Goal: Task Accomplishment & Management: Use online tool/utility

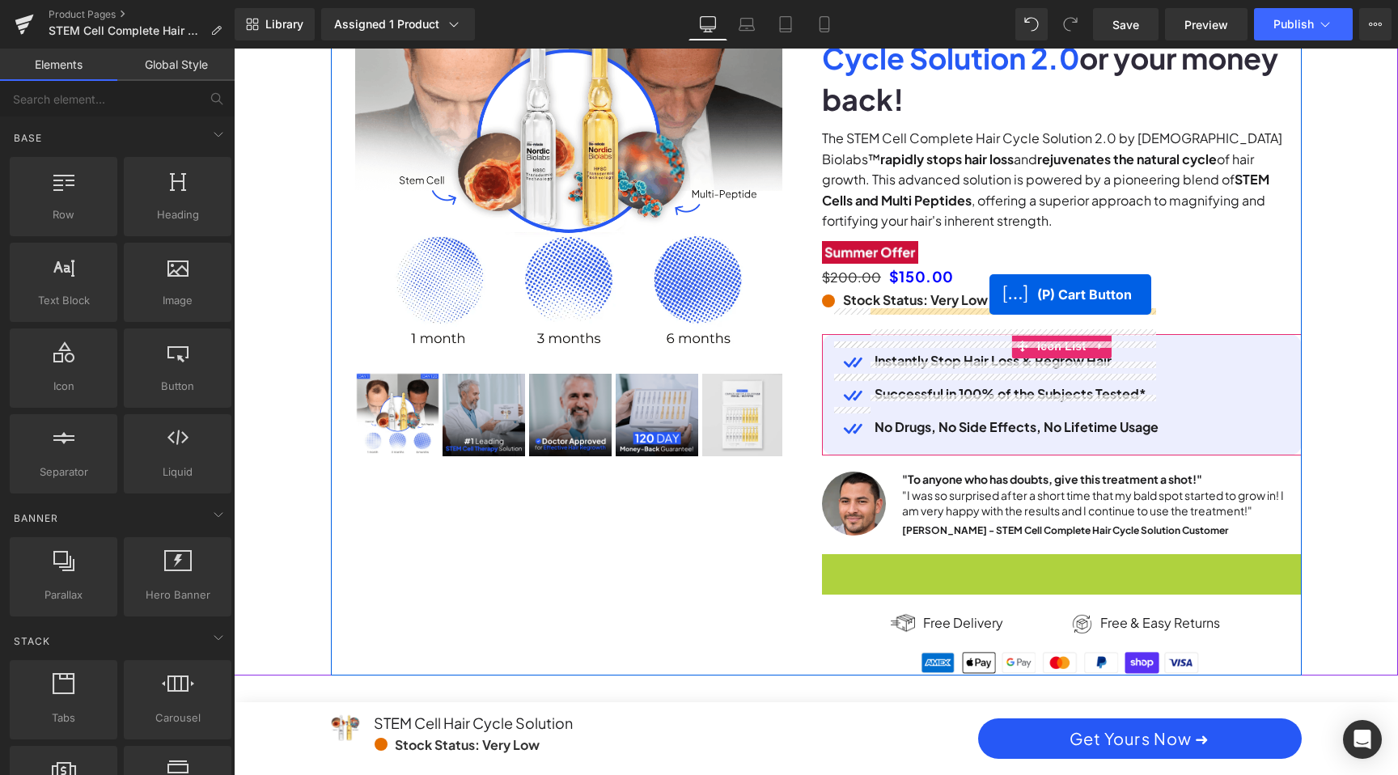
drag, startPoint x: 999, startPoint y: 544, endPoint x: 990, endPoint y: 297, distance: 247.0
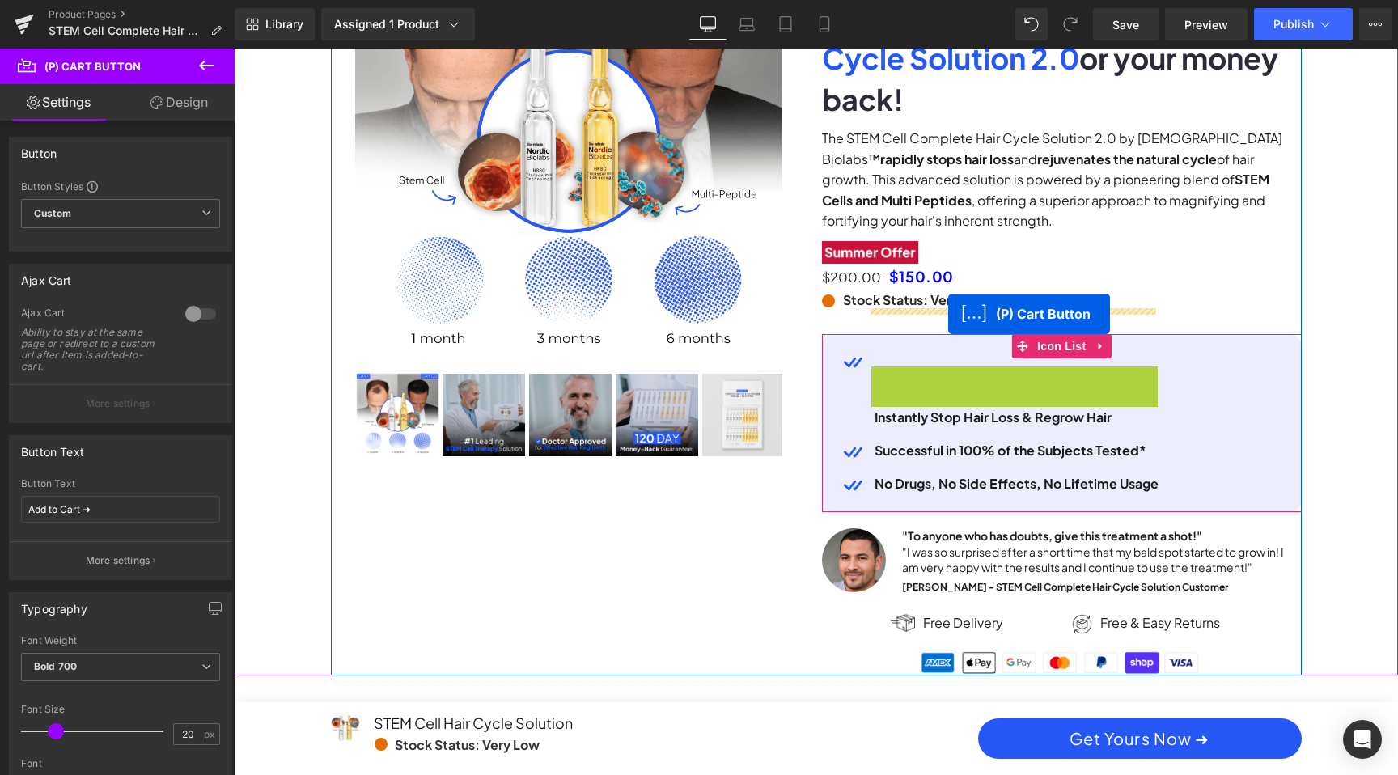
scroll to position [0, 921]
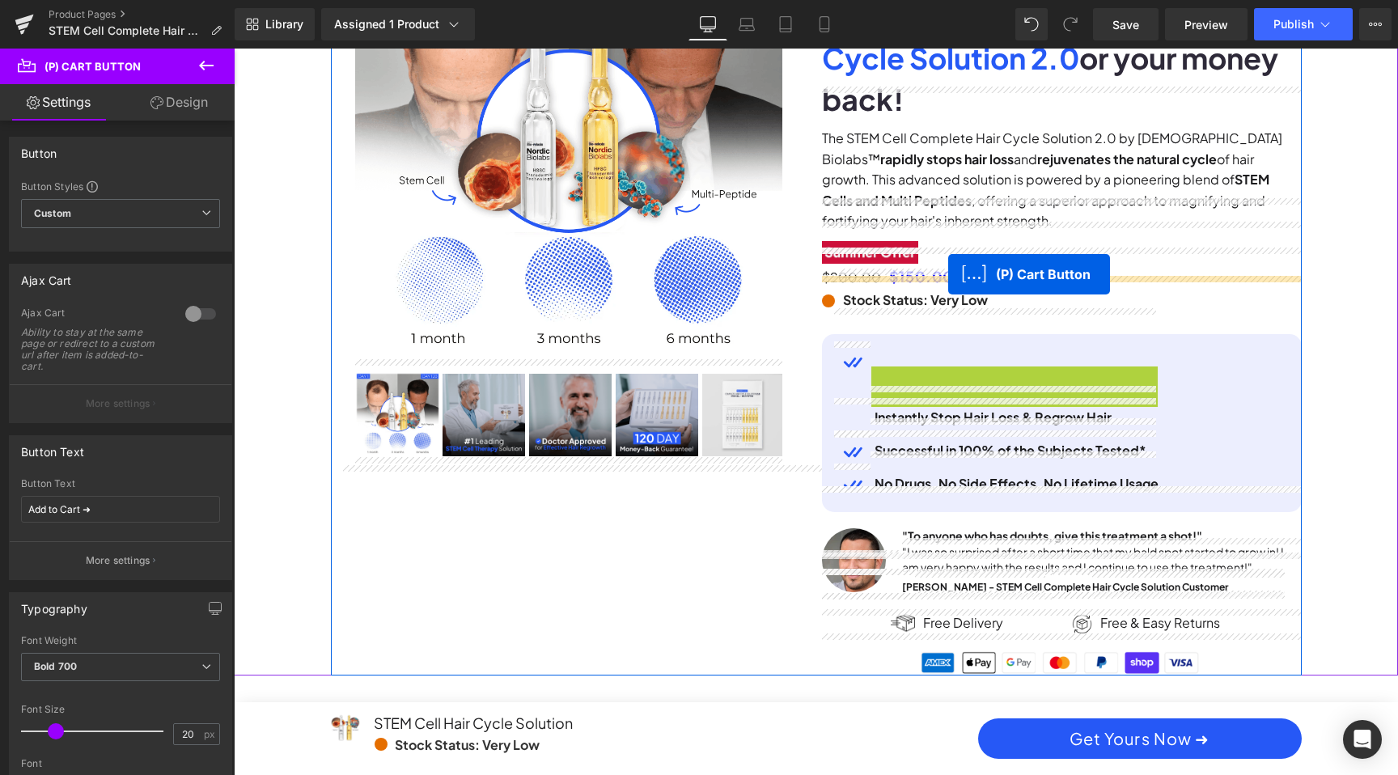
drag, startPoint x: 948, startPoint y: 350, endPoint x: 948, endPoint y: 274, distance: 76.9
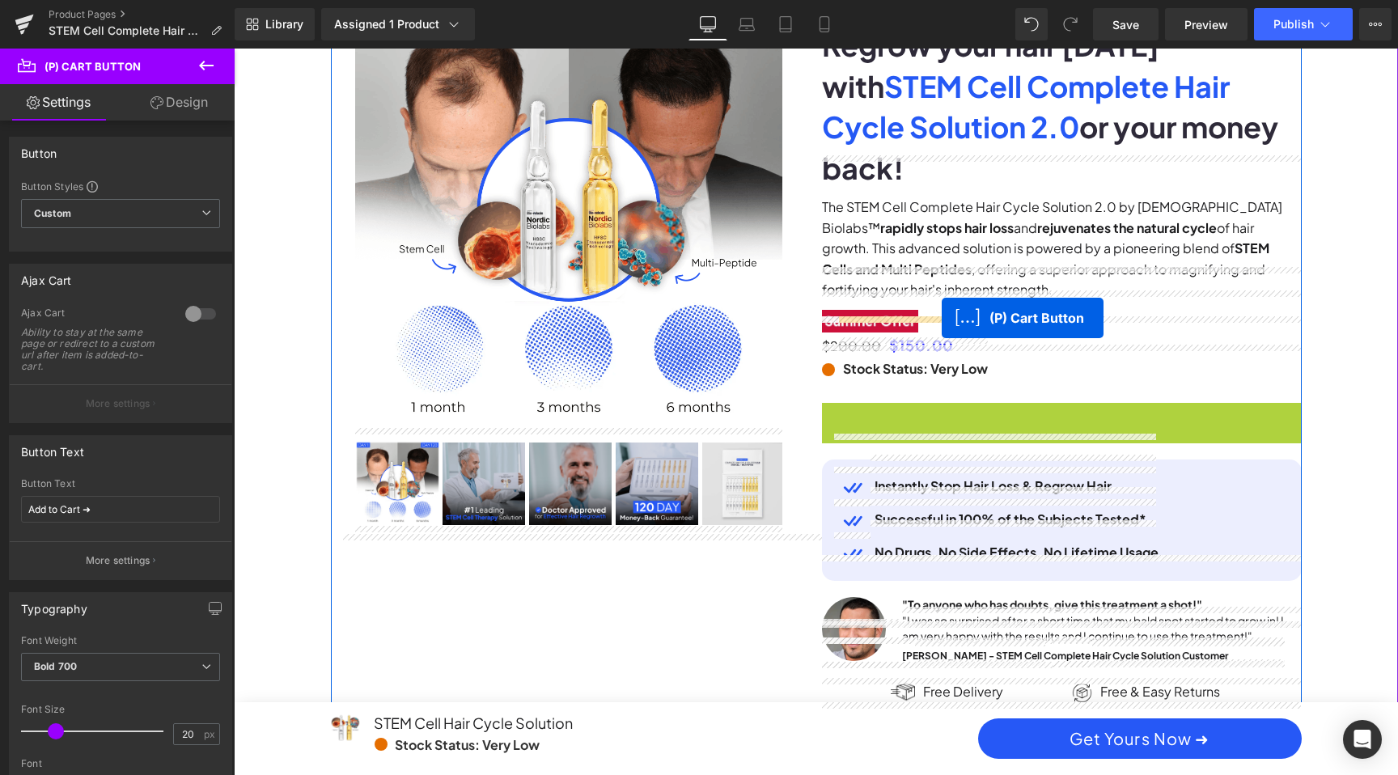
drag, startPoint x: 1007, startPoint y: 382, endPoint x: 942, endPoint y: 318, distance: 91.0
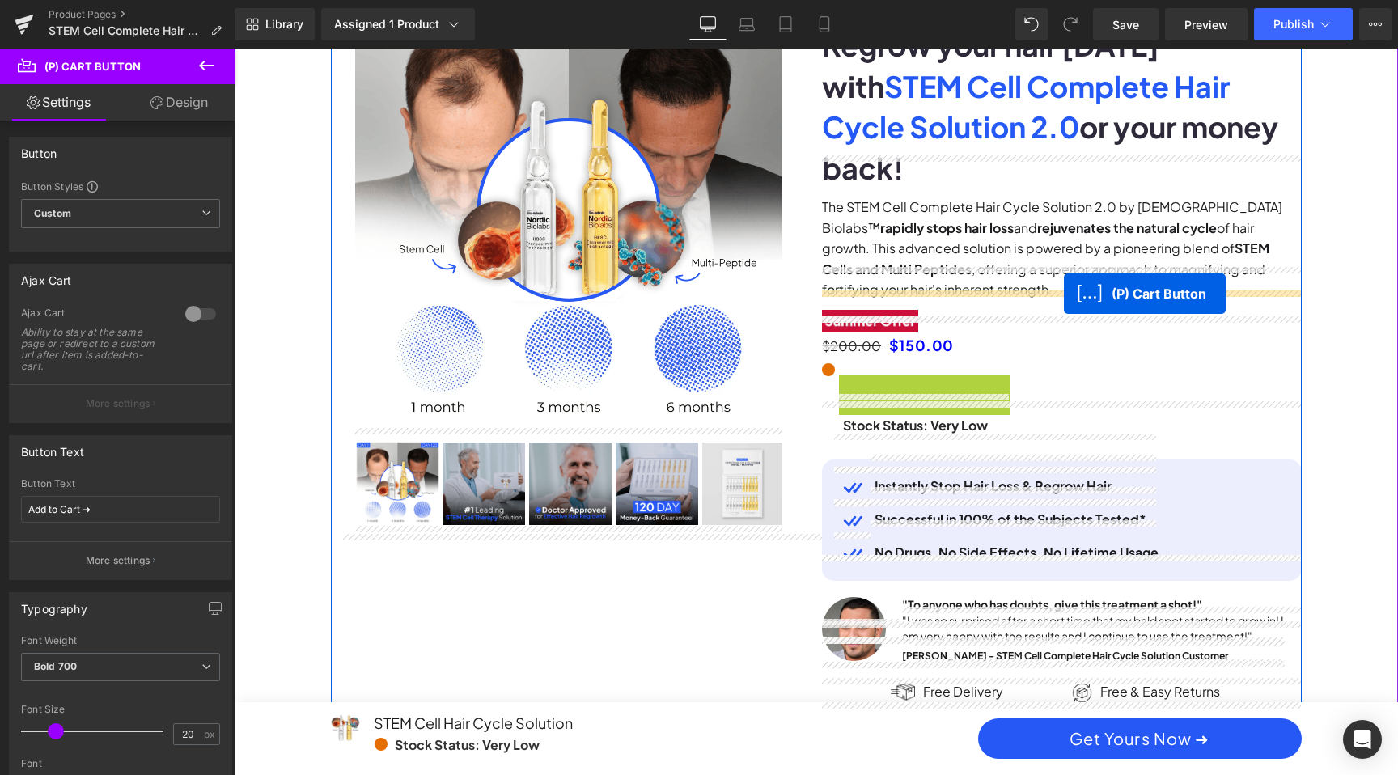
scroll to position [0, 0]
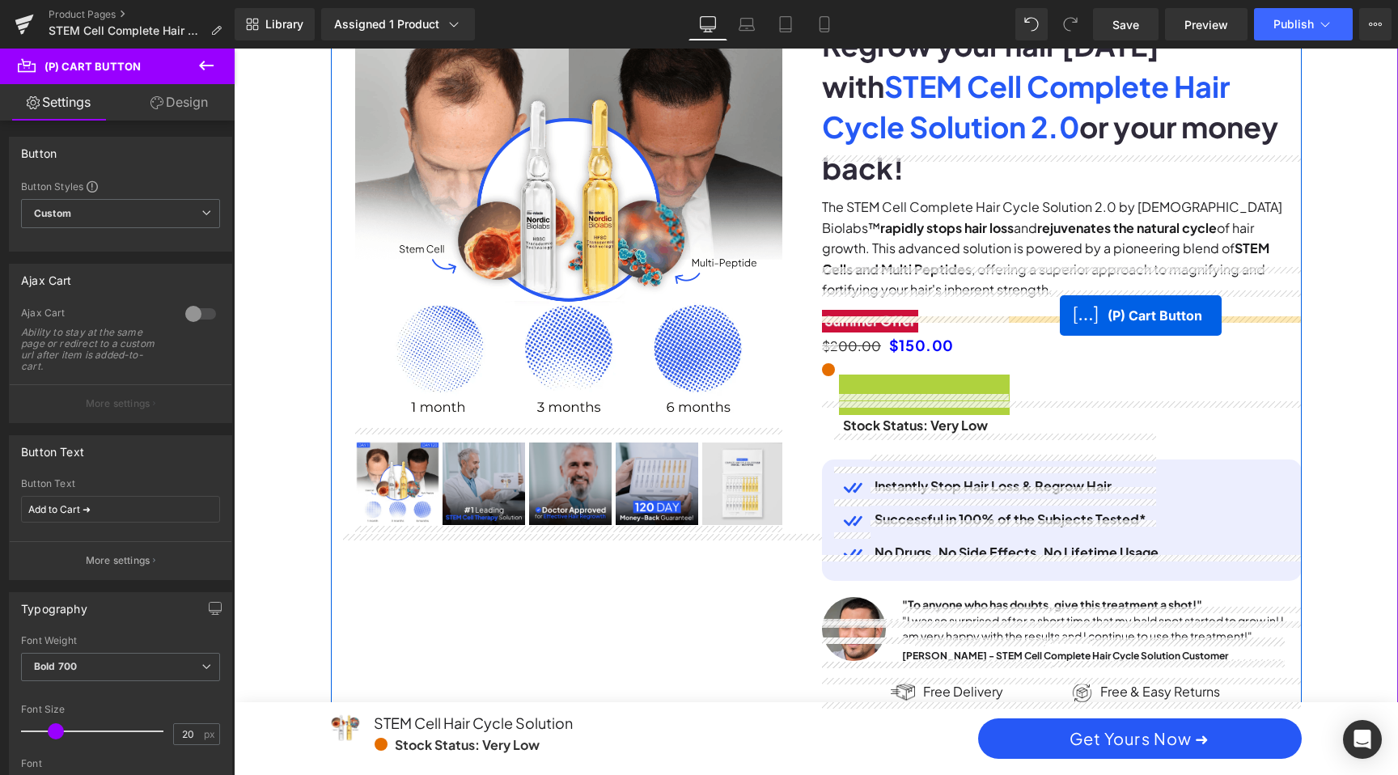
drag, startPoint x: 867, startPoint y: 358, endPoint x: 1060, endPoint y: 316, distance: 197.9
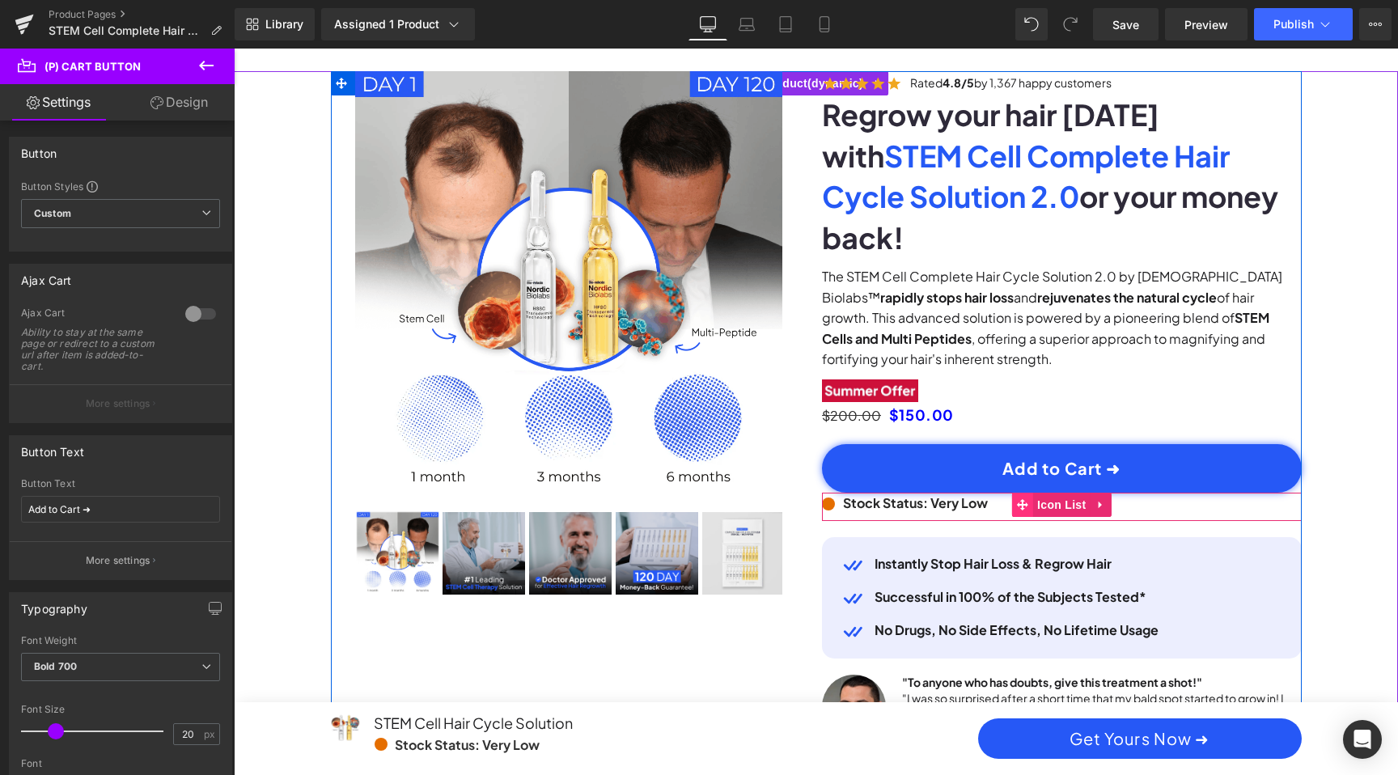
scroll to position [0, 1843]
click at [1022, 499] on icon at bounding box center [1022, 504] width 11 height 11
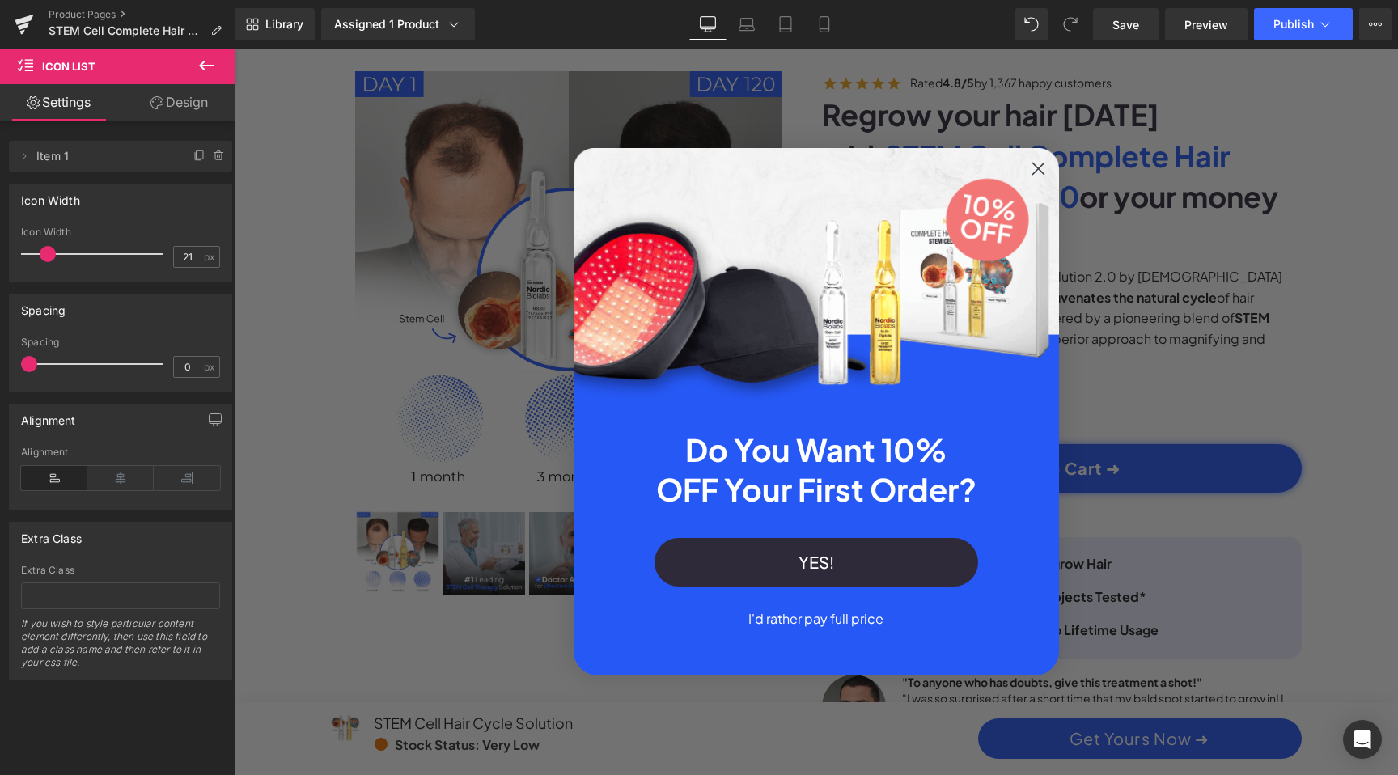
scroll to position [0, 0]
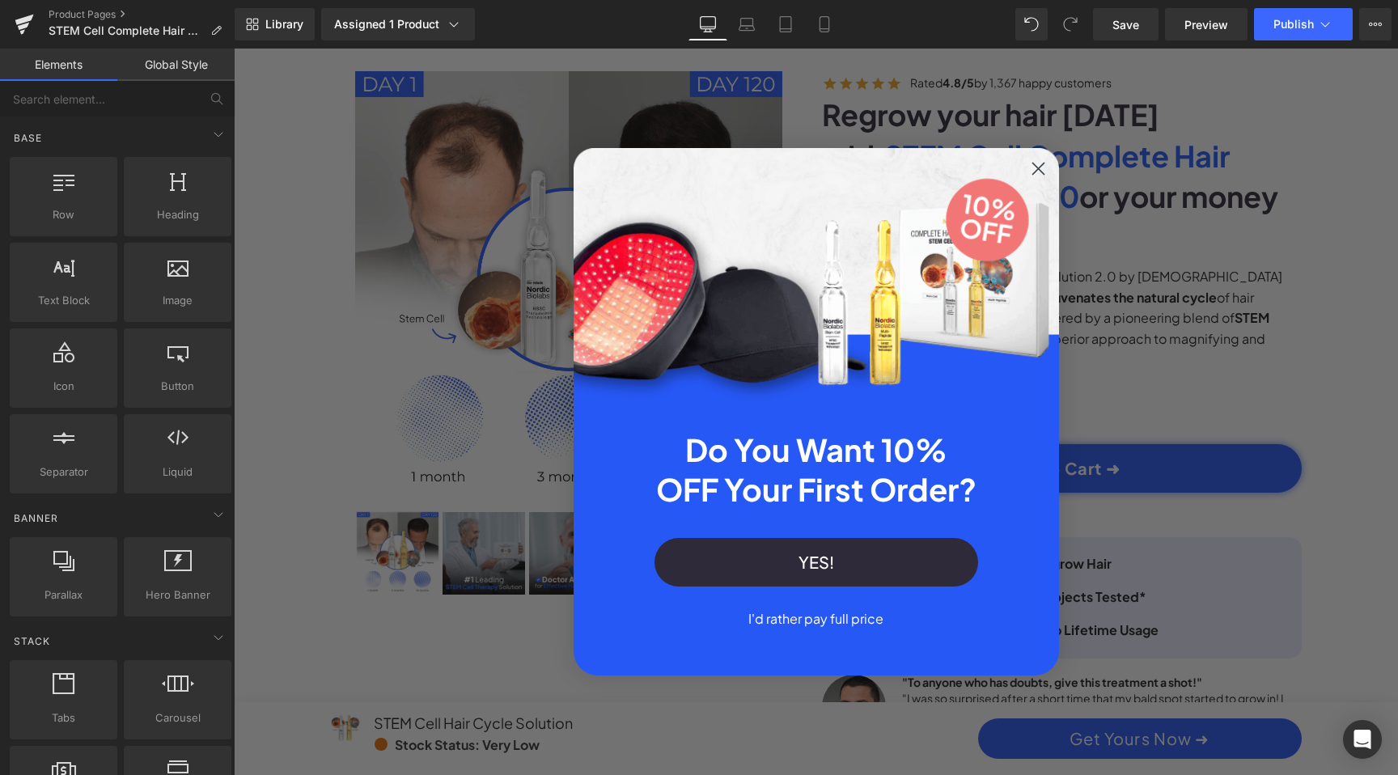
click at [1033, 168] on circle "Close dialog" at bounding box center [1037, 168] width 27 height 27
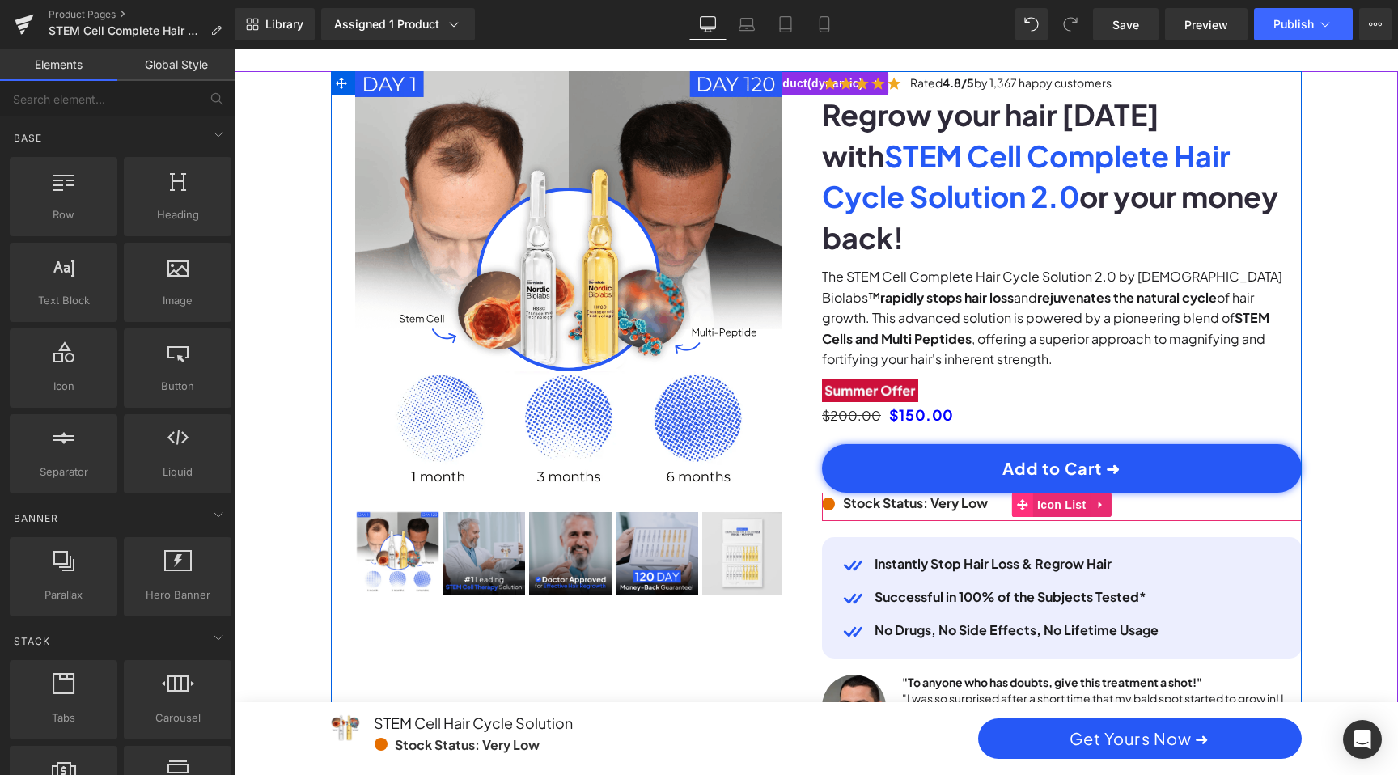
scroll to position [0, 1843]
click at [1017, 499] on icon at bounding box center [1022, 505] width 11 height 12
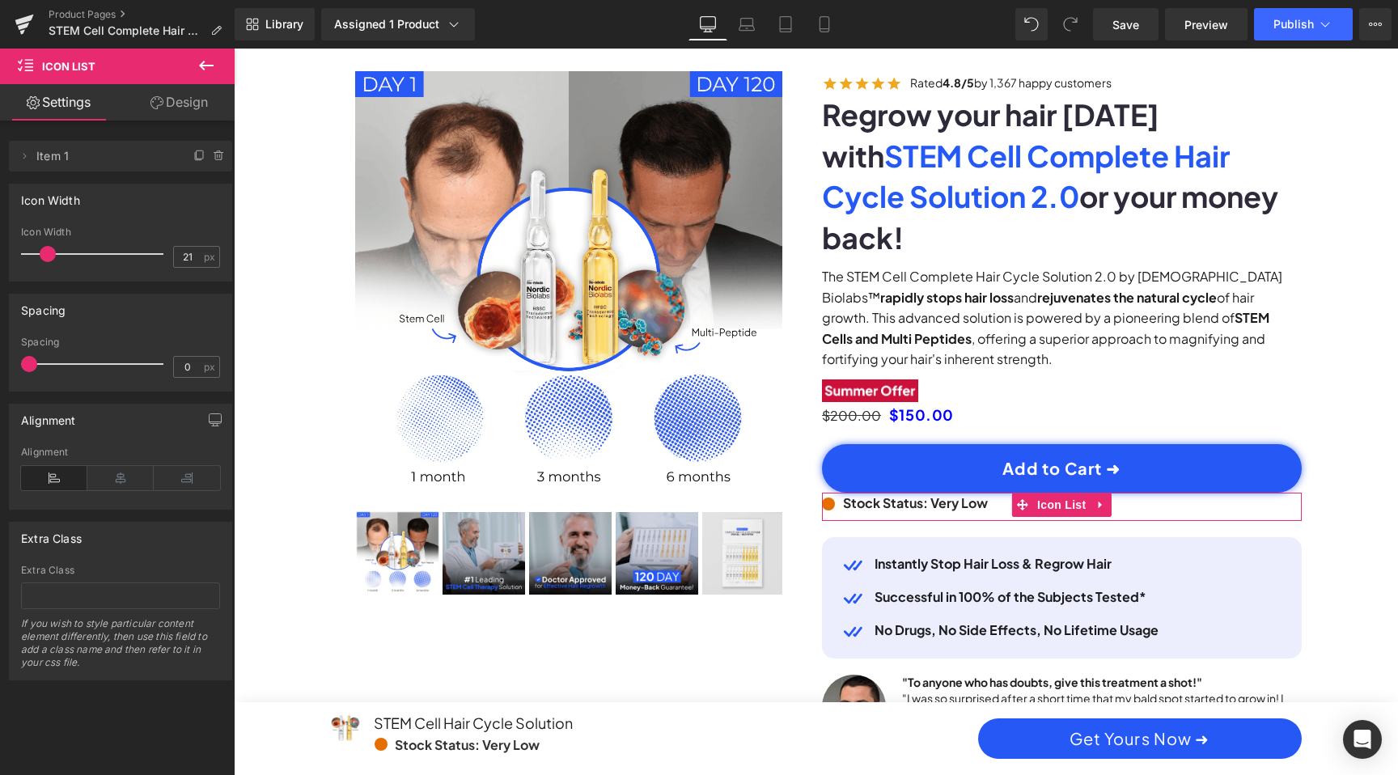
click at [165, 104] on link "Design" at bounding box center [179, 102] width 117 height 36
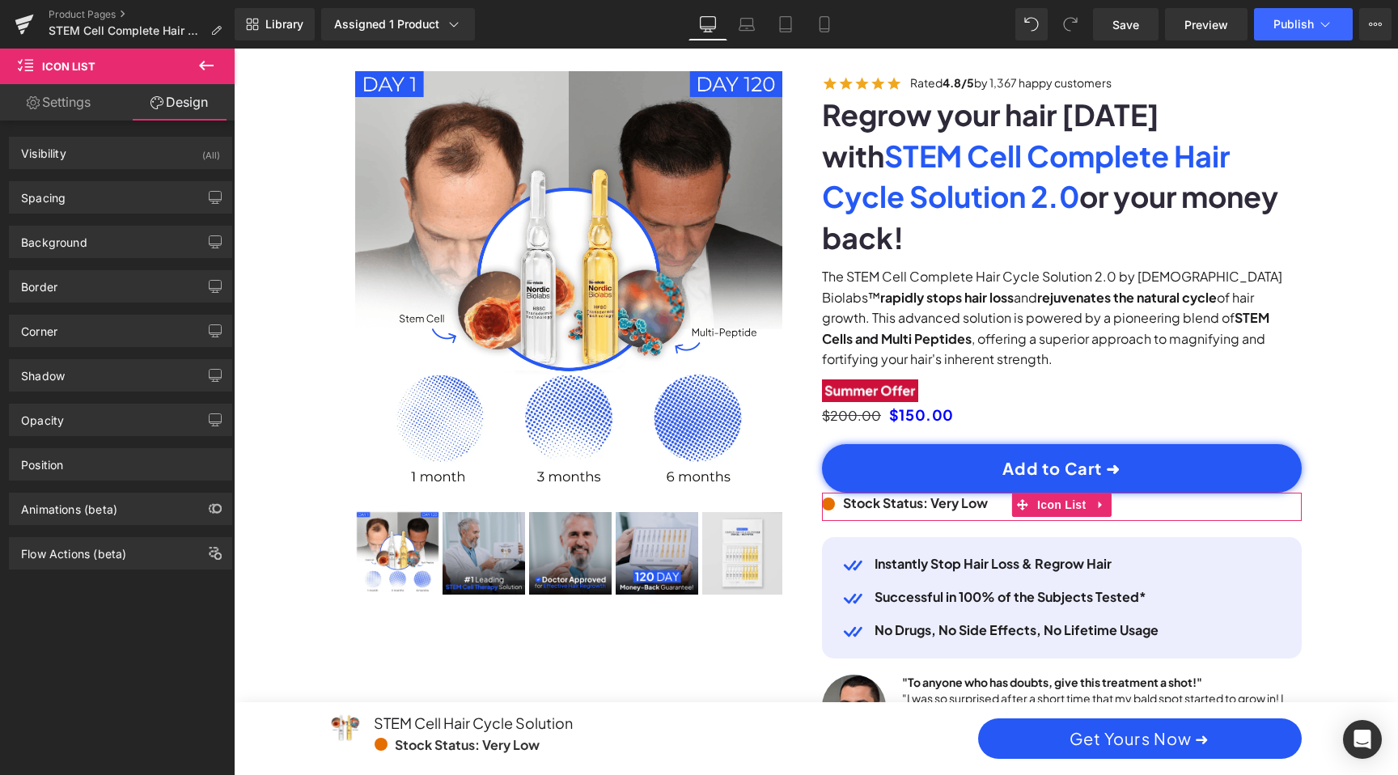
scroll to position [0, 0]
click at [85, 104] on link "Settings" at bounding box center [58, 102] width 117 height 36
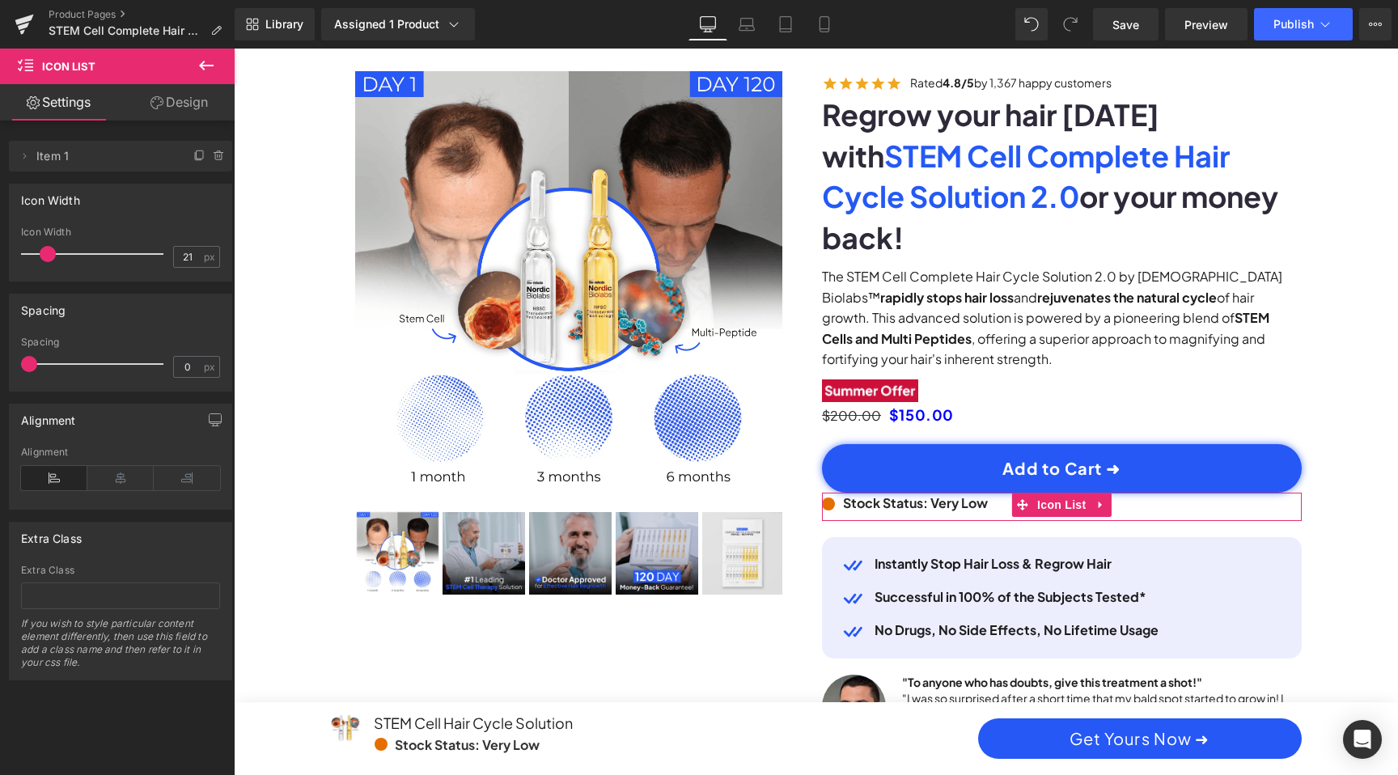
click at [151, 96] on icon at bounding box center [157, 102] width 13 height 13
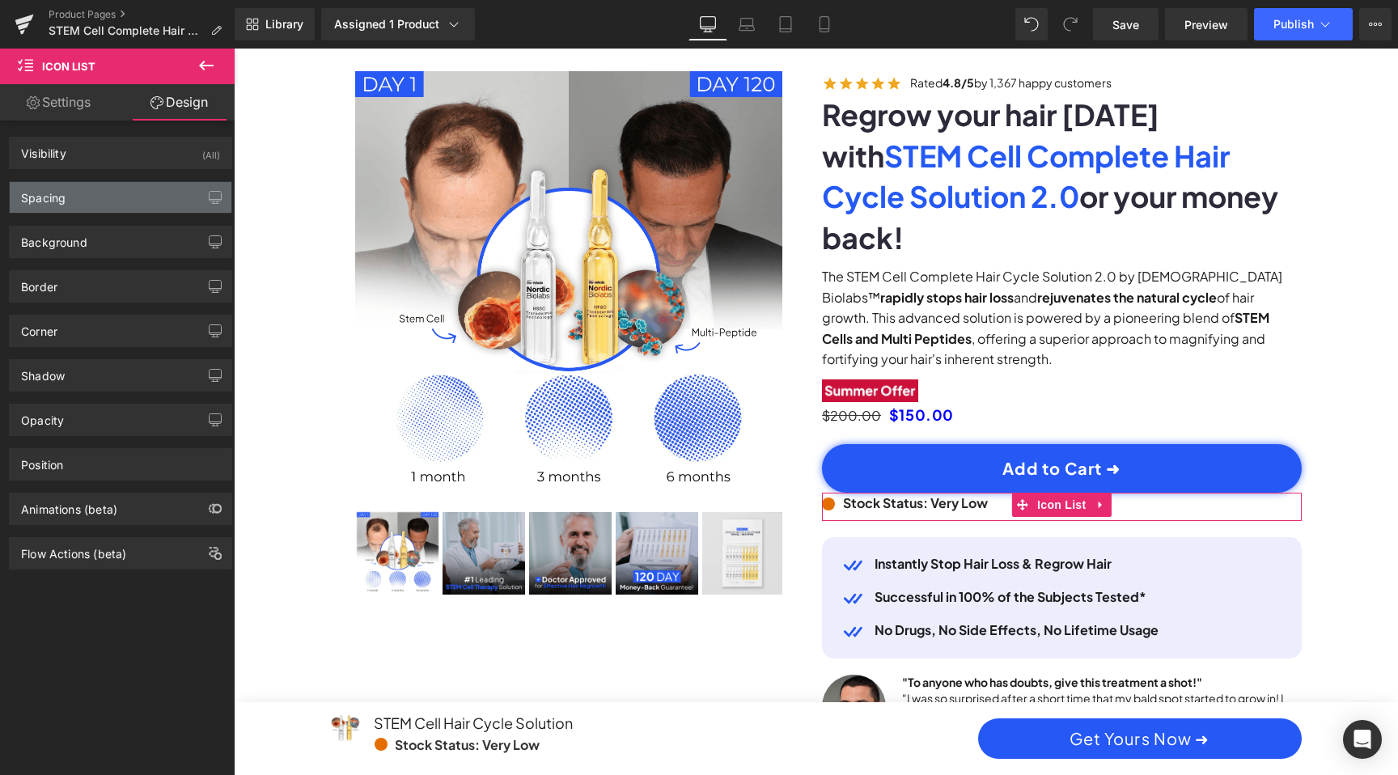
click at [69, 209] on div "Spacing" at bounding box center [121, 197] width 222 height 31
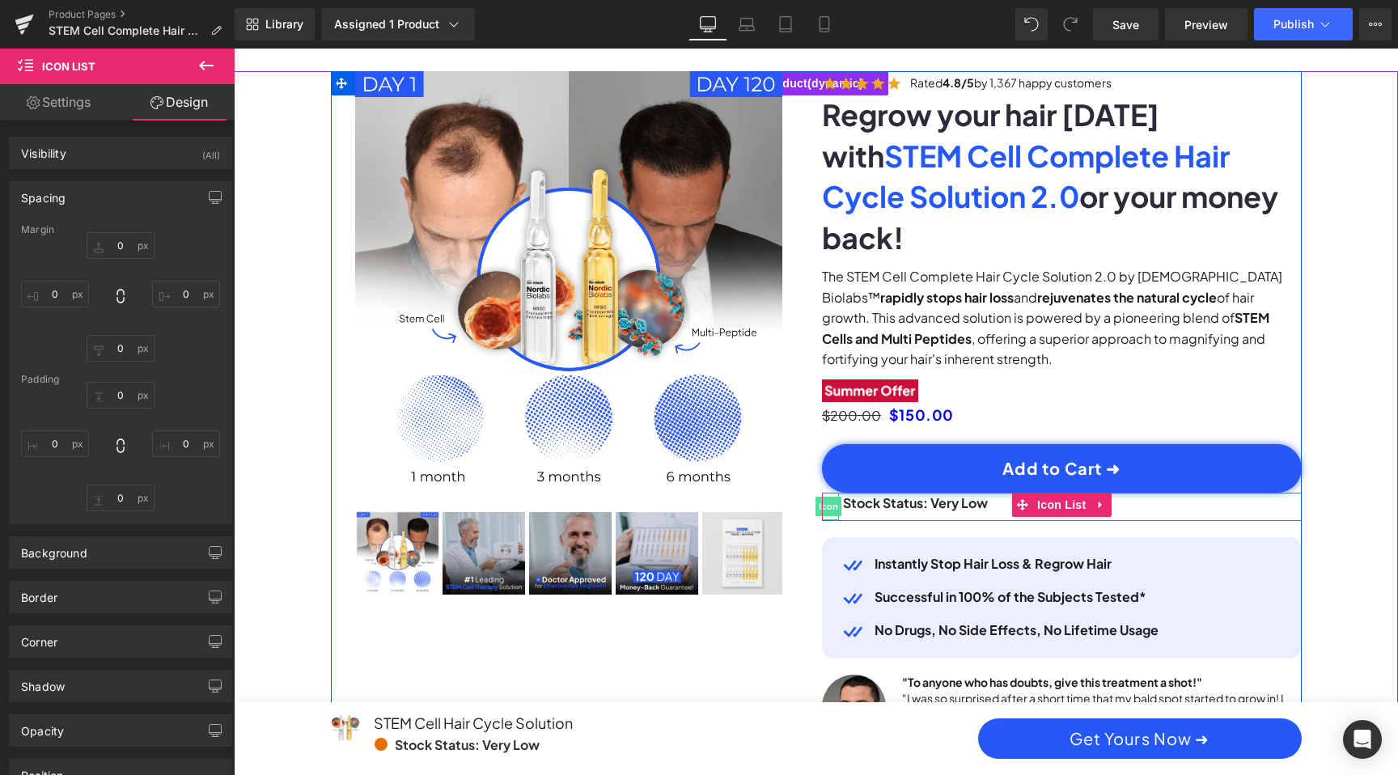
scroll to position [0, 1843]
click at [853, 493] on div "Stock Status: Very Low Text Block" at bounding box center [913, 503] width 149 height 21
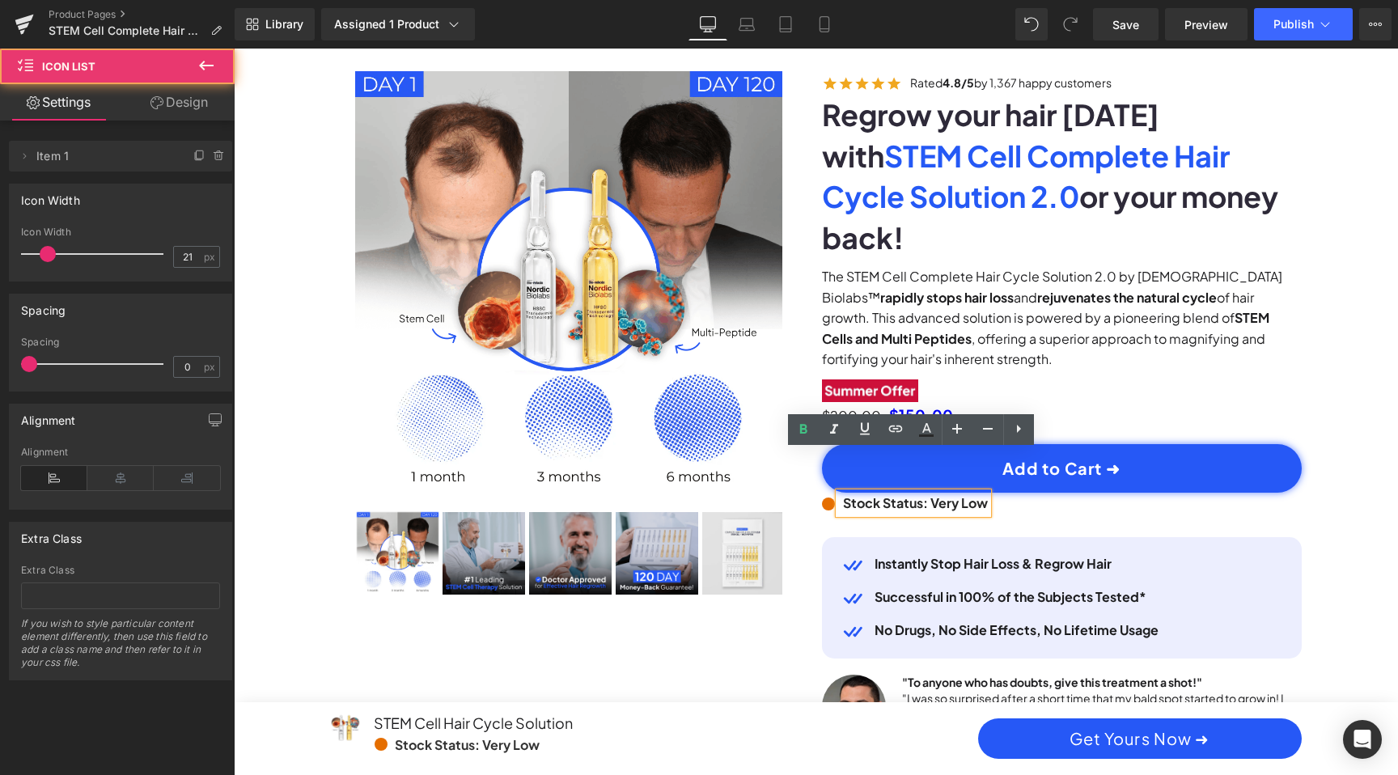
click at [1152, 493] on div "Icon Stock Status: Very Low Text Block" at bounding box center [1062, 507] width 480 height 28
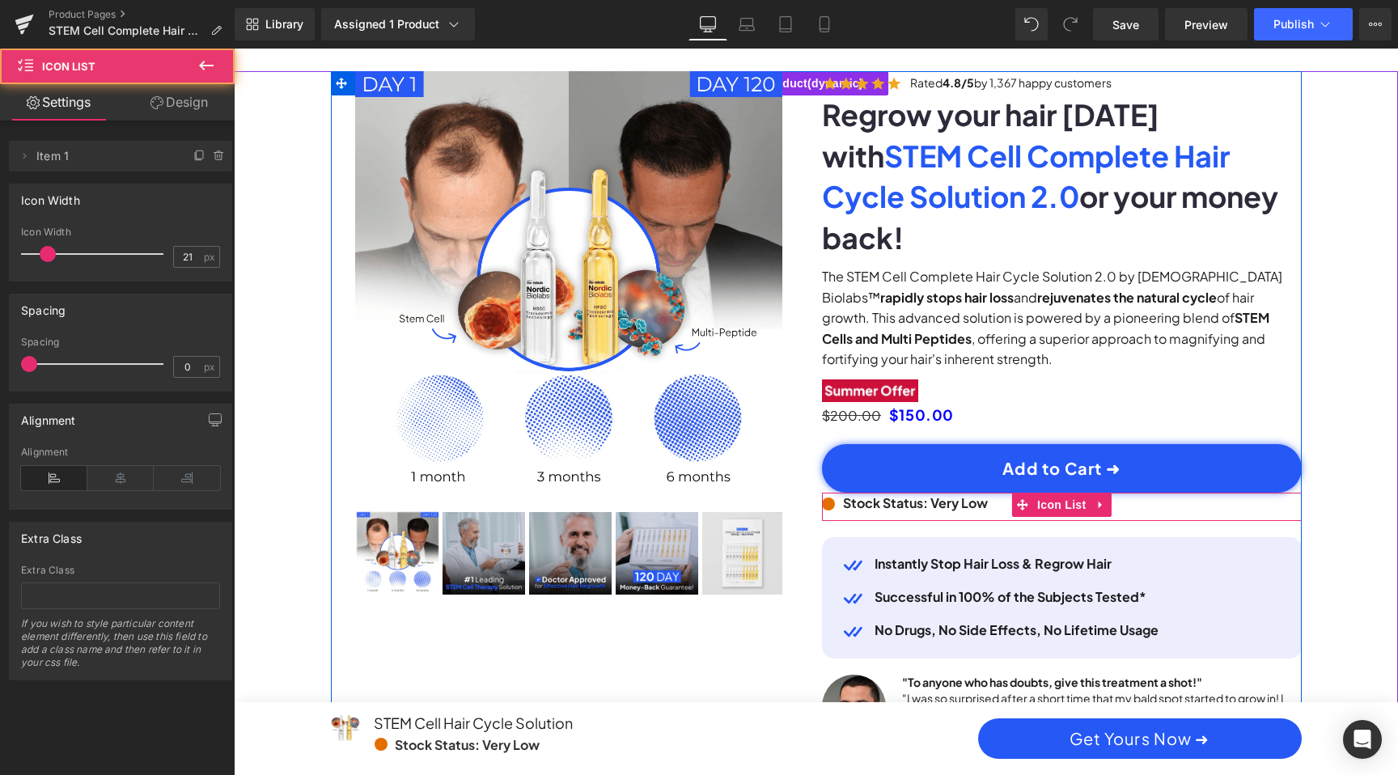
scroll to position [0, 0]
click at [1020, 499] on icon at bounding box center [1022, 504] width 11 height 11
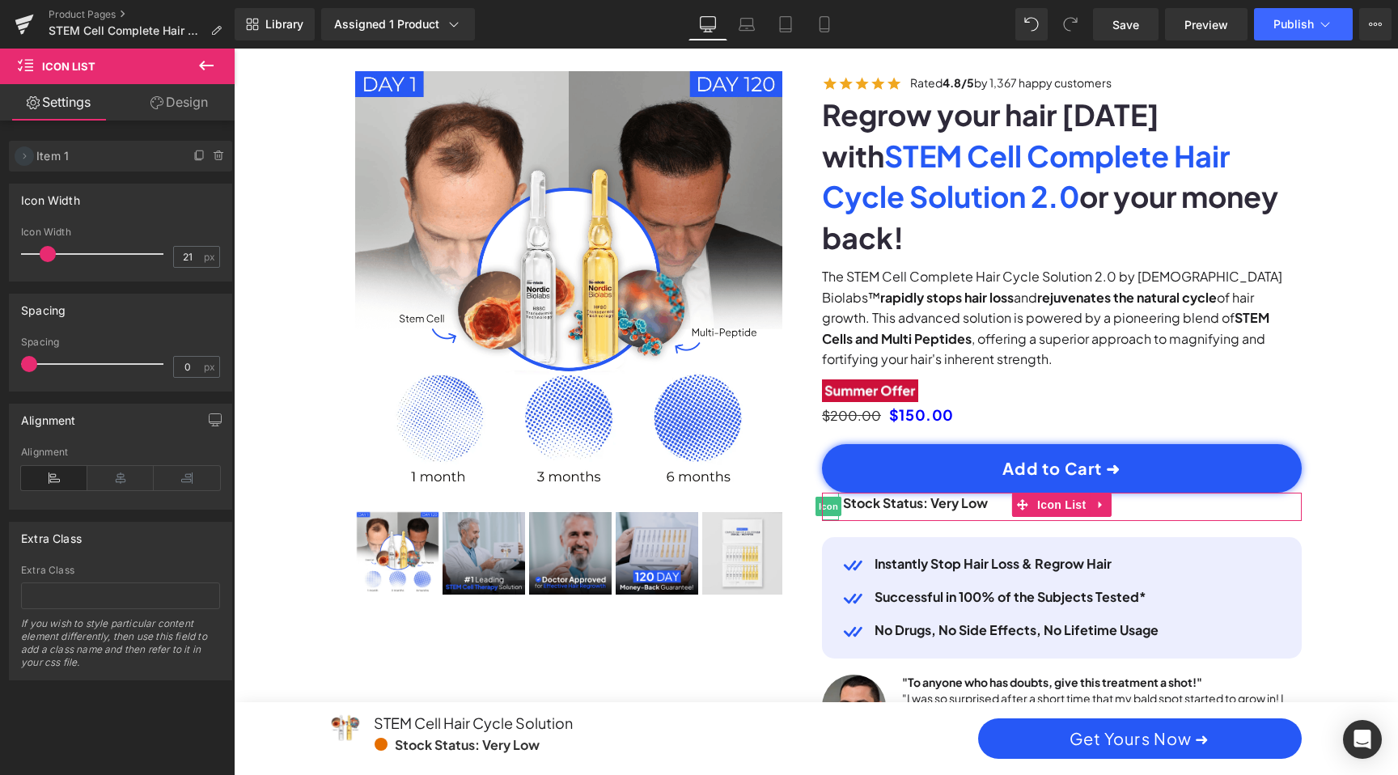
click at [18, 161] on icon at bounding box center [24, 156] width 13 height 13
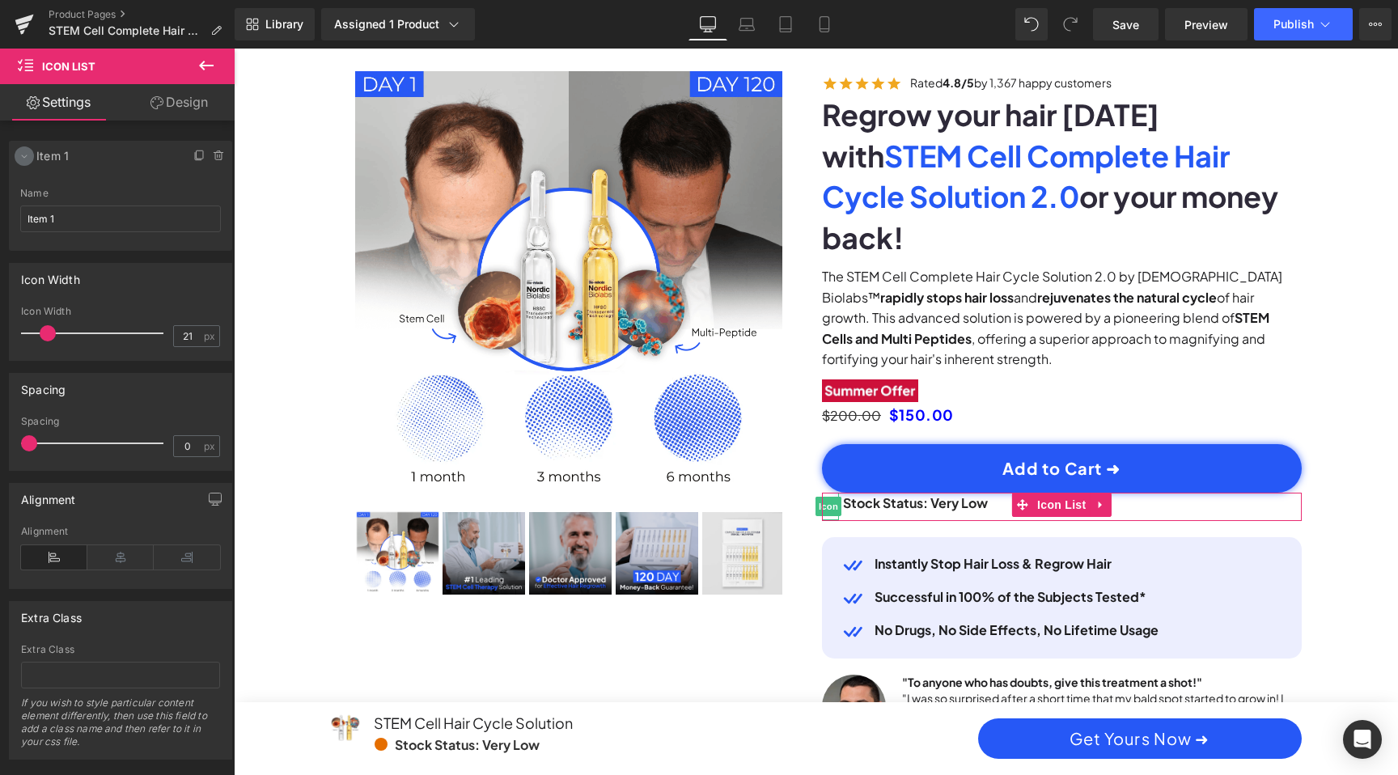
click at [21, 159] on icon at bounding box center [24, 156] width 13 height 13
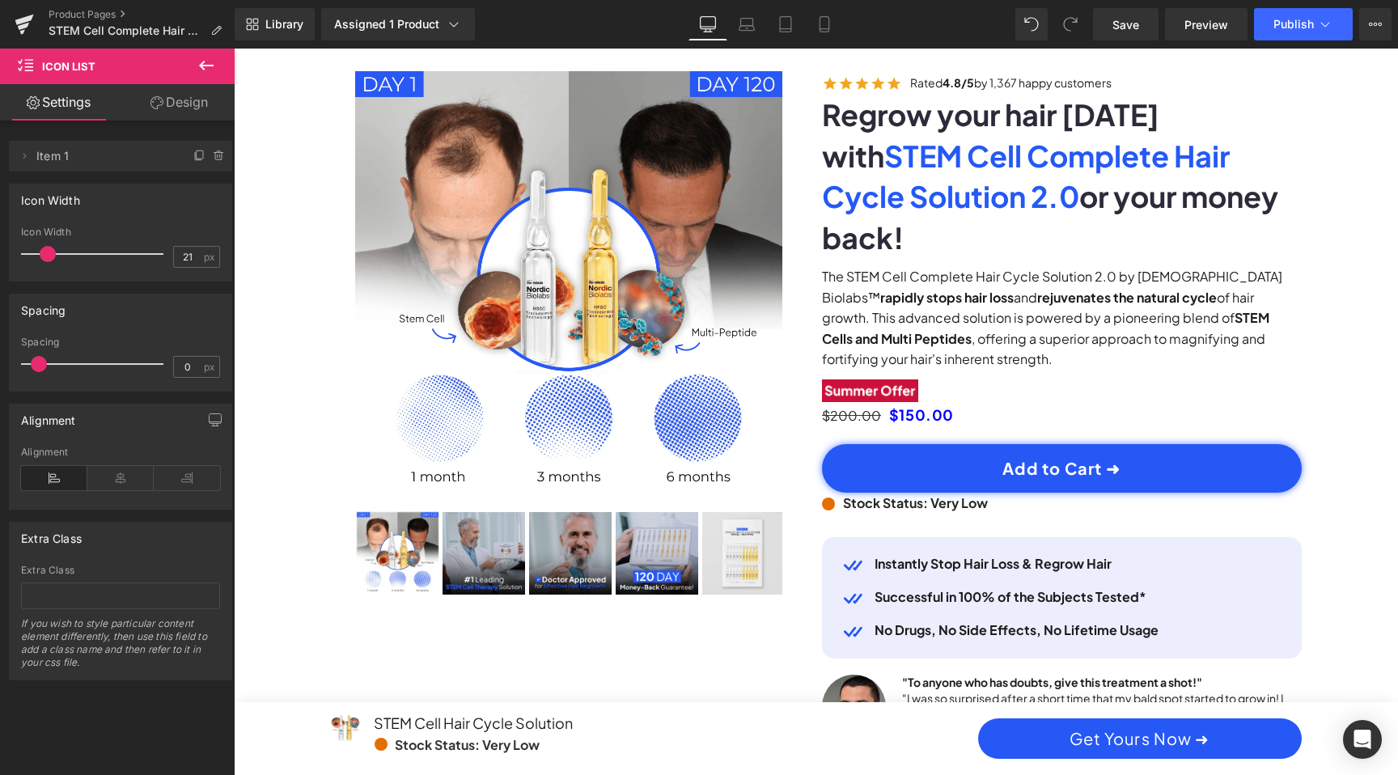
scroll to position [0, 0]
drag, startPoint x: 35, startPoint y: 359, endPoint x: 14, endPoint y: 362, distance: 21.2
click at [14, 362] on div "0px Spacing 0 px" at bounding box center [121, 364] width 222 height 54
click at [129, 473] on icon at bounding box center [120, 478] width 66 height 24
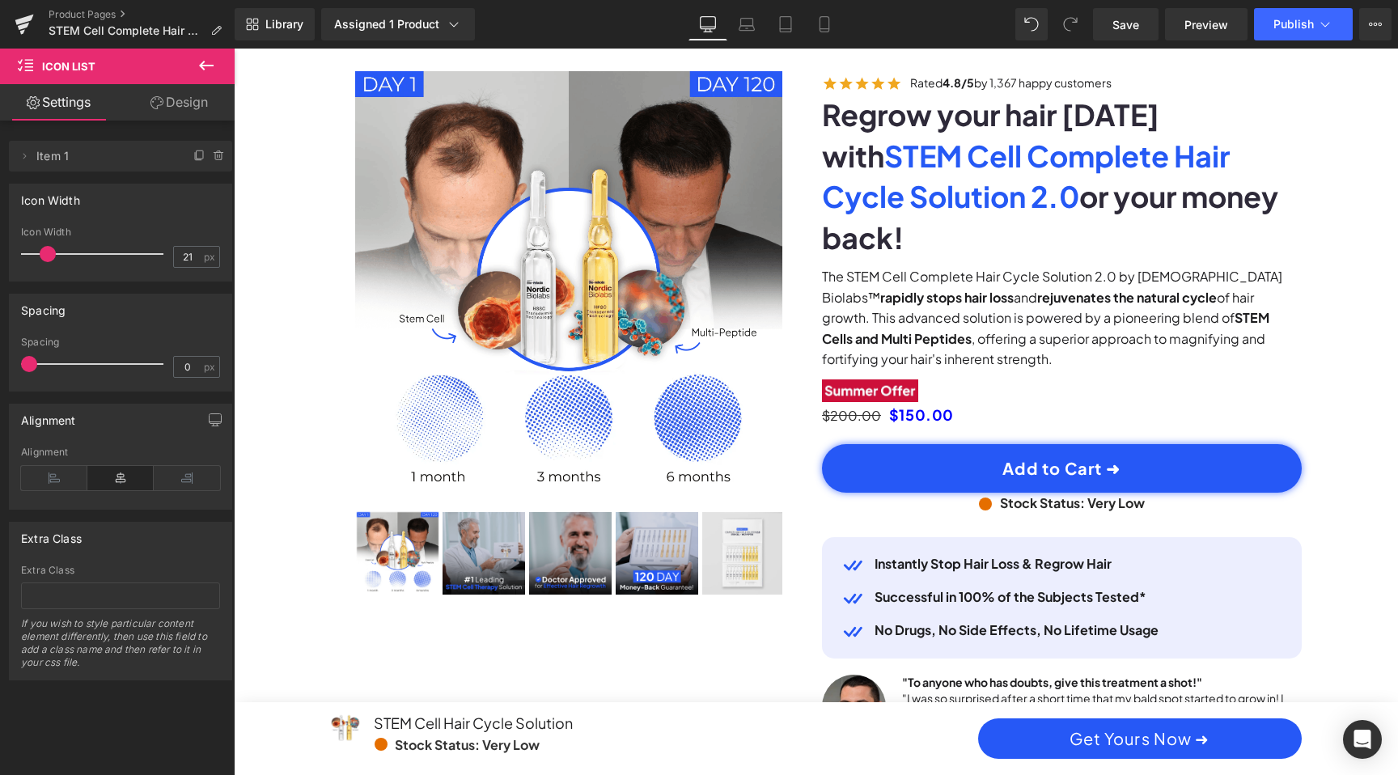
scroll to position [0, 1843]
click at [25, 477] on icon at bounding box center [54, 478] width 66 height 24
click at [106, 478] on icon at bounding box center [120, 478] width 66 height 24
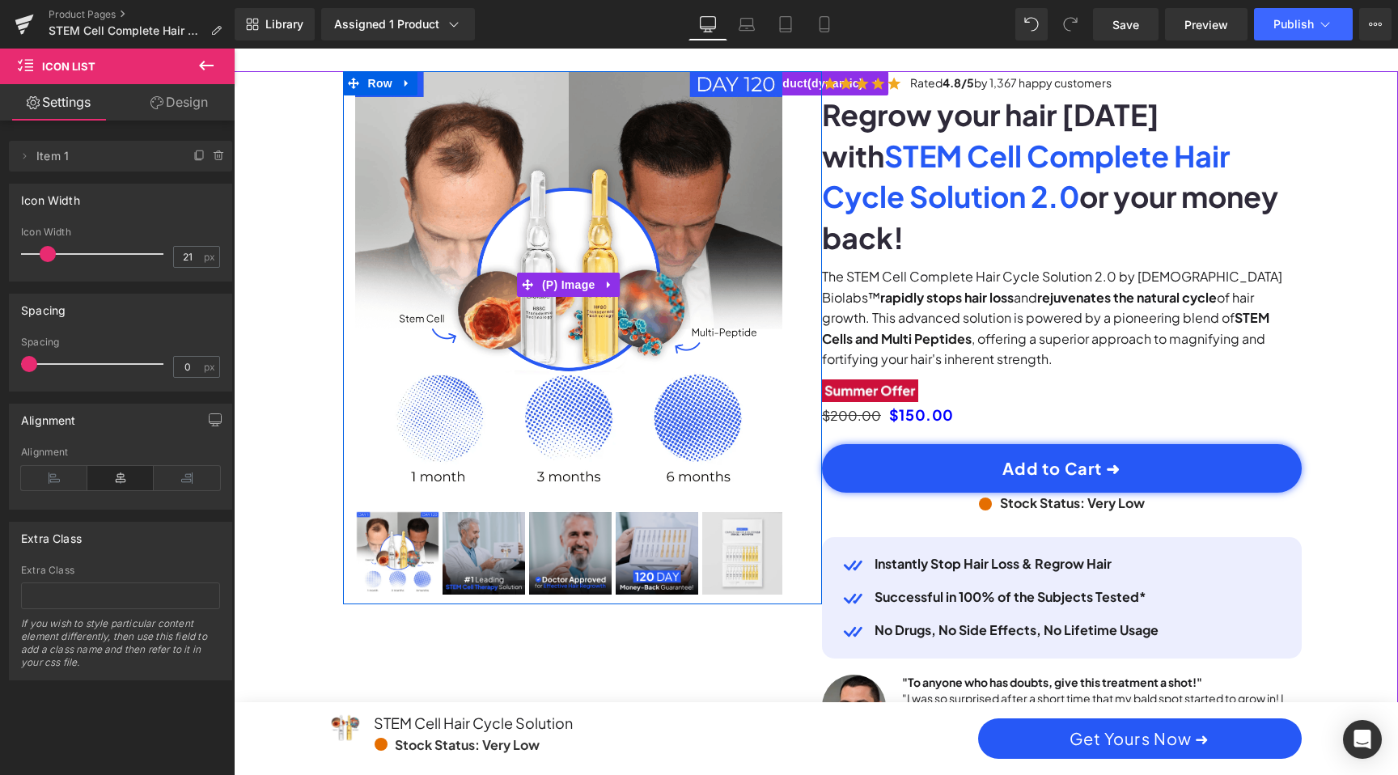
scroll to position [0, 1843]
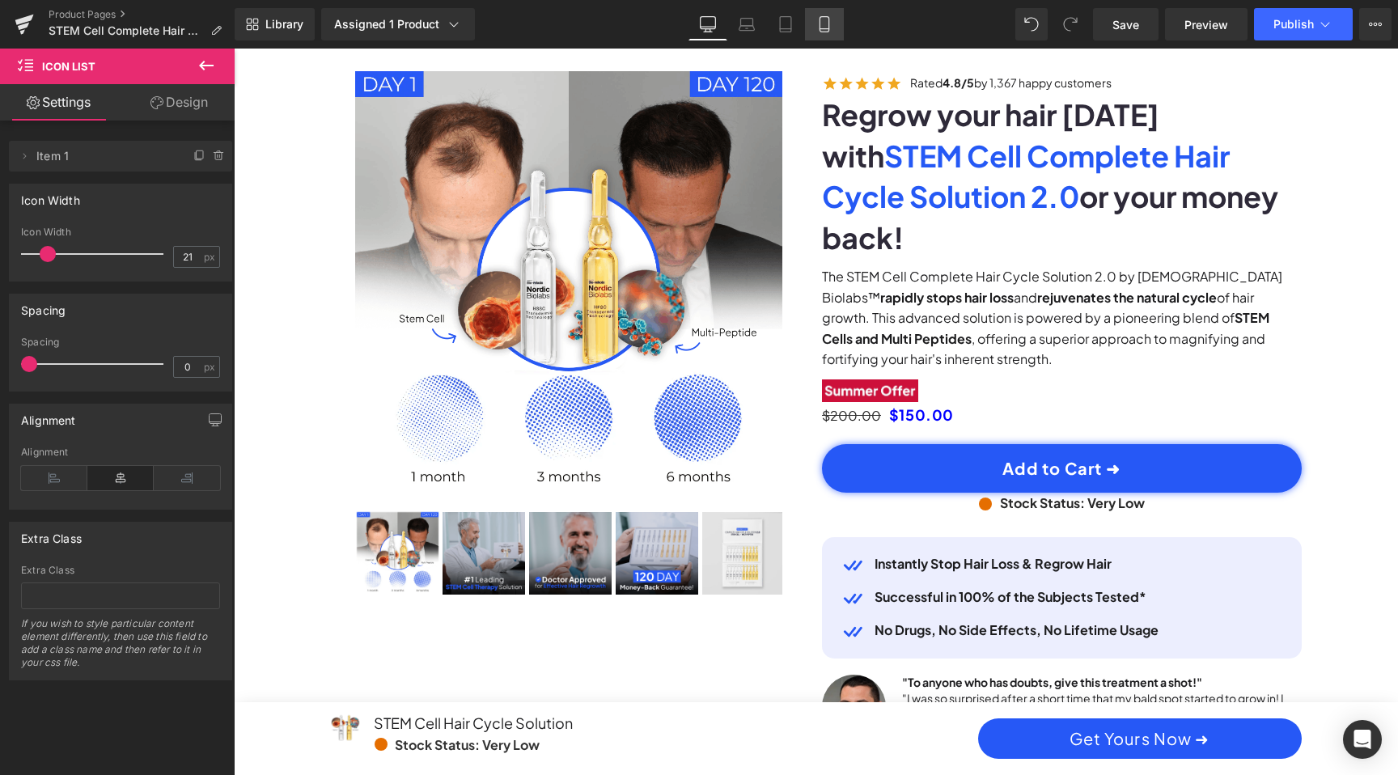
click at [827, 26] on icon at bounding box center [824, 24] width 16 height 16
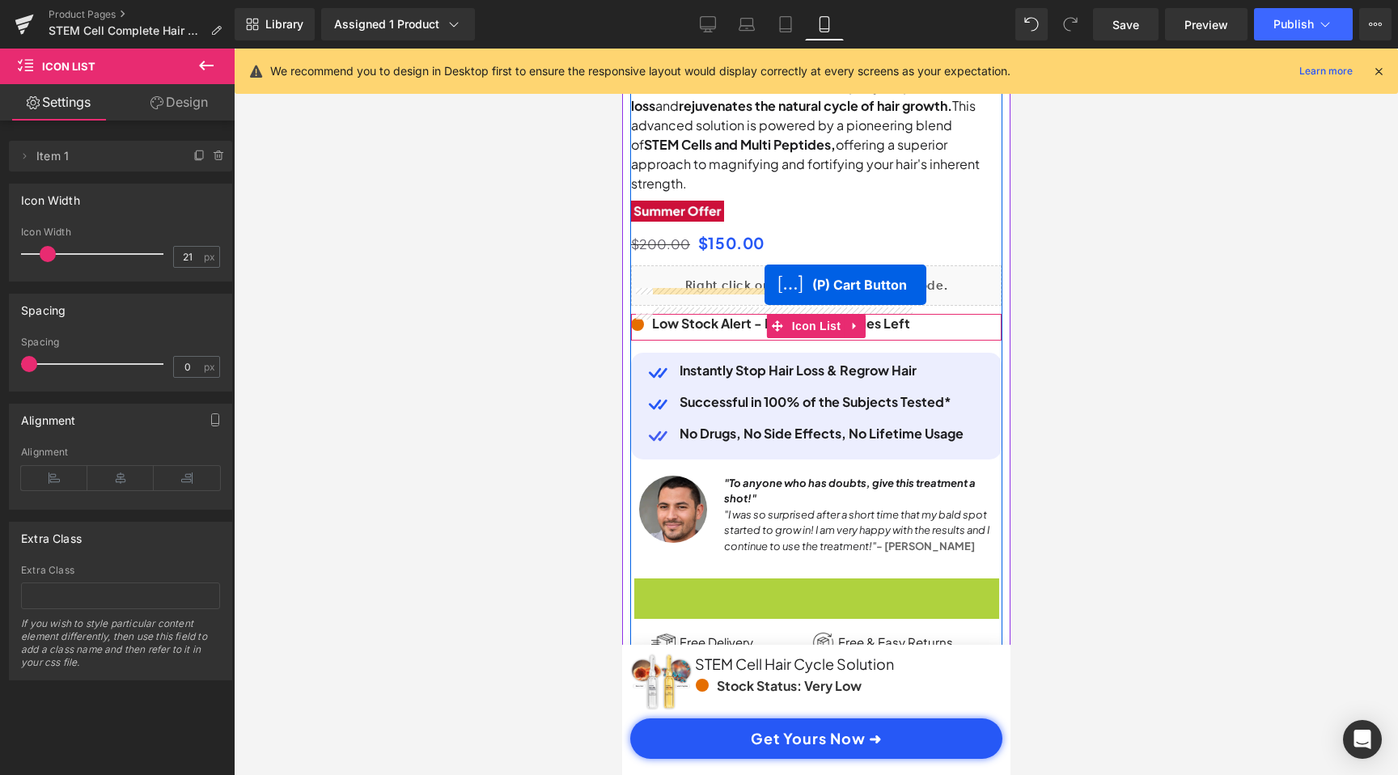
scroll to position [0, 604]
drag, startPoint x: 756, startPoint y: 578, endPoint x: 761, endPoint y: 281, distance: 297.0
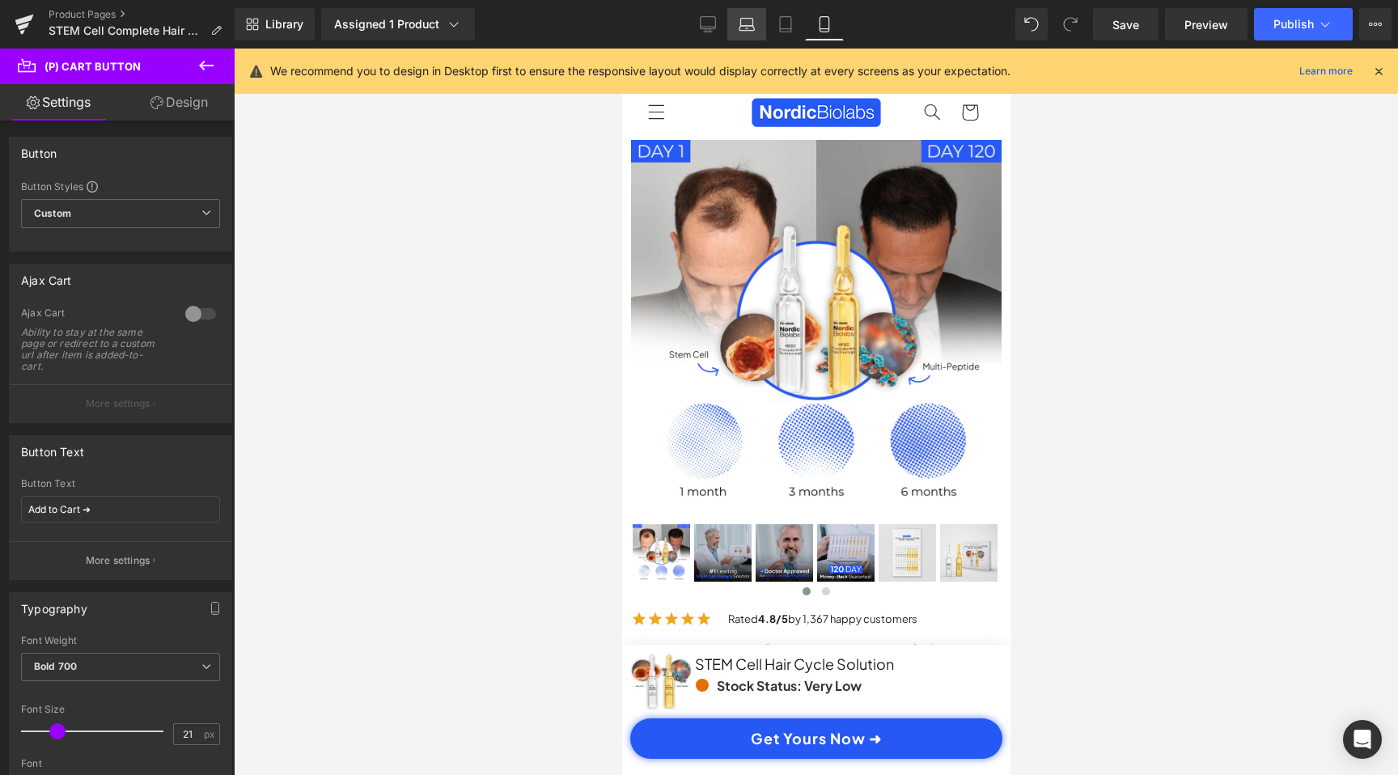
click at [753, 26] on icon at bounding box center [747, 28] width 15 height 5
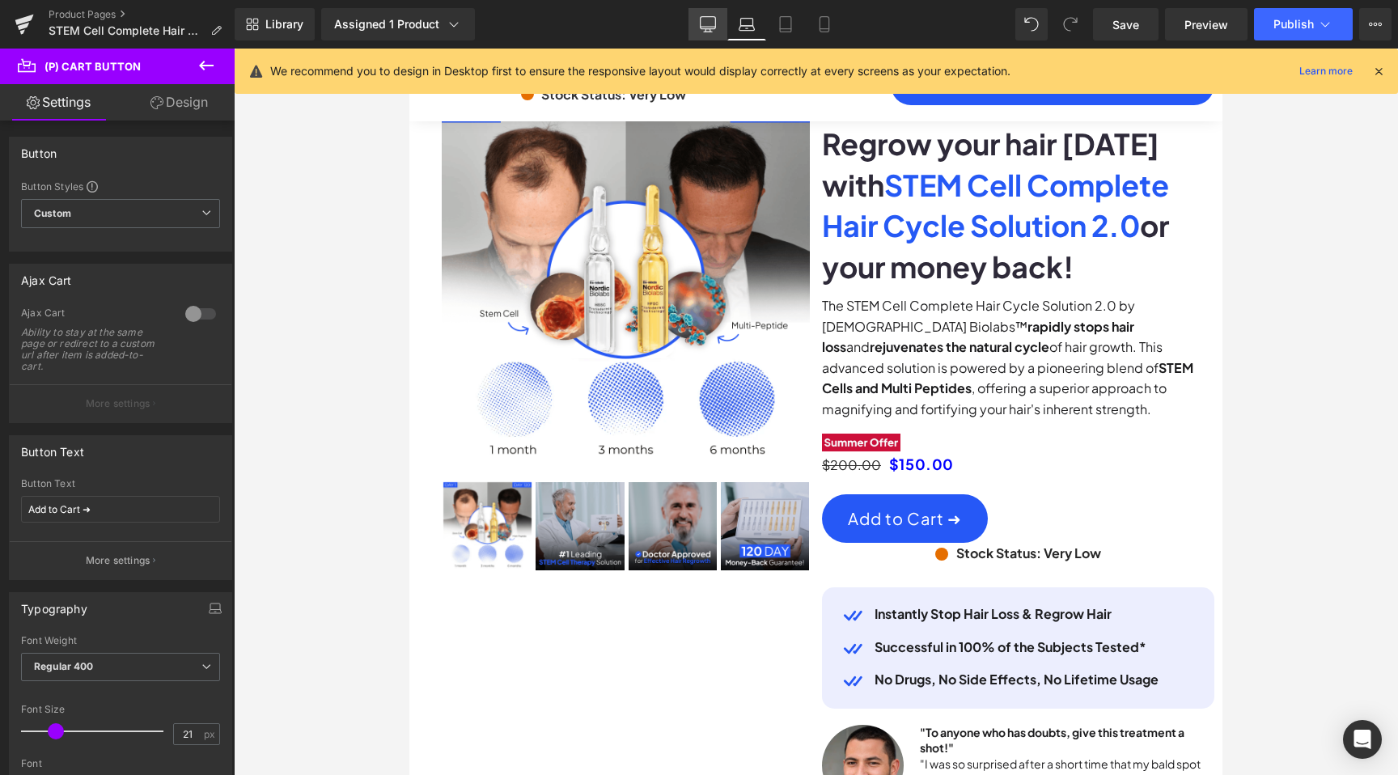
scroll to position [0, 709]
click at [706, 27] on icon at bounding box center [708, 27] width 15 height 0
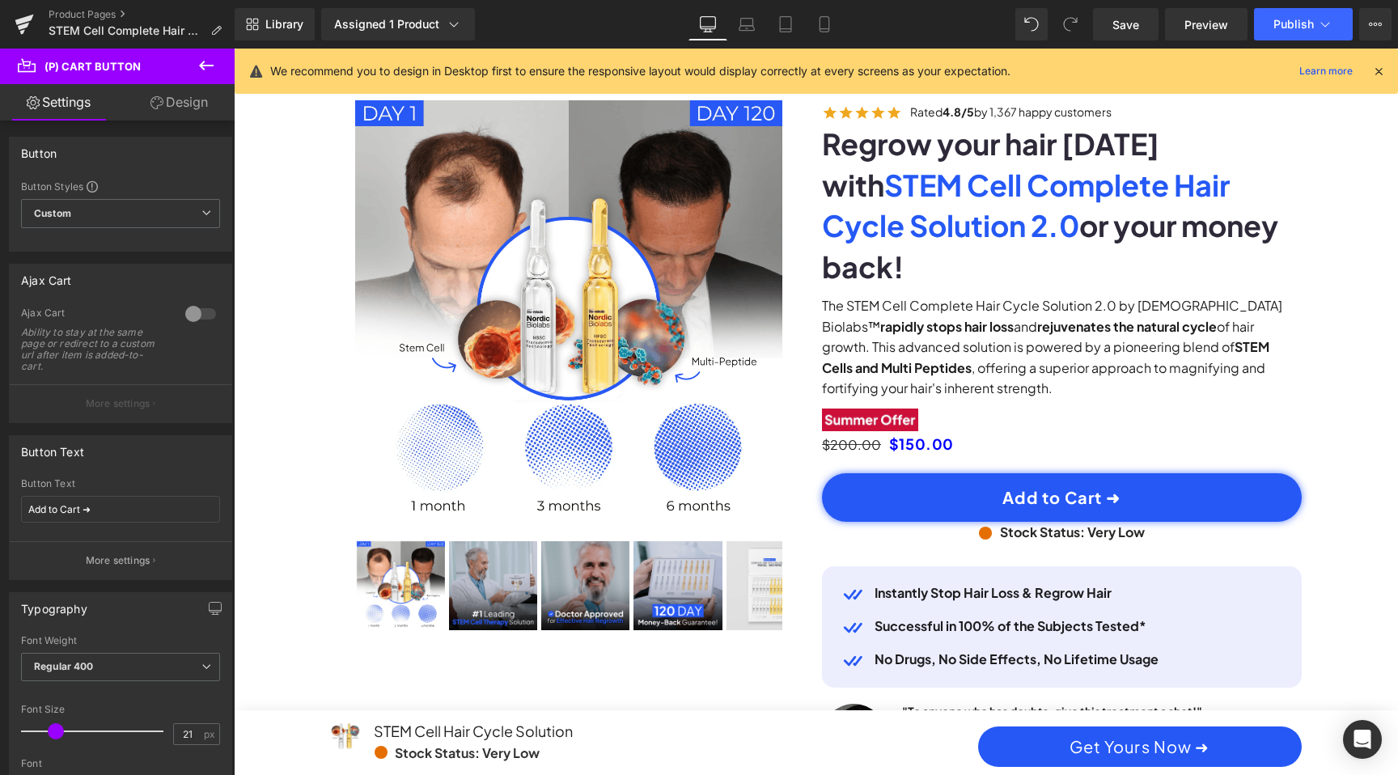
scroll to position [0, 0]
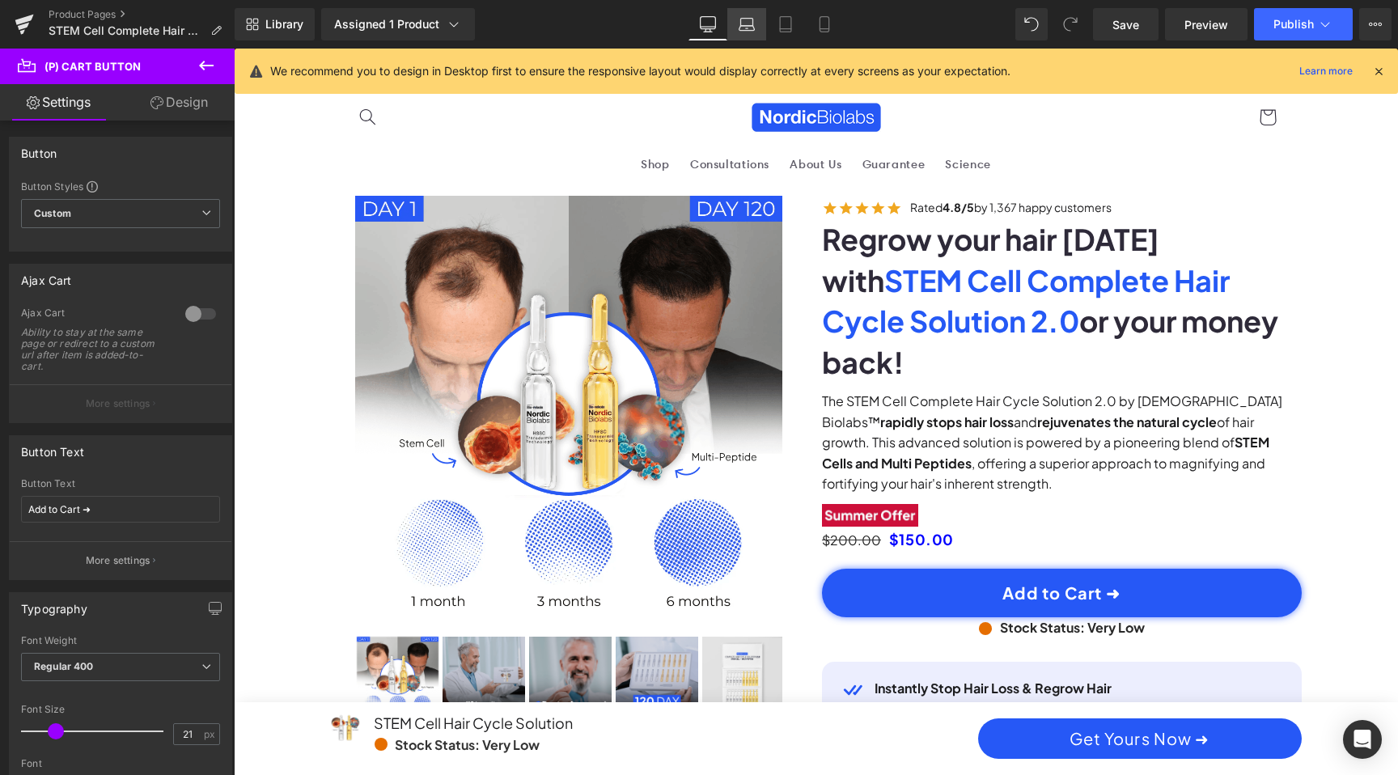
click at [732, 24] on link "Laptop" at bounding box center [746, 24] width 39 height 32
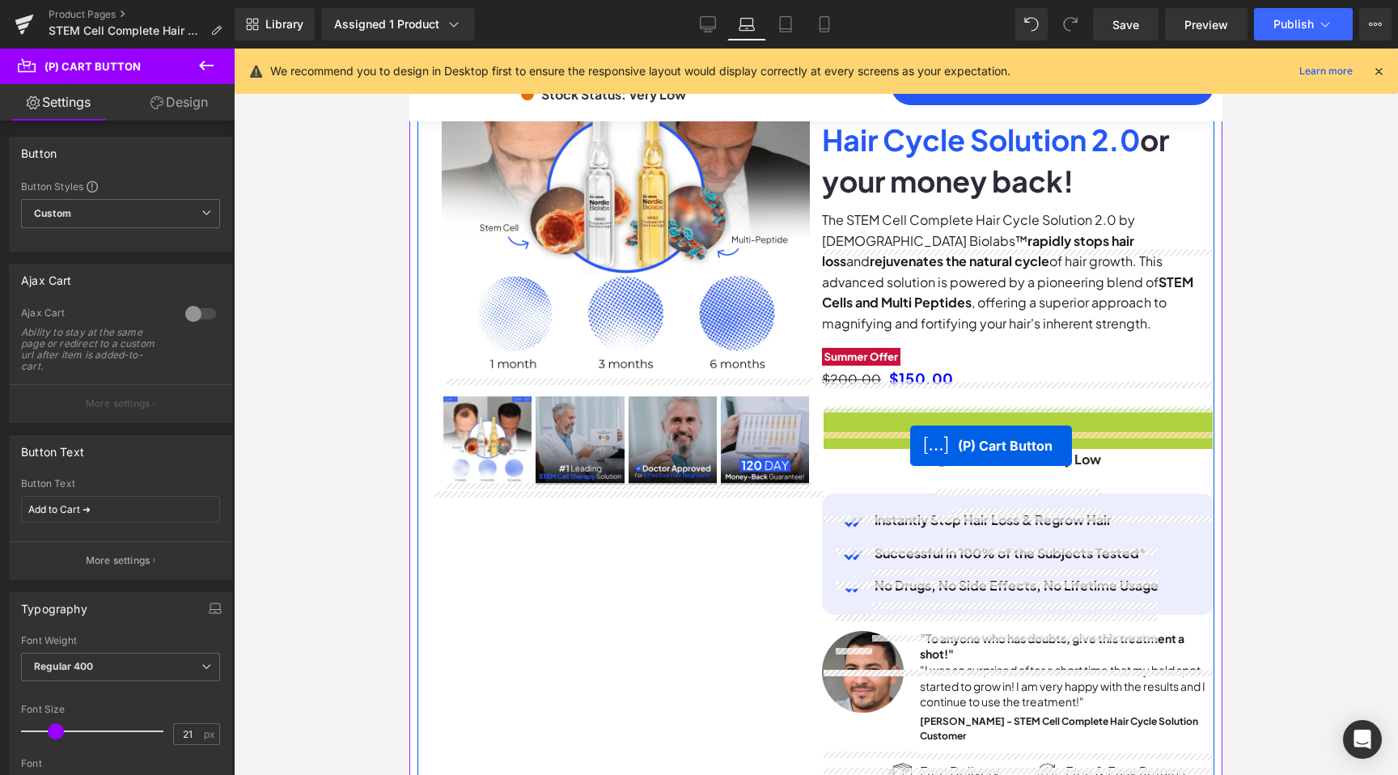
drag, startPoint x: 845, startPoint y: 470, endPoint x: 910, endPoint y: 446, distance: 69.9
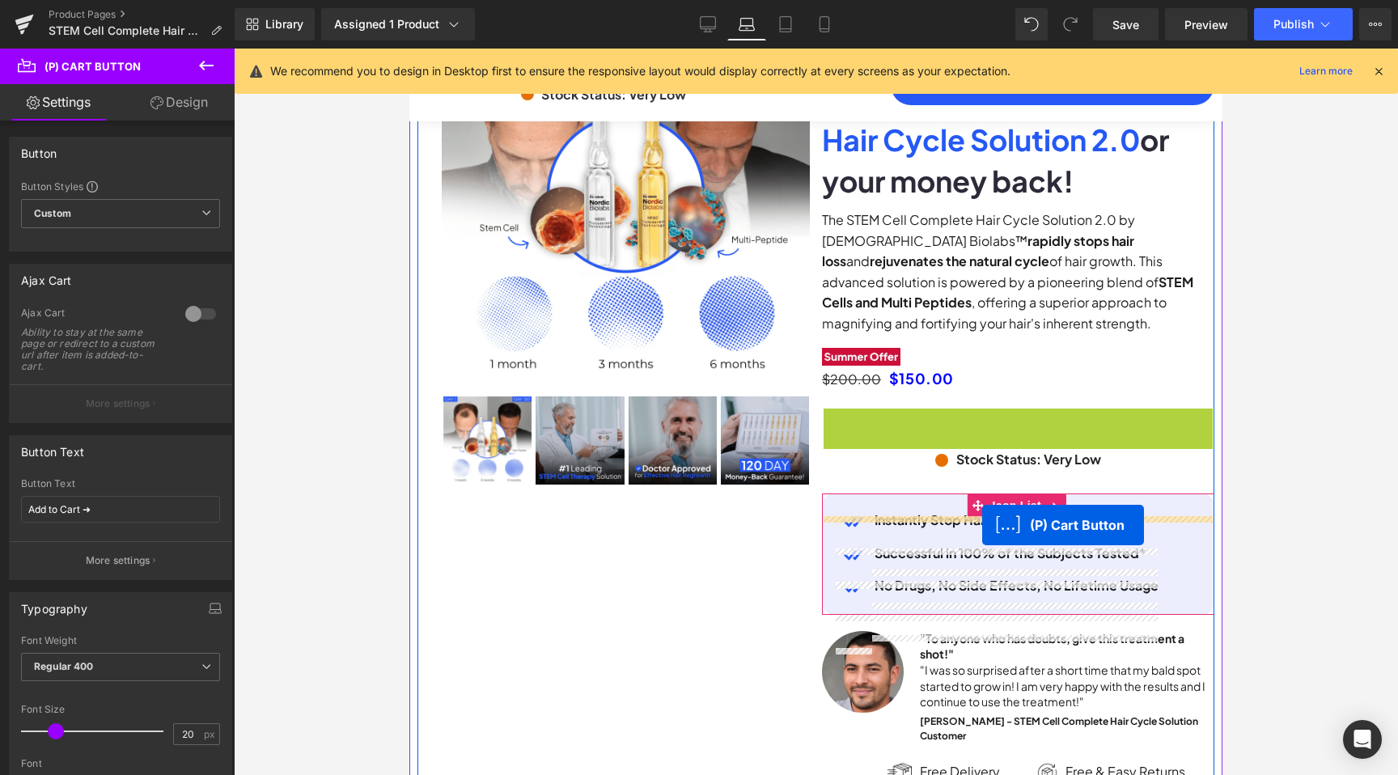
drag, startPoint x: 841, startPoint y: 472, endPoint x: 982, endPoint y: 525, distance: 151.3
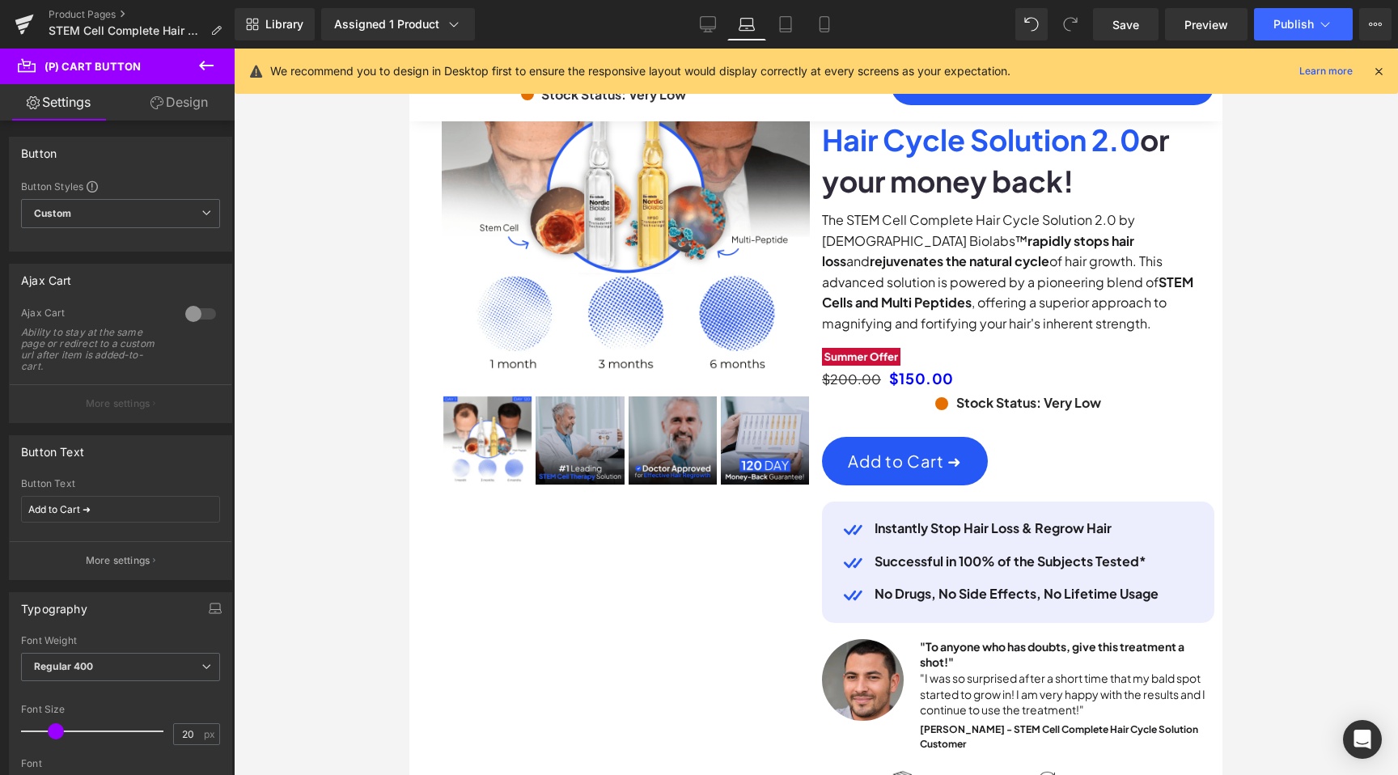
click at [178, 106] on link "Design" at bounding box center [179, 102] width 117 height 36
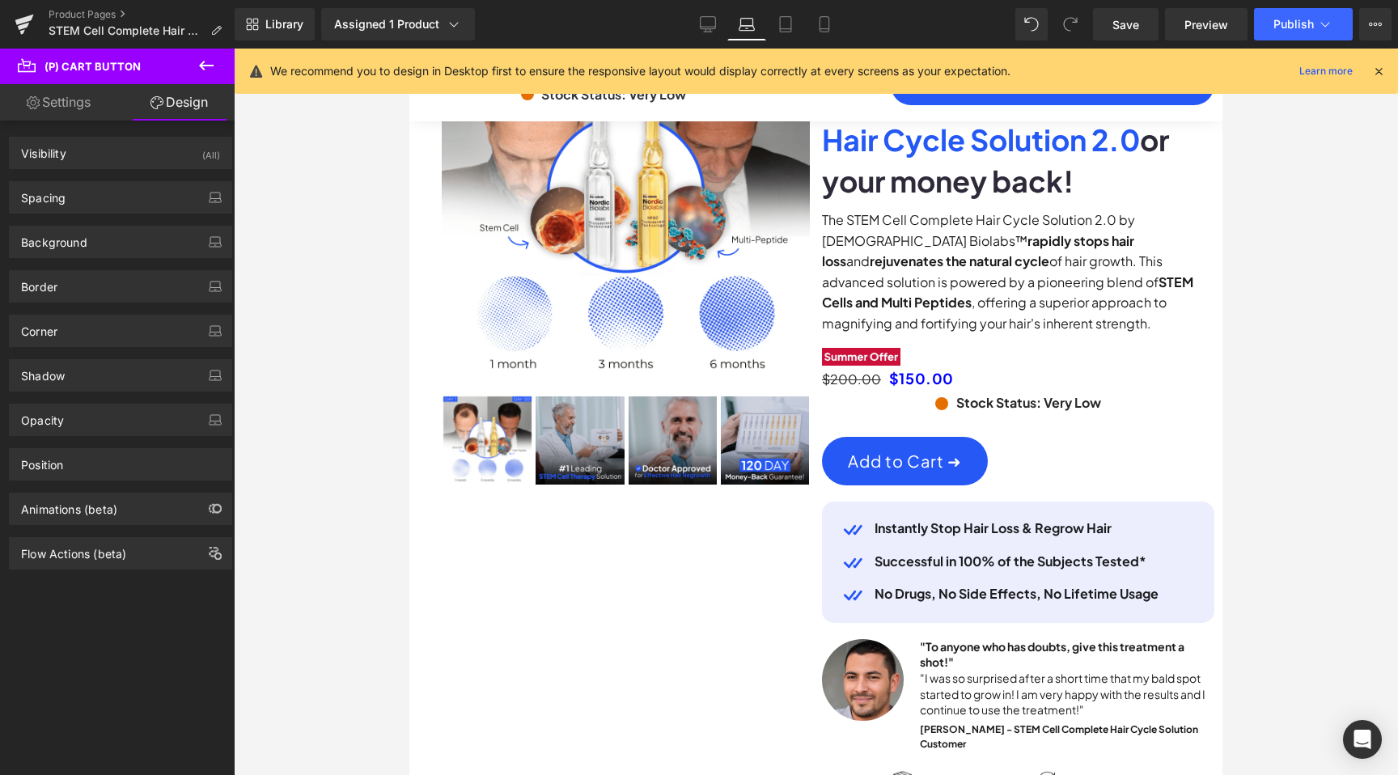
click at [56, 96] on link "Settings" at bounding box center [58, 102] width 117 height 36
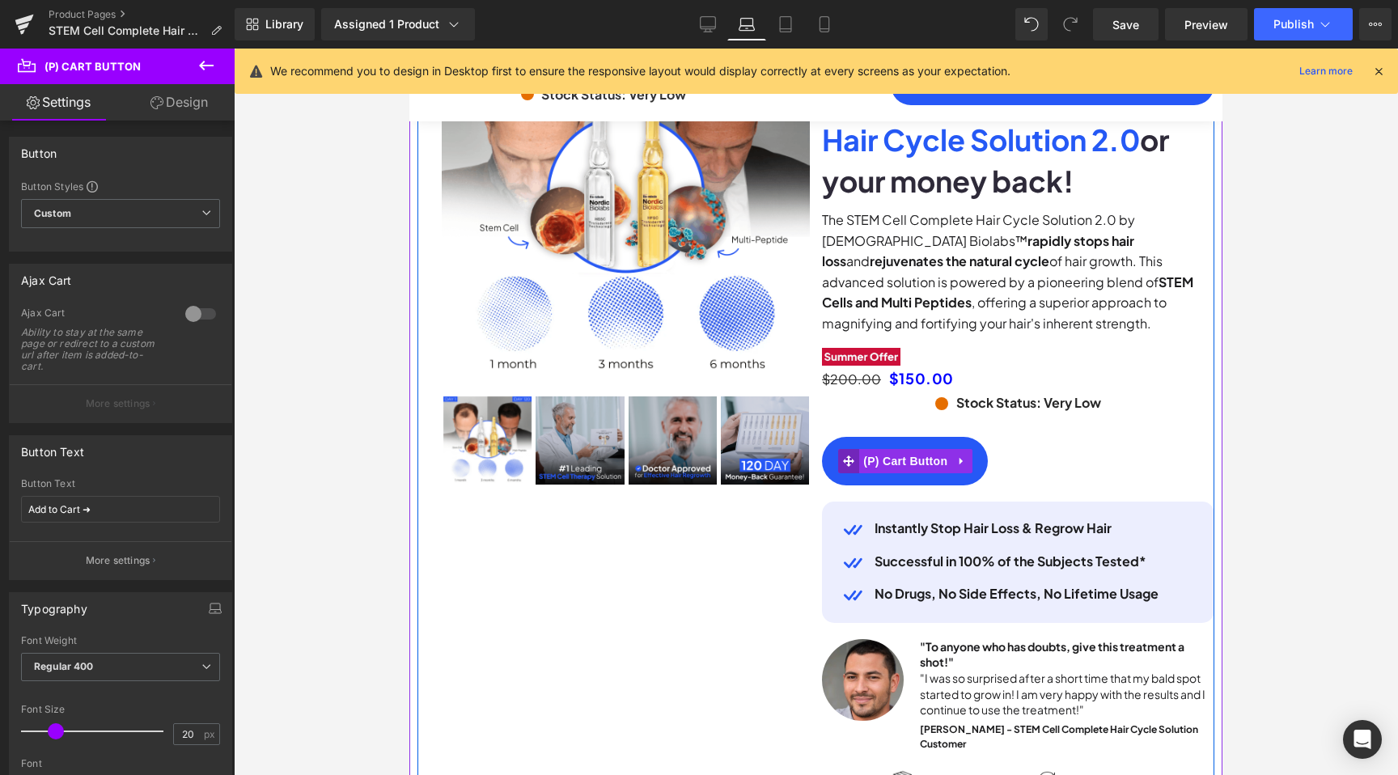
click at [843, 467] on icon at bounding box center [848, 461] width 11 height 11
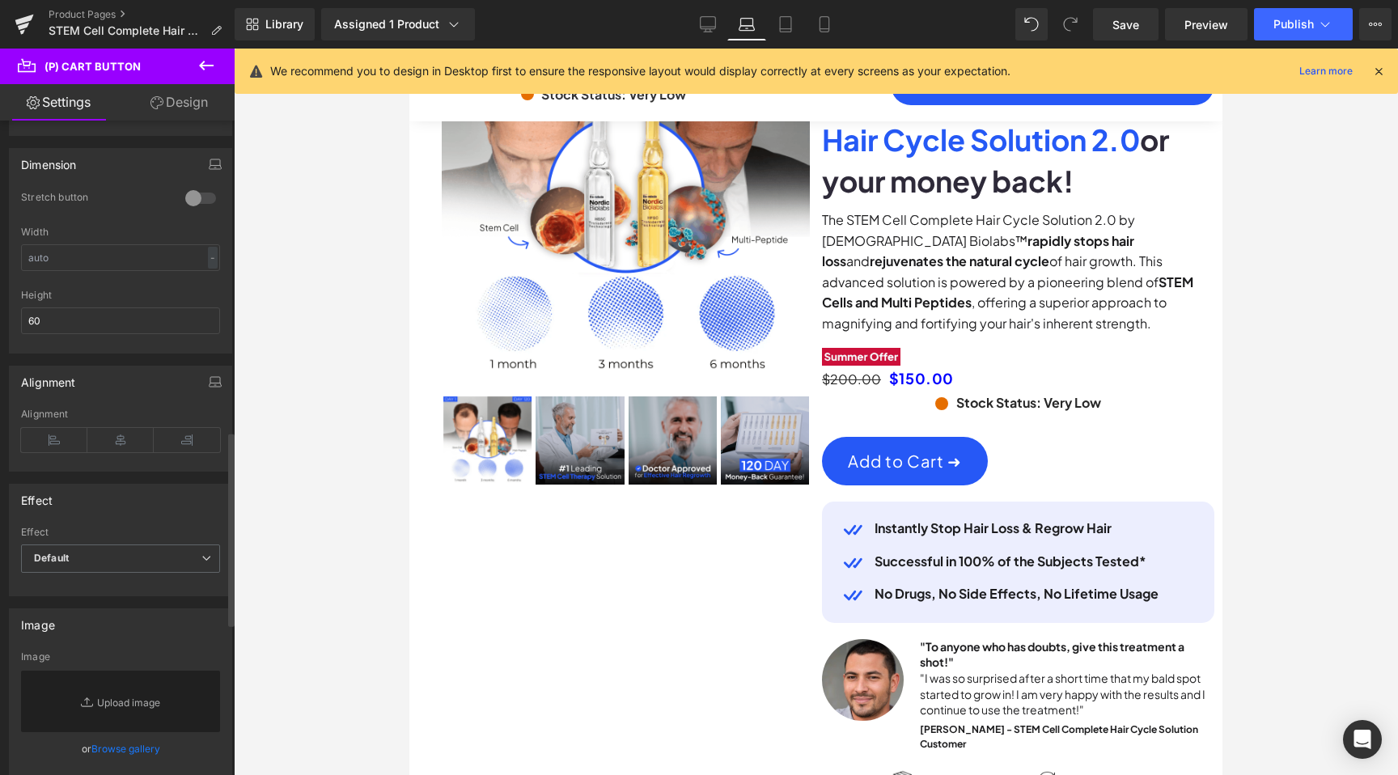
click at [193, 201] on div at bounding box center [200, 198] width 39 height 26
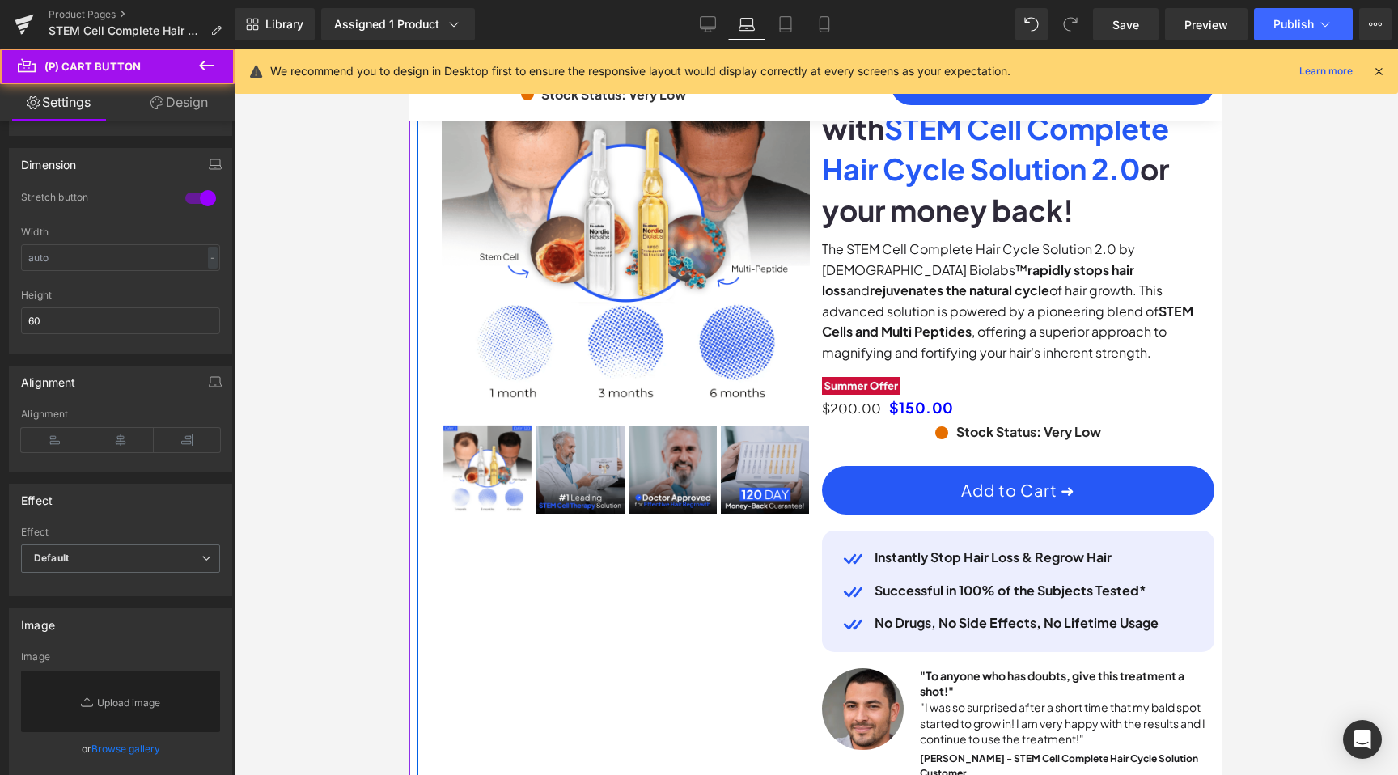
click at [881, 515] on button "Add to Cart ➜" at bounding box center [1018, 490] width 392 height 49
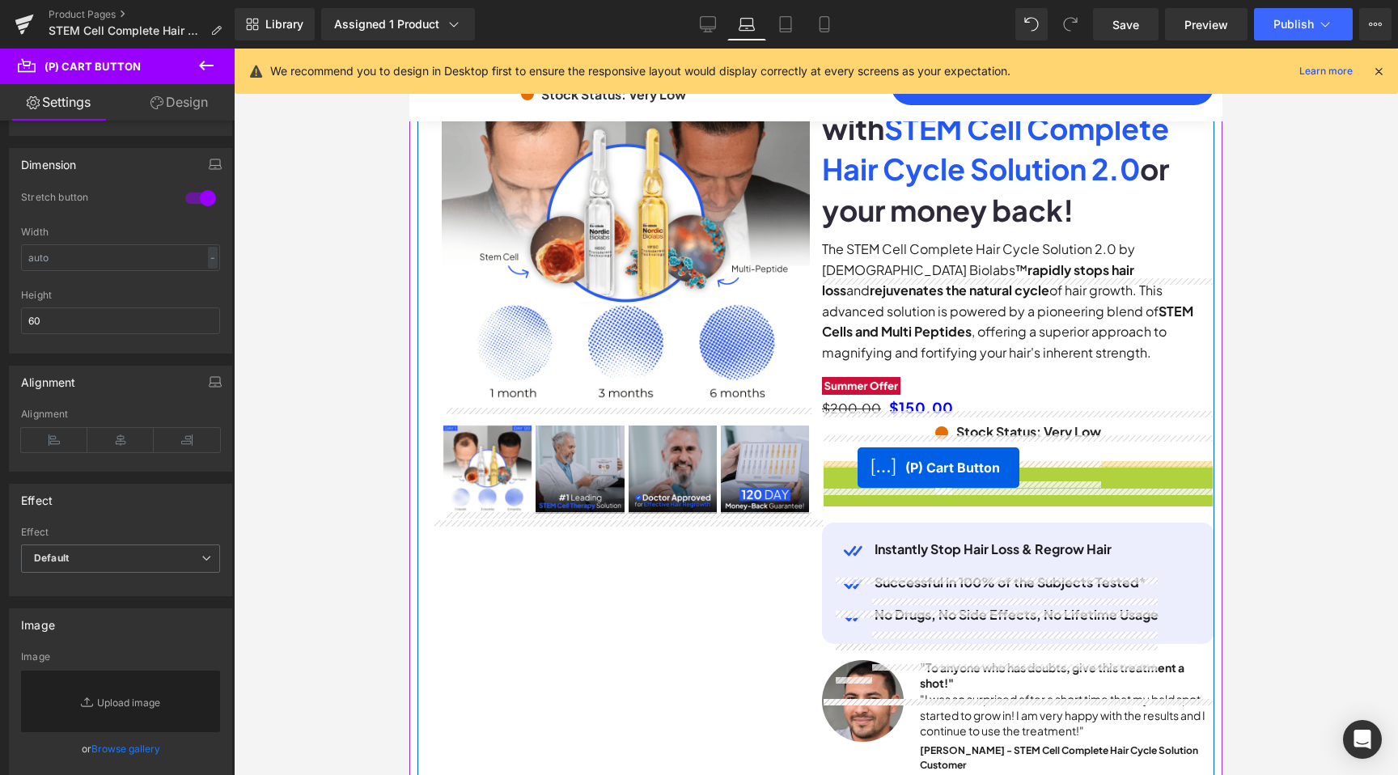
drag, startPoint x: 957, startPoint y: 528, endPoint x: 858, endPoint y: 468, distance: 116.2
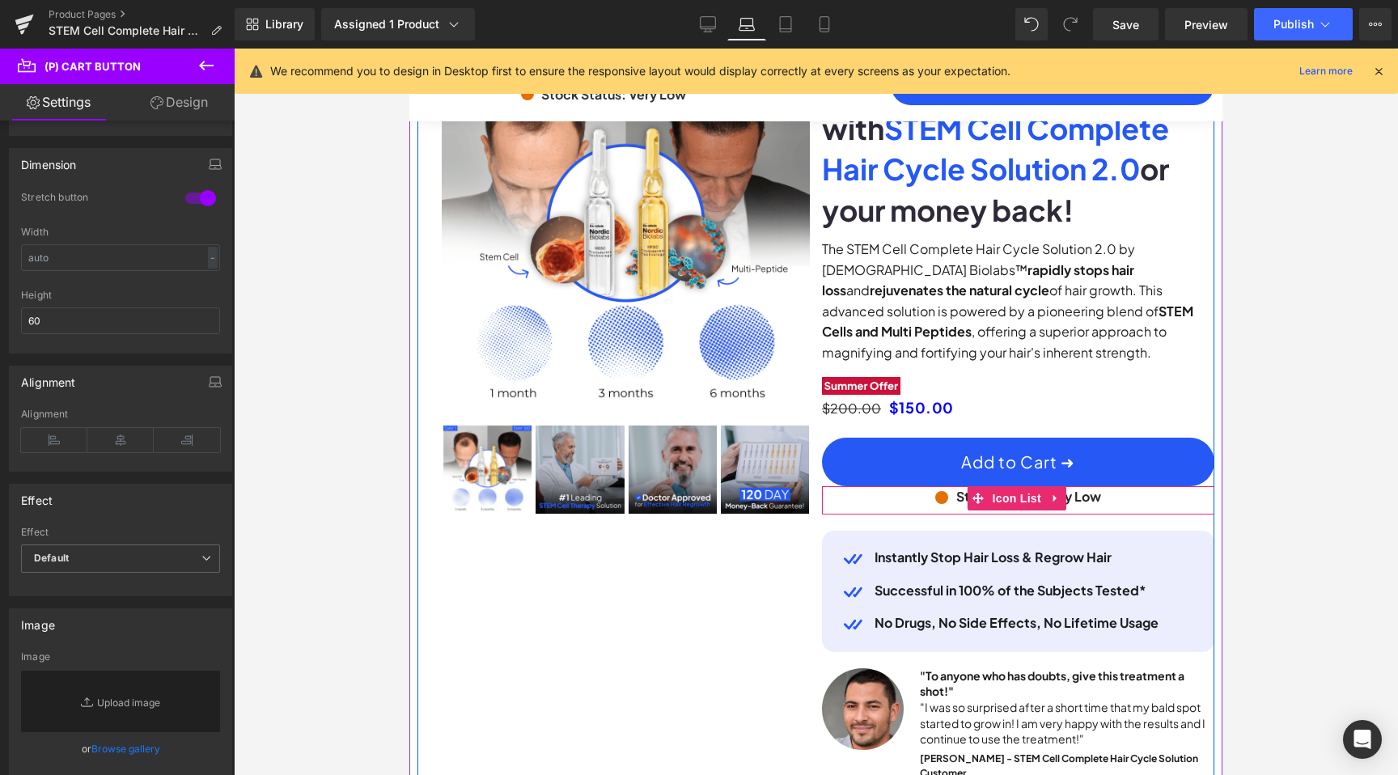
scroll to position [0, 1419]
click at [1057, 504] on icon at bounding box center [1055, 498] width 11 height 12
click at [972, 511] on link "Icon List" at bounding box center [975, 498] width 78 height 24
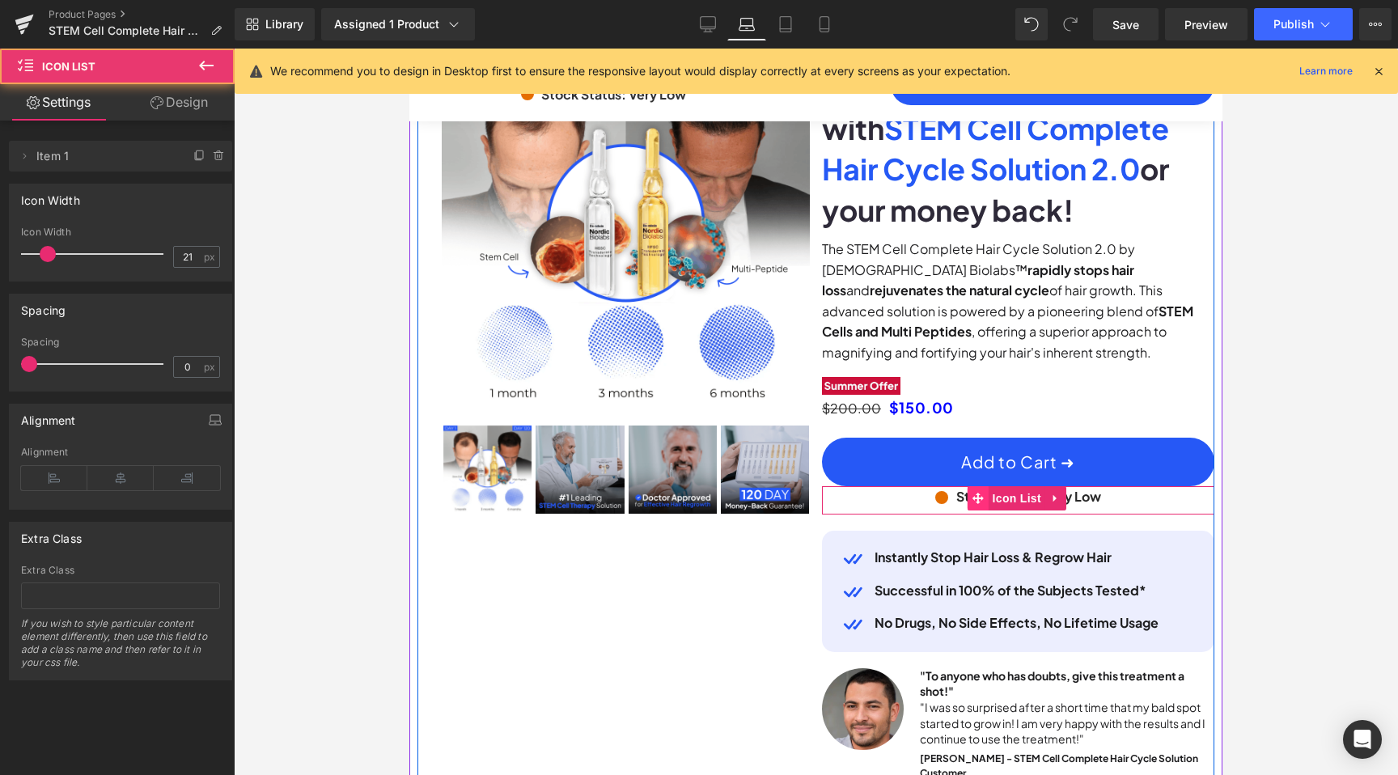
scroll to position [0, 0]
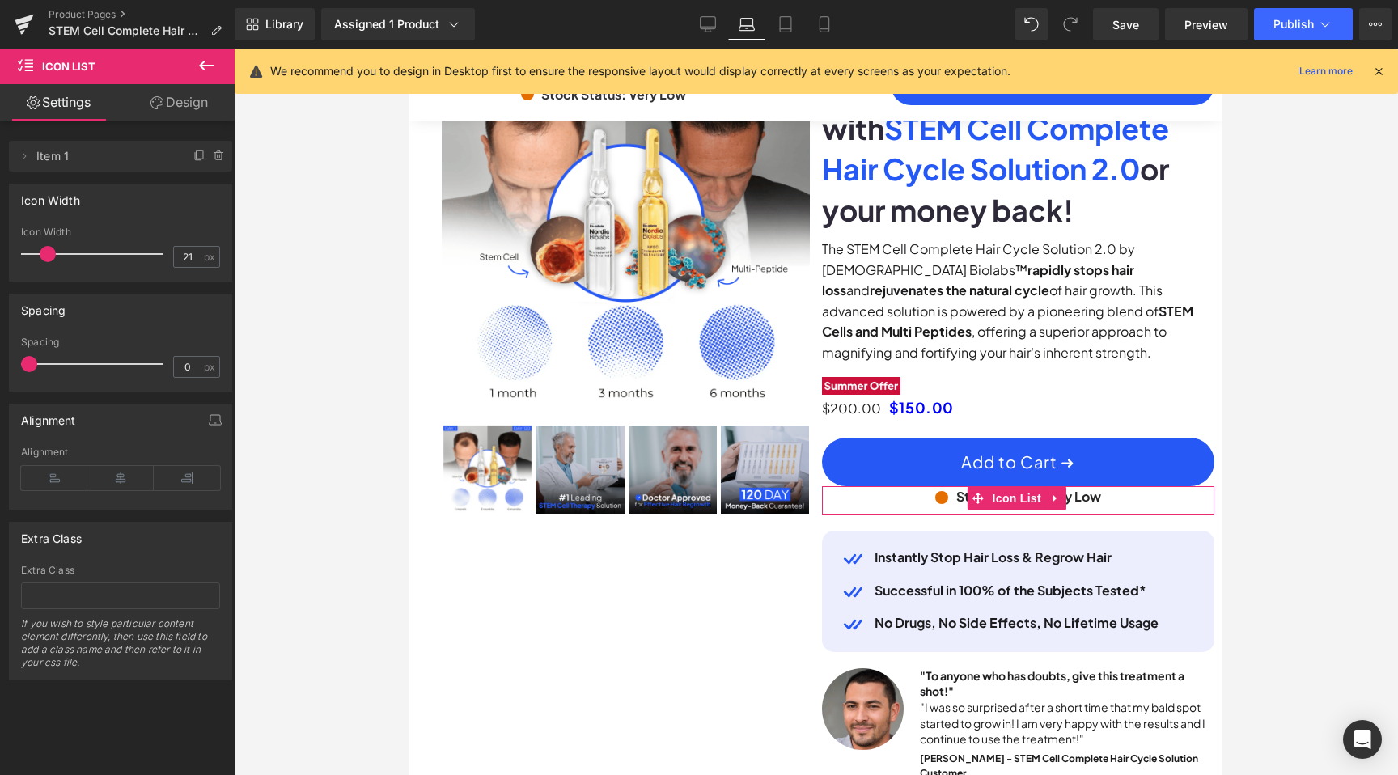
click at [157, 99] on icon at bounding box center [157, 102] width 13 height 13
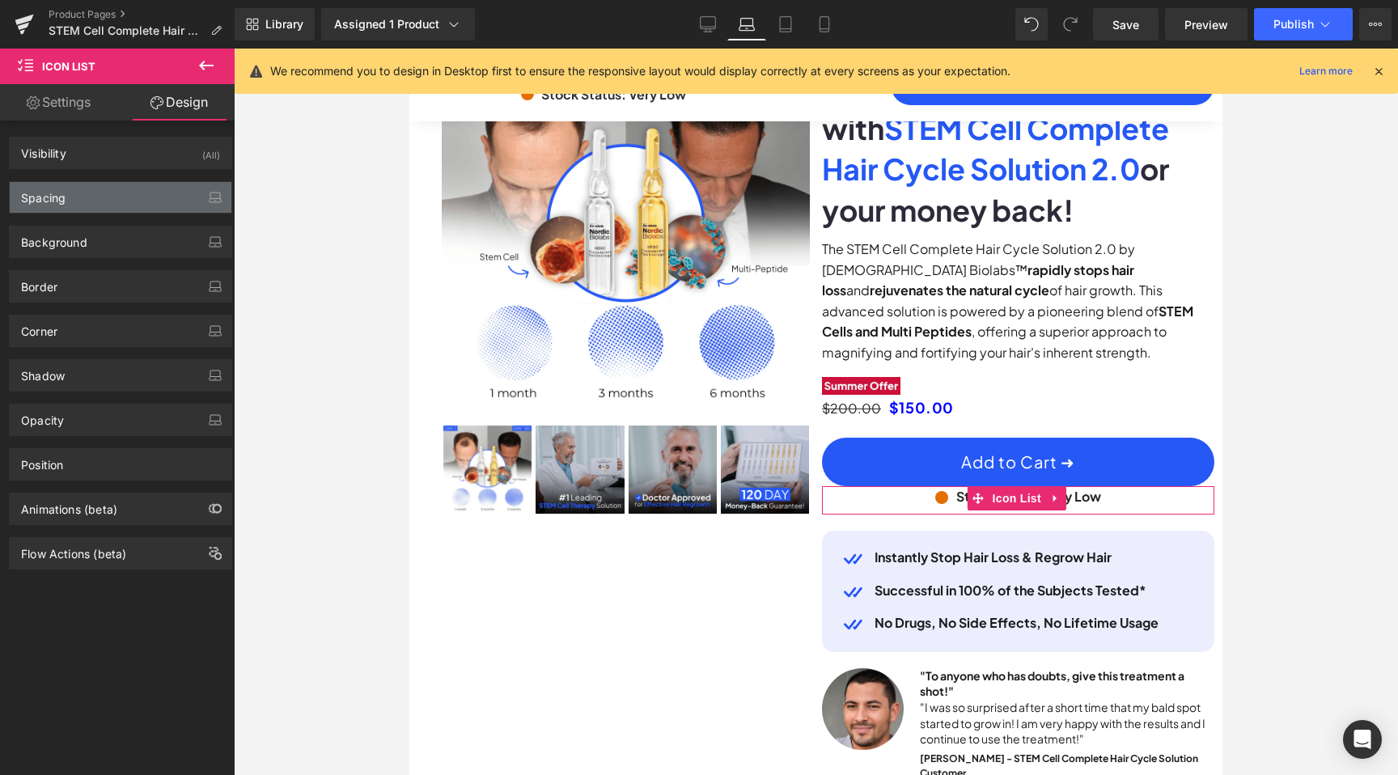
click at [91, 194] on div "Spacing" at bounding box center [121, 197] width 222 height 31
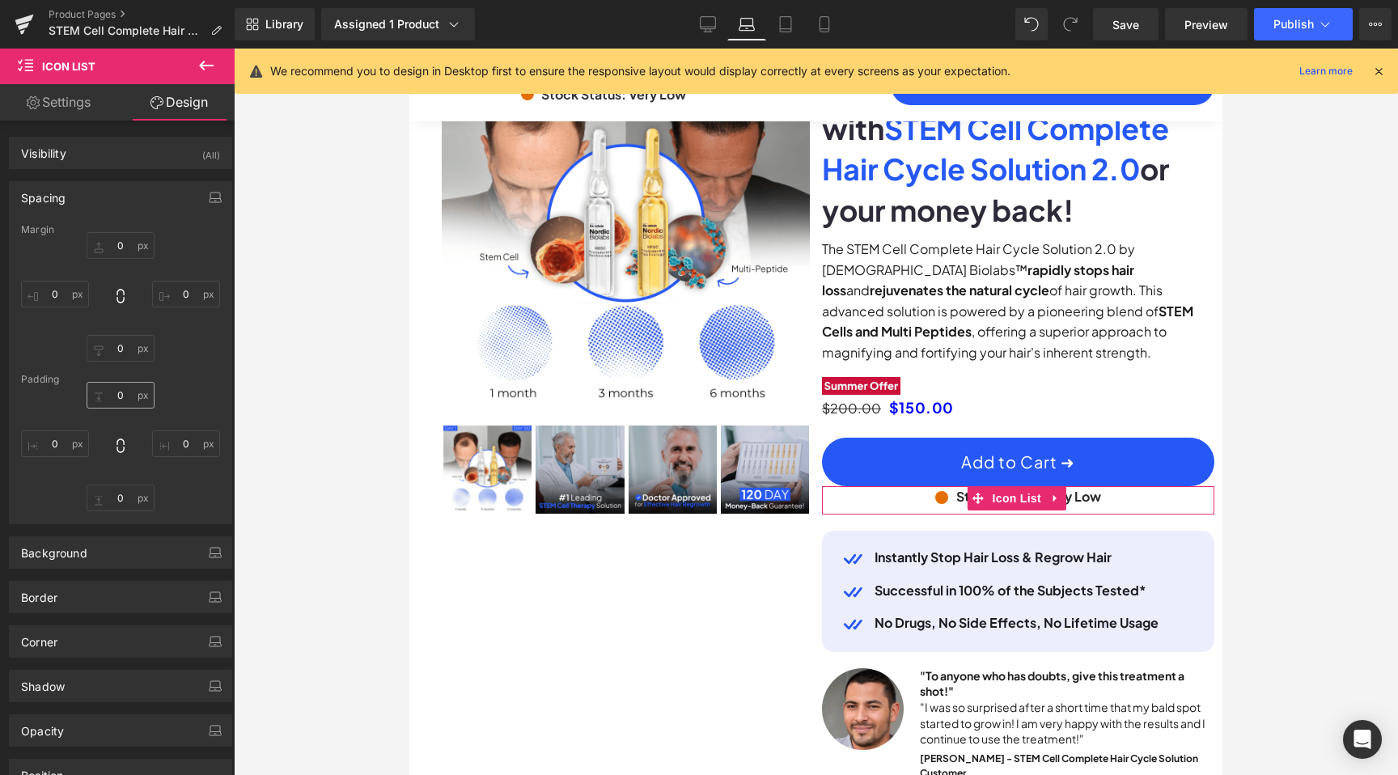
scroll to position [0, 1419]
click at [120, 345] on input "0" at bounding box center [121, 348] width 68 height 27
click at [120, 241] on input "0" at bounding box center [121, 245] width 68 height 27
type input "5"
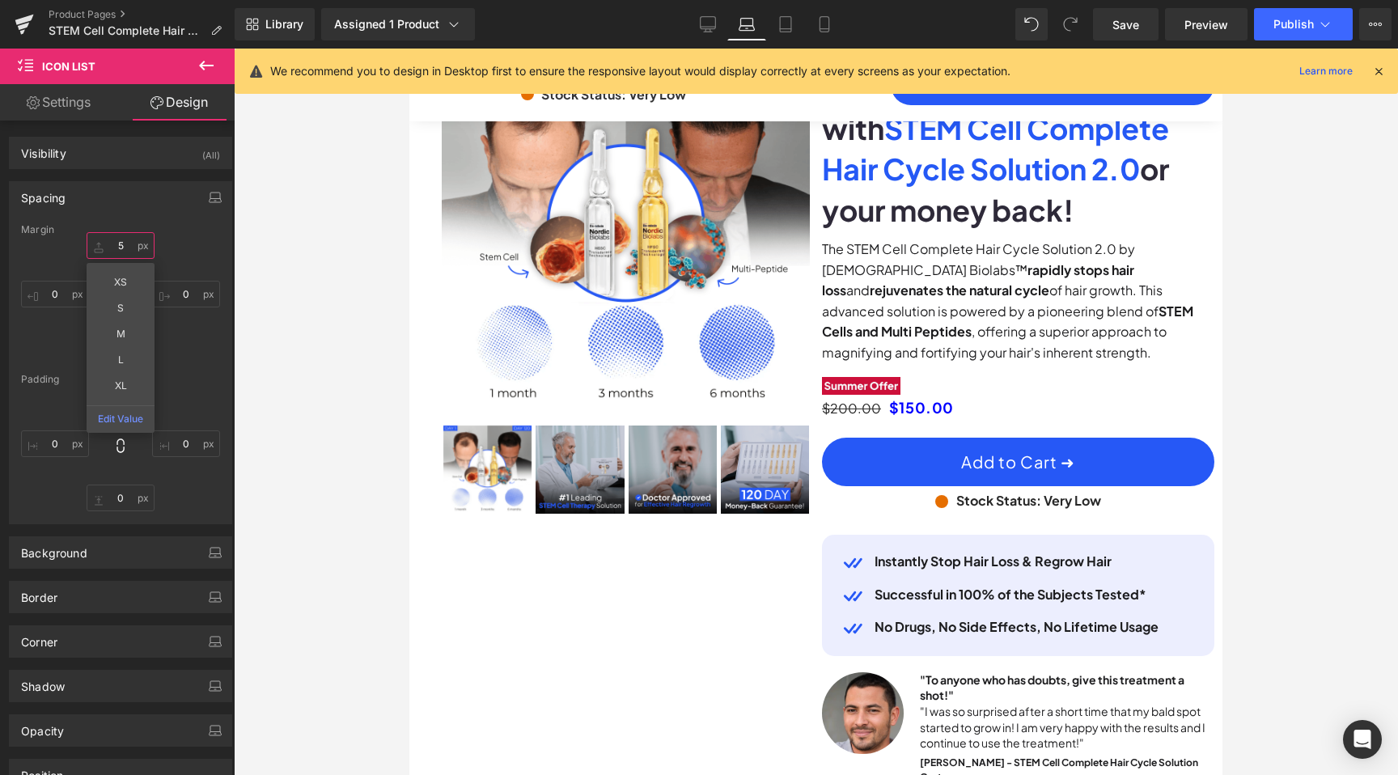
scroll to position [0, 1419]
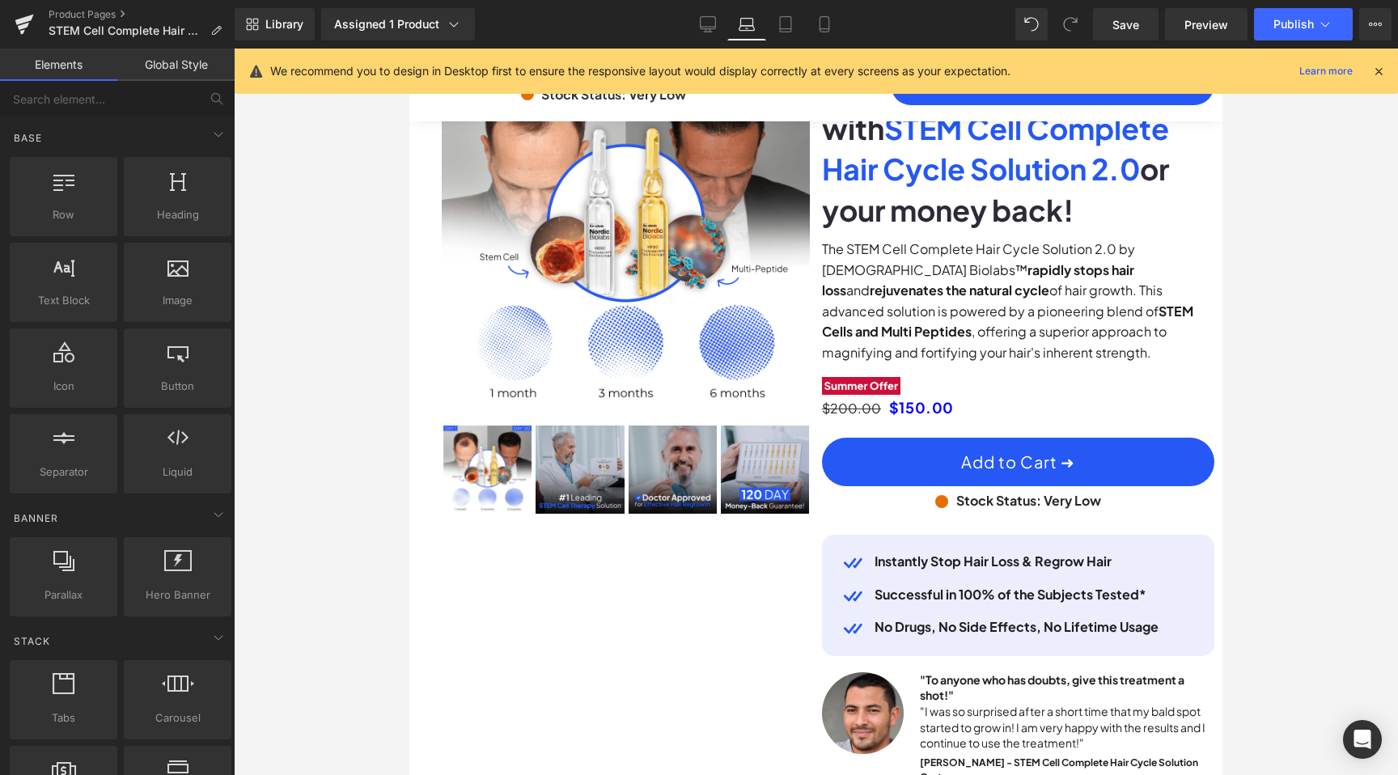
click at [1362, 445] on div at bounding box center [816, 412] width 1164 height 727
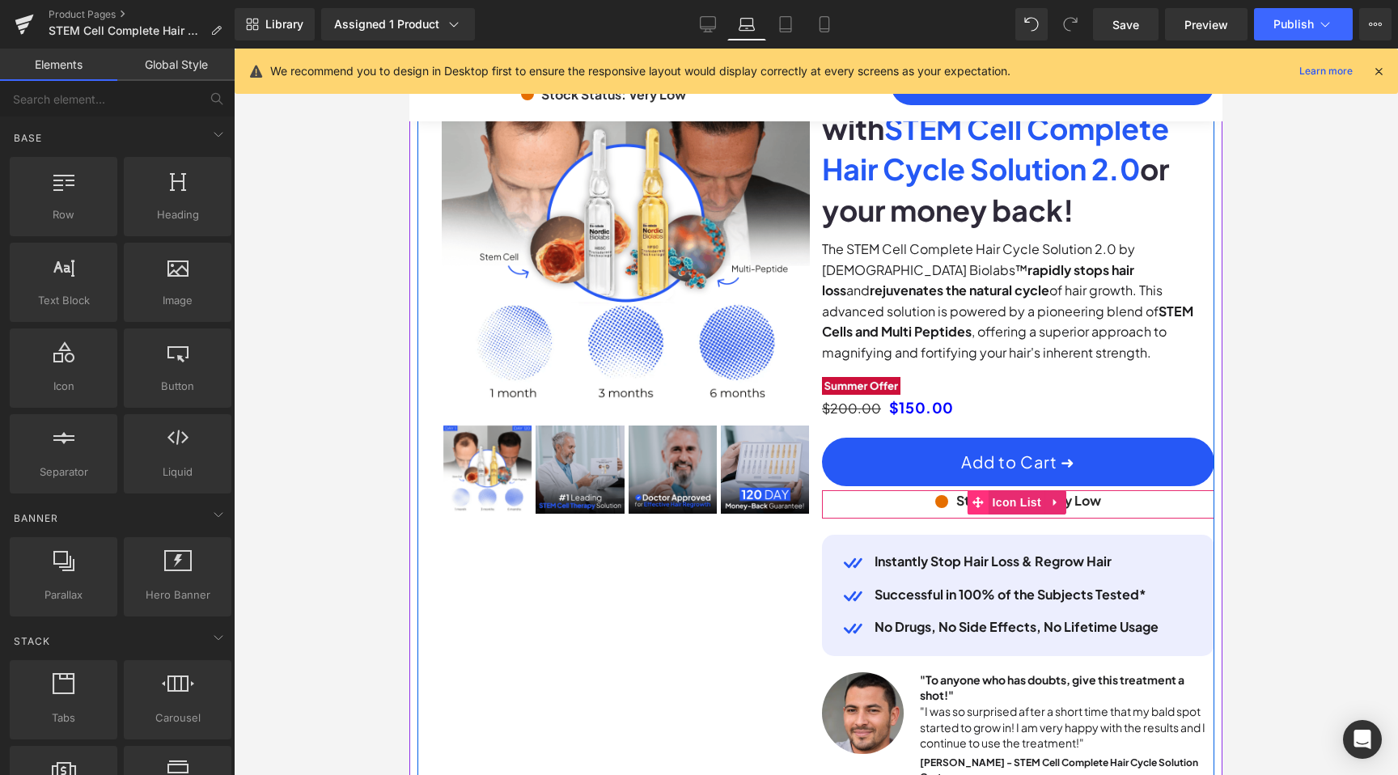
scroll to position [0, 709]
click at [975, 508] on icon at bounding box center [978, 502] width 11 height 11
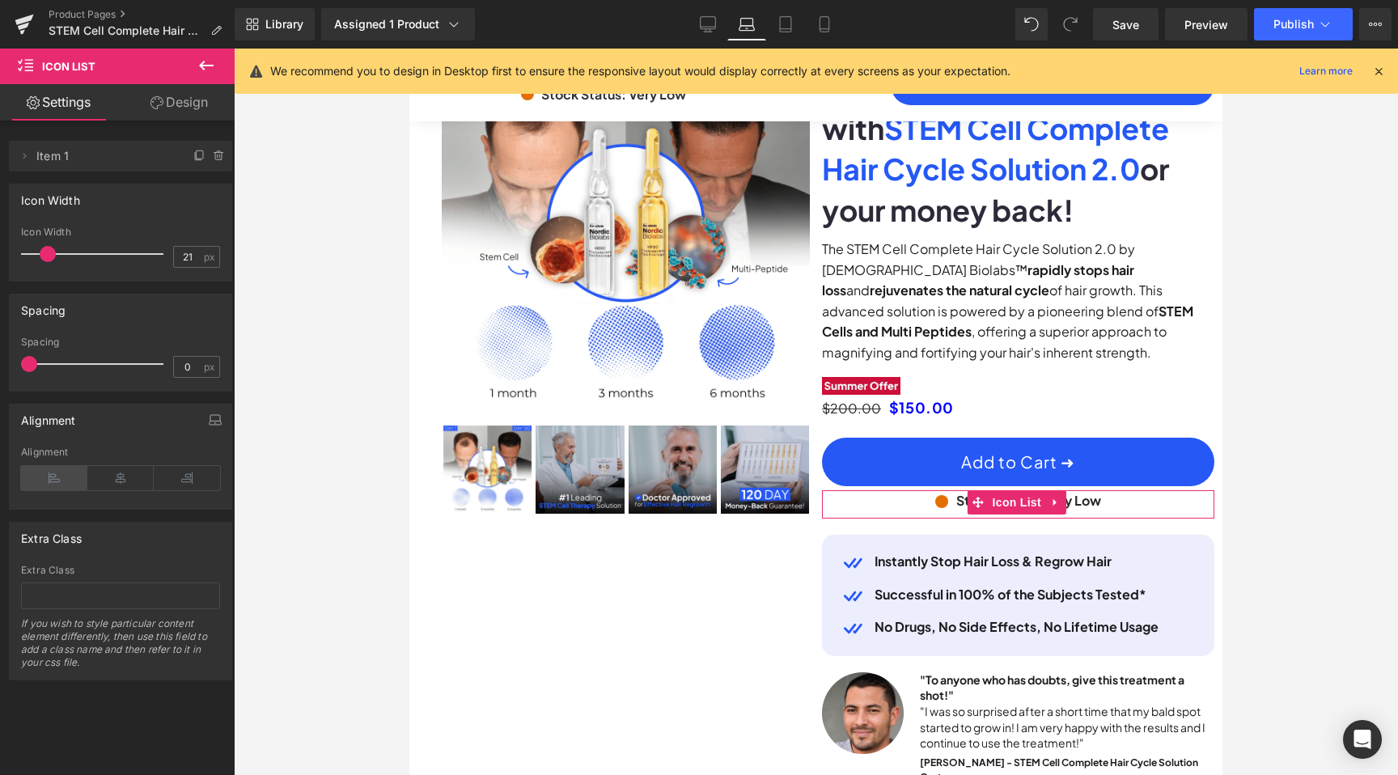
click at [64, 470] on icon at bounding box center [54, 478] width 66 height 24
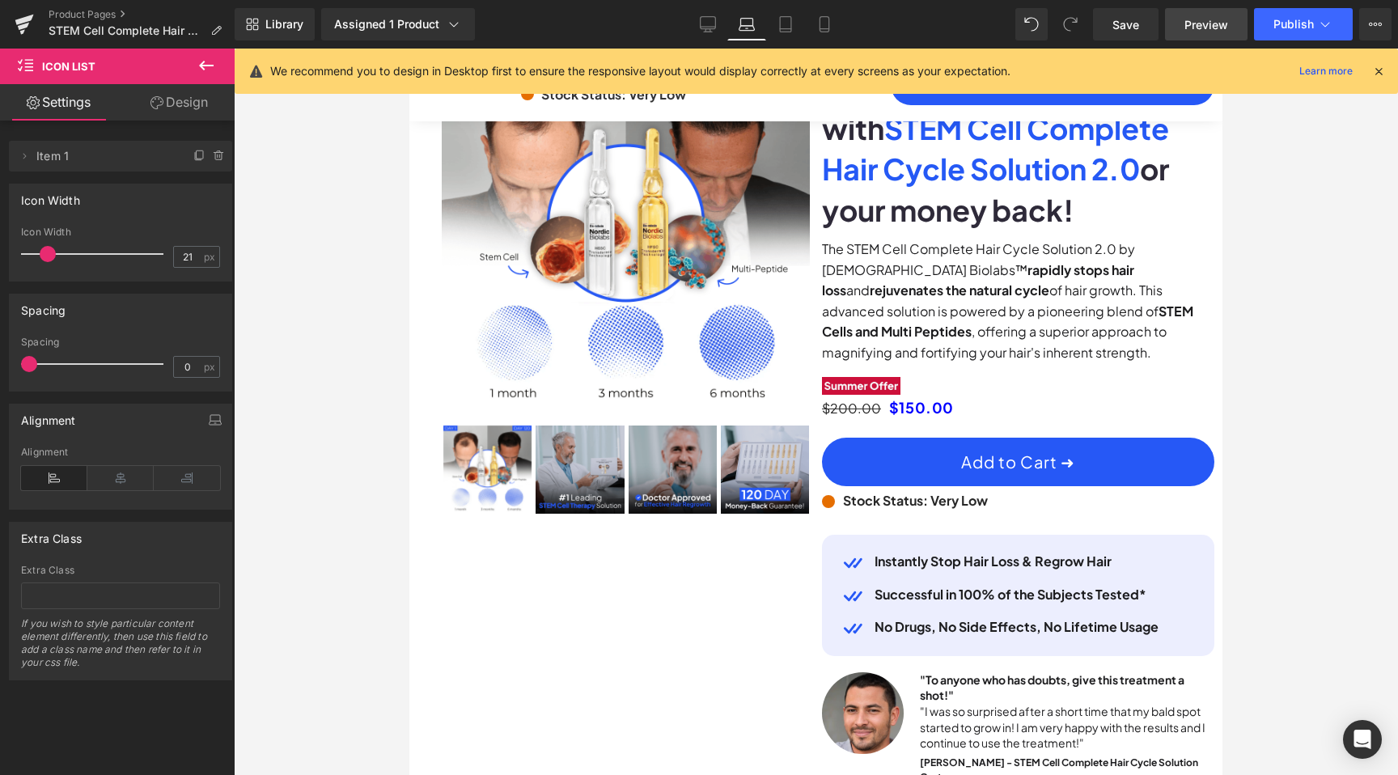
scroll to position [0, 0]
click at [1189, 22] on span "Preview" at bounding box center [1207, 24] width 44 height 17
click at [1134, 19] on span "Save" at bounding box center [1126, 24] width 27 height 17
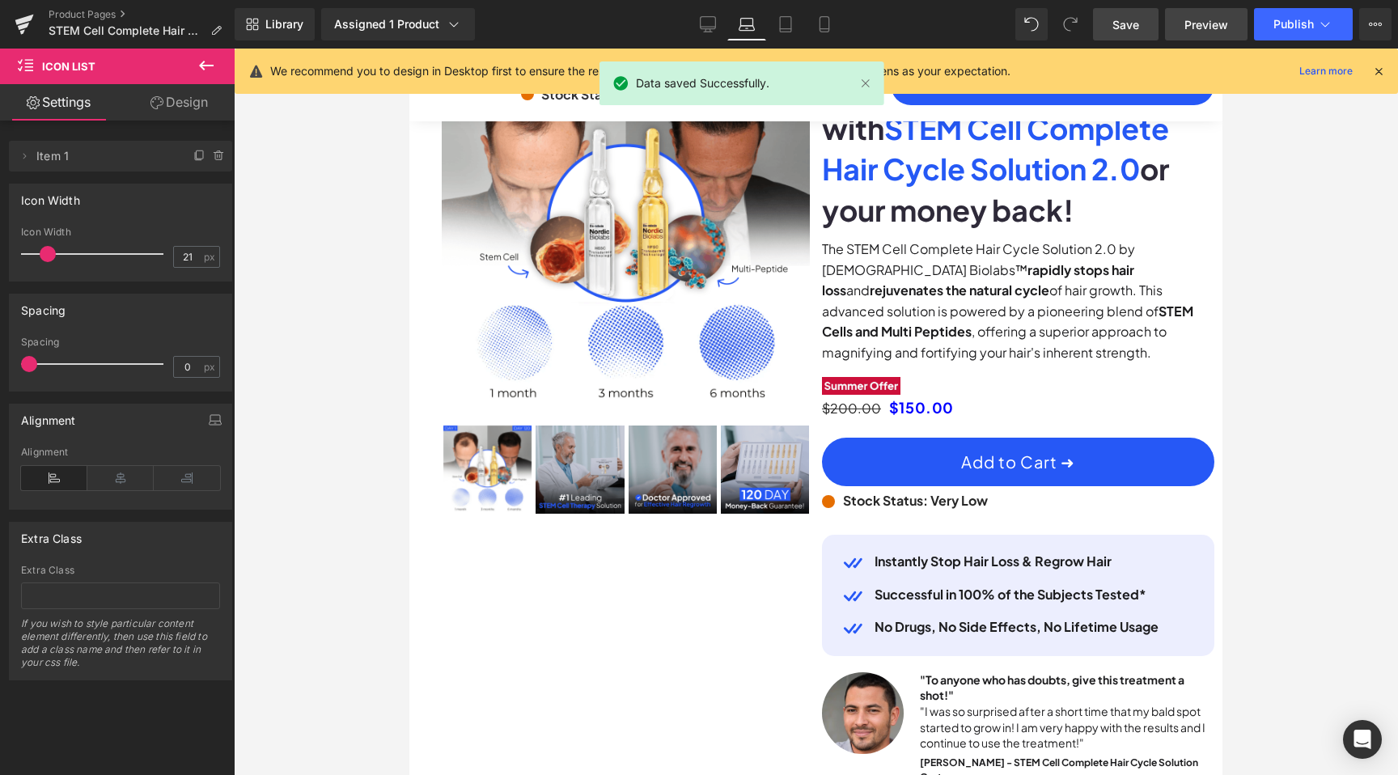
click at [1213, 29] on span "Preview" at bounding box center [1207, 24] width 44 height 17
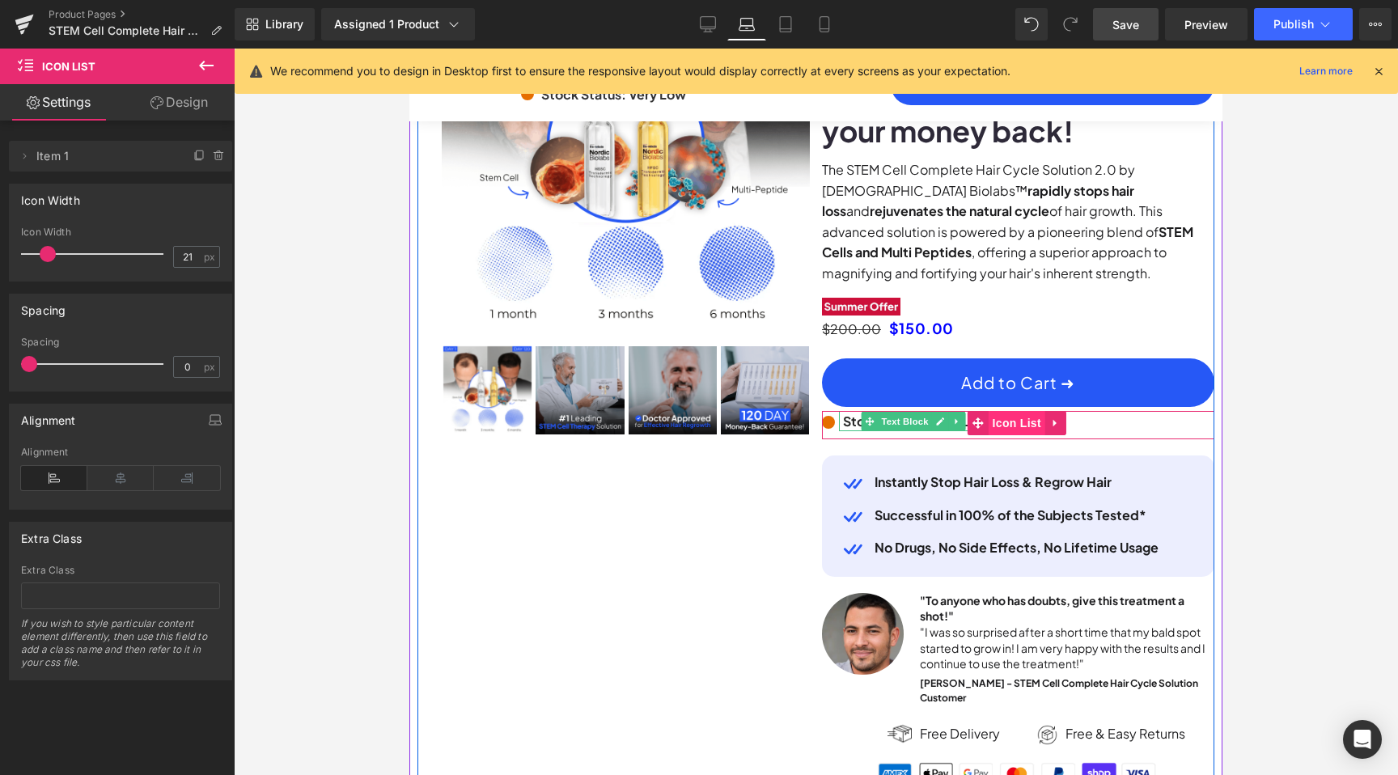
scroll to position [0, 0]
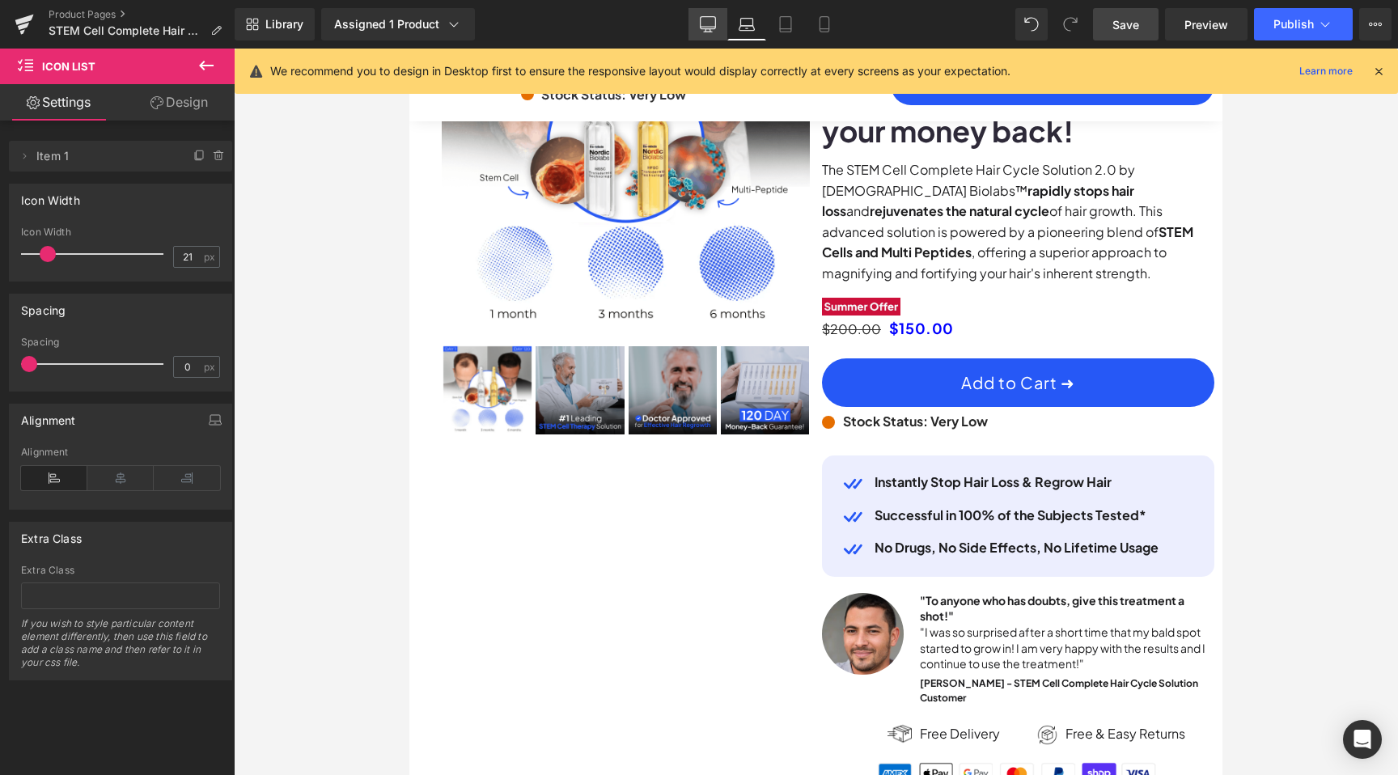
click at [716, 25] on icon at bounding box center [708, 23] width 15 height 12
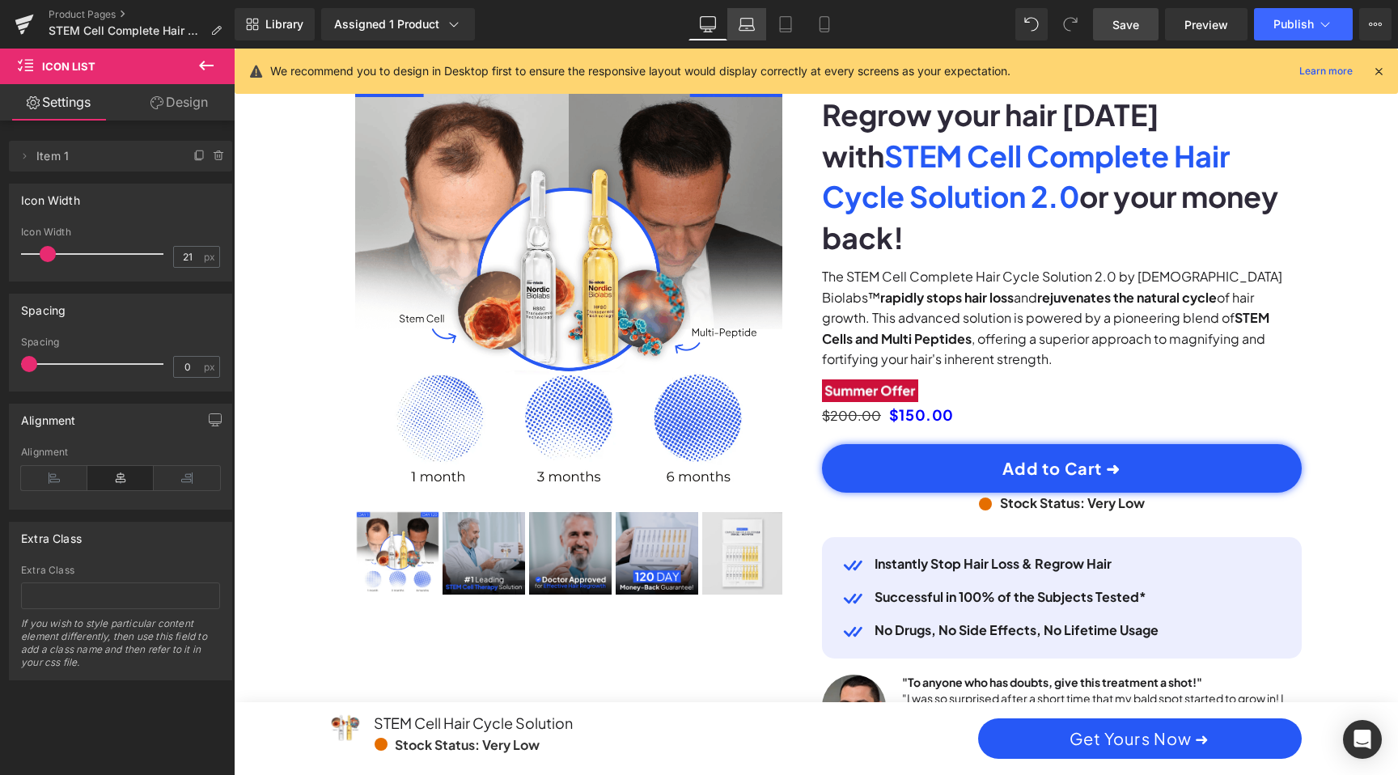
scroll to position [0, 921]
click at [739, 30] on link "Laptop" at bounding box center [746, 24] width 39 height 32
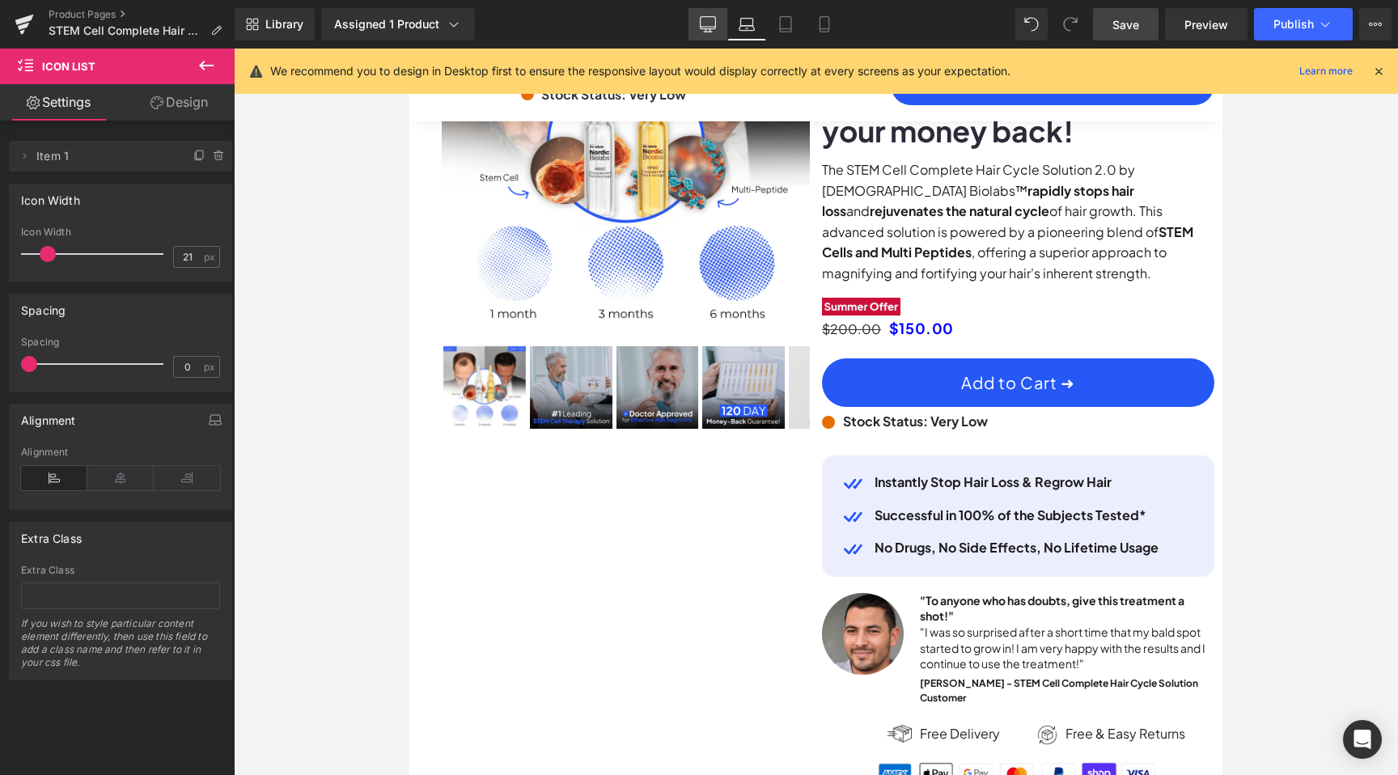
scroll to position [0, 709]
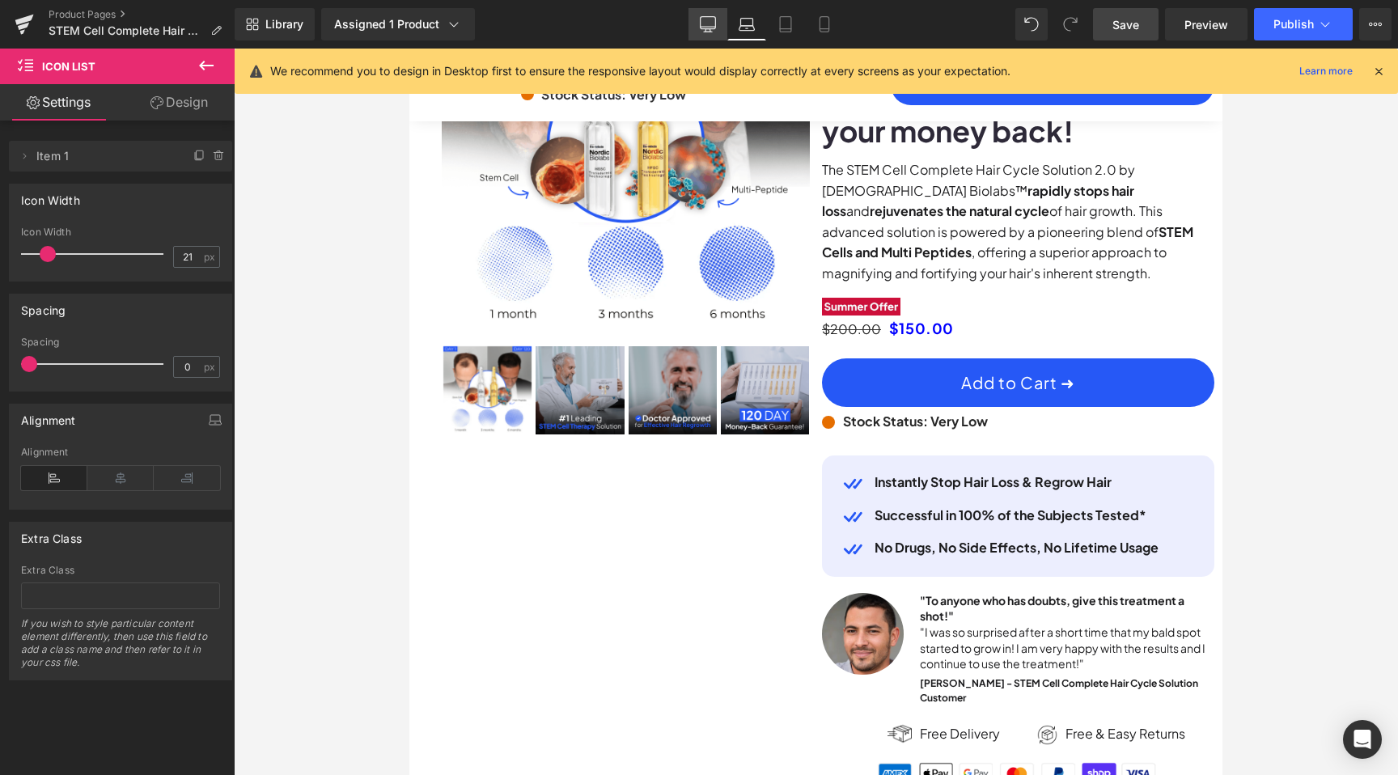
click at [710, 30] on icon at bounding box center [708, 24] width 16 height 16
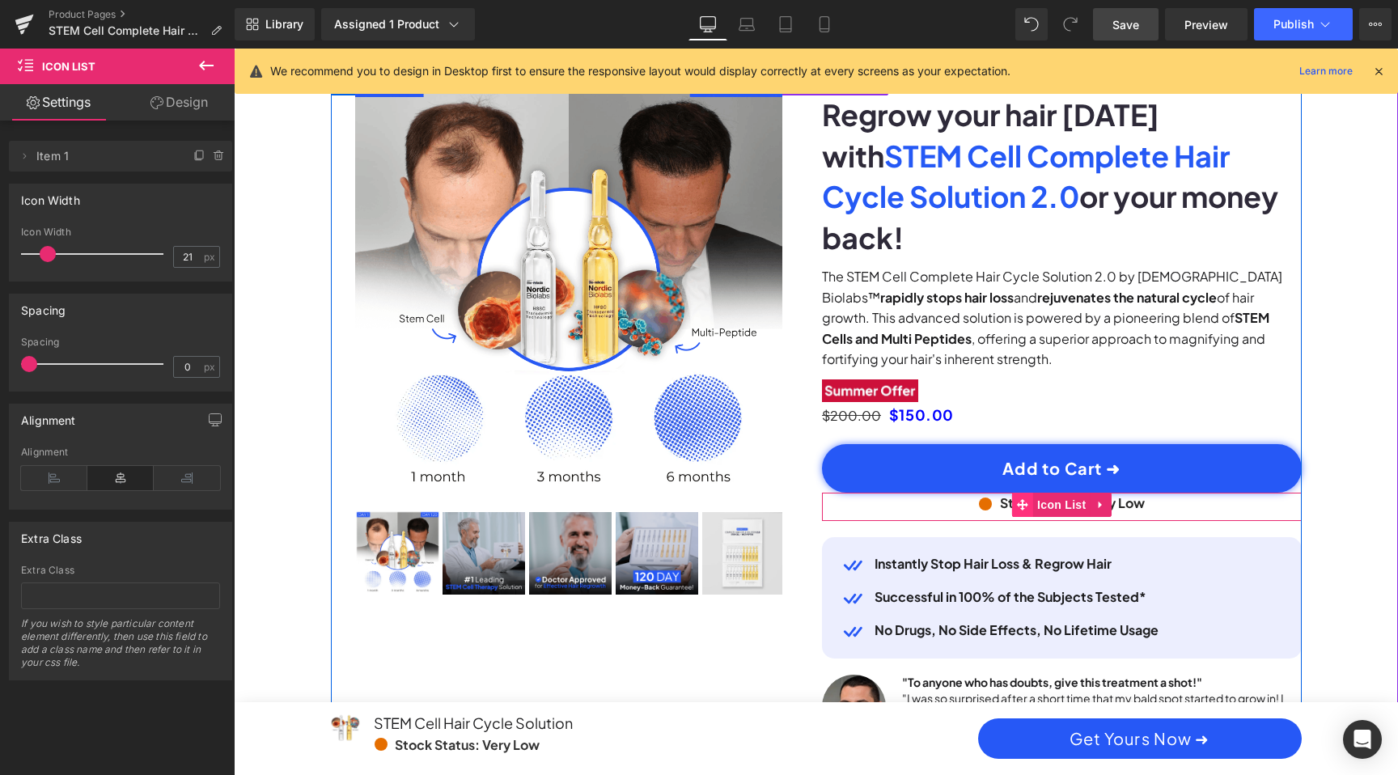
scroll to position [0, 1843]
click at [1024, 499] on icon at bounding box center [1022, 504] width 11 height 11
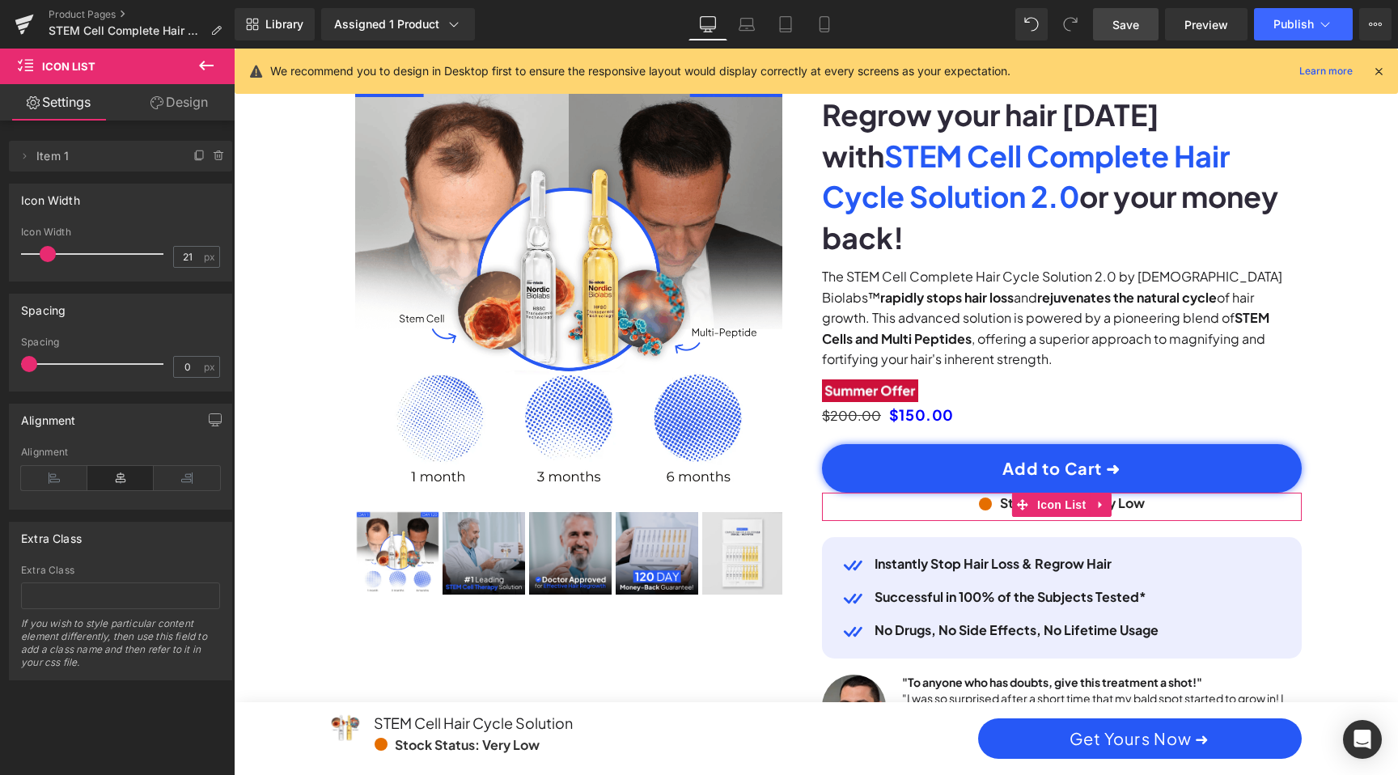
click at [187, 95] on link "Design" at bounding box center [179, 102] width 117 height 36
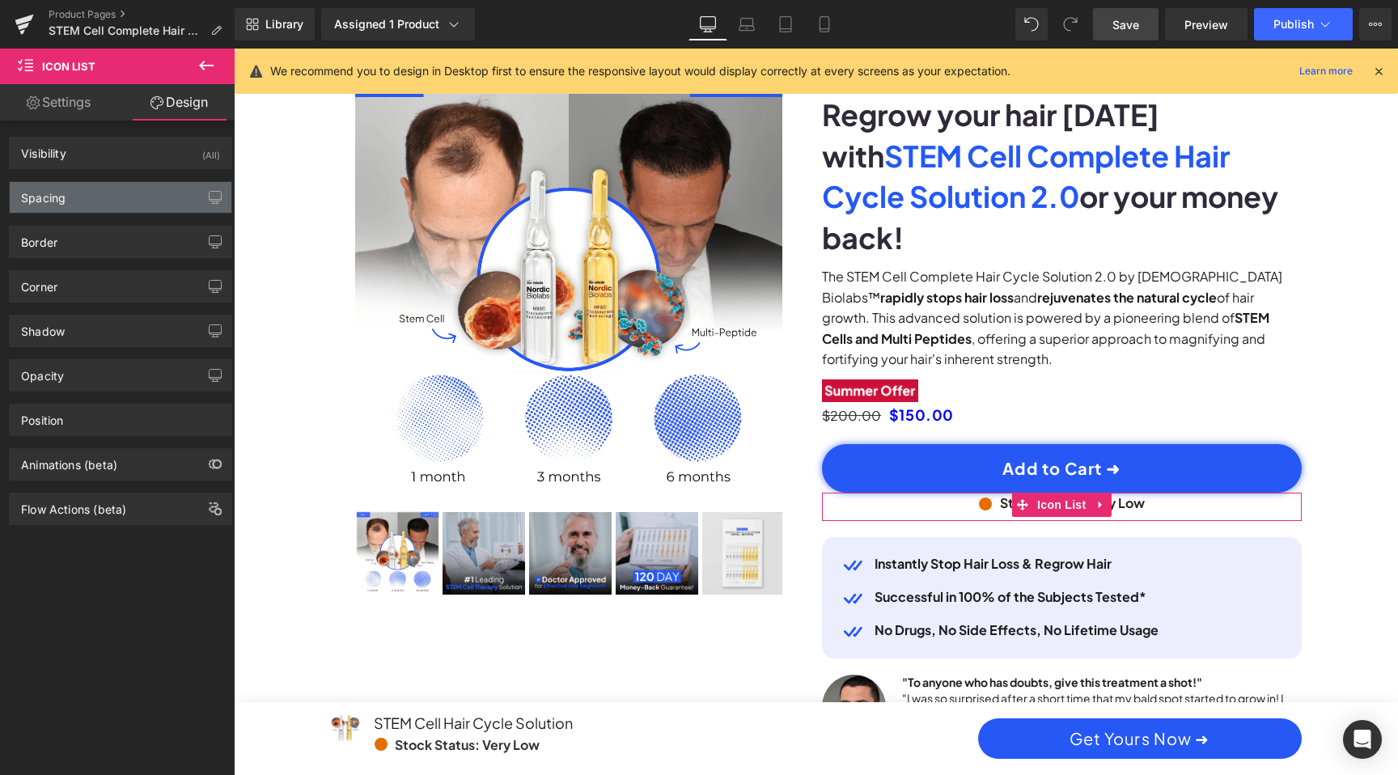
scroll to position [0, 0]
click at [129, 202] on div "Spacing" at bounding box center [121, 197] width 222 height 31
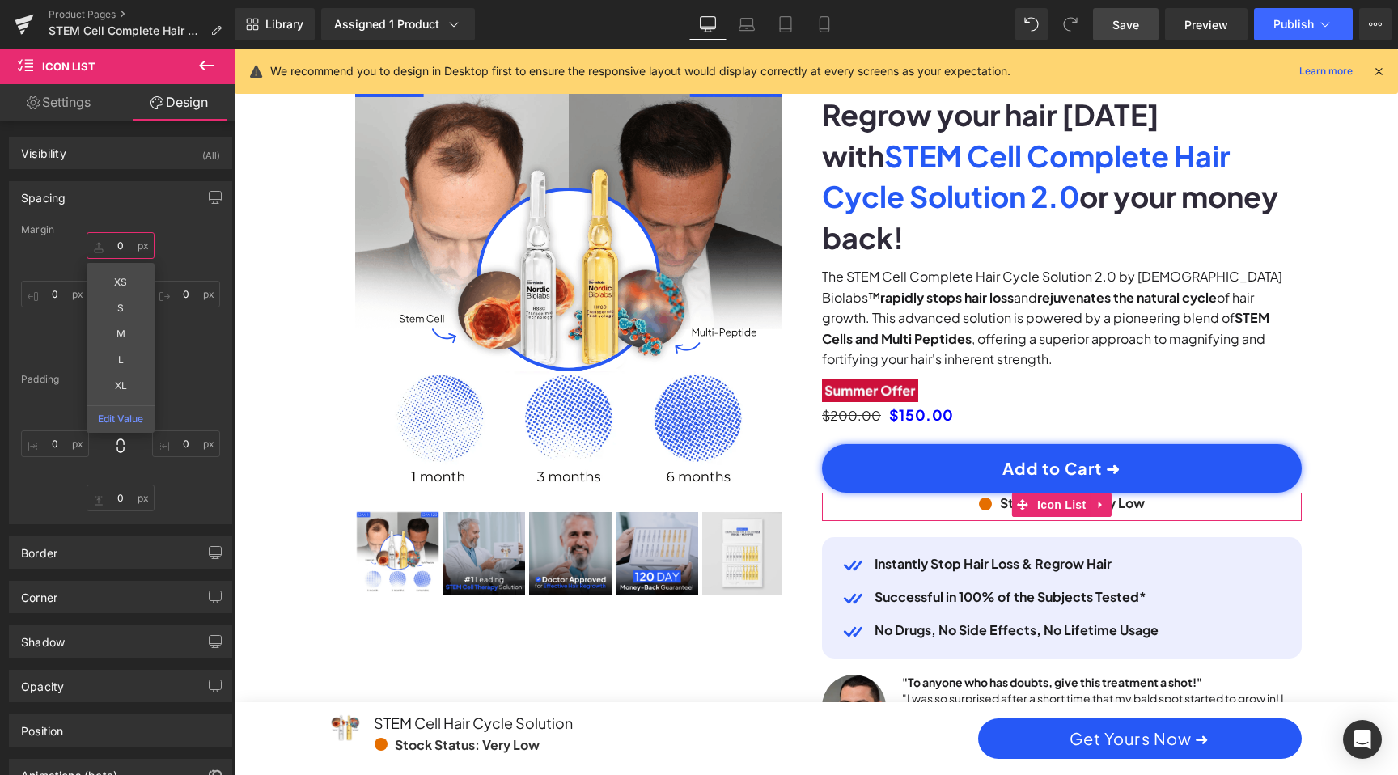
click at [117, 247] on input "0" at bounding box center [121, 245] width 68 height 27
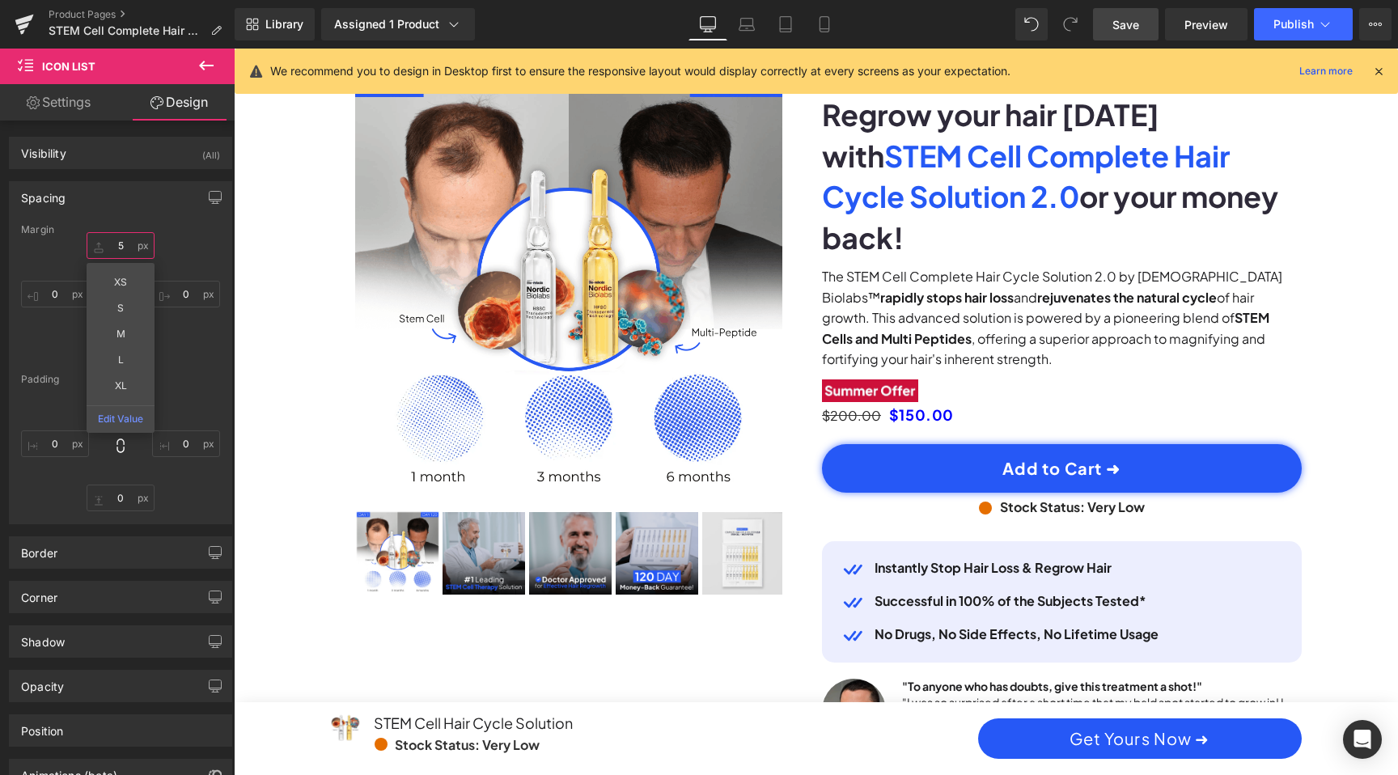
scroll to position [0, 1843]
type input "5"
click at [1133, 34] on link "Save" at bounding box center [1126, 24] width 66 height 32
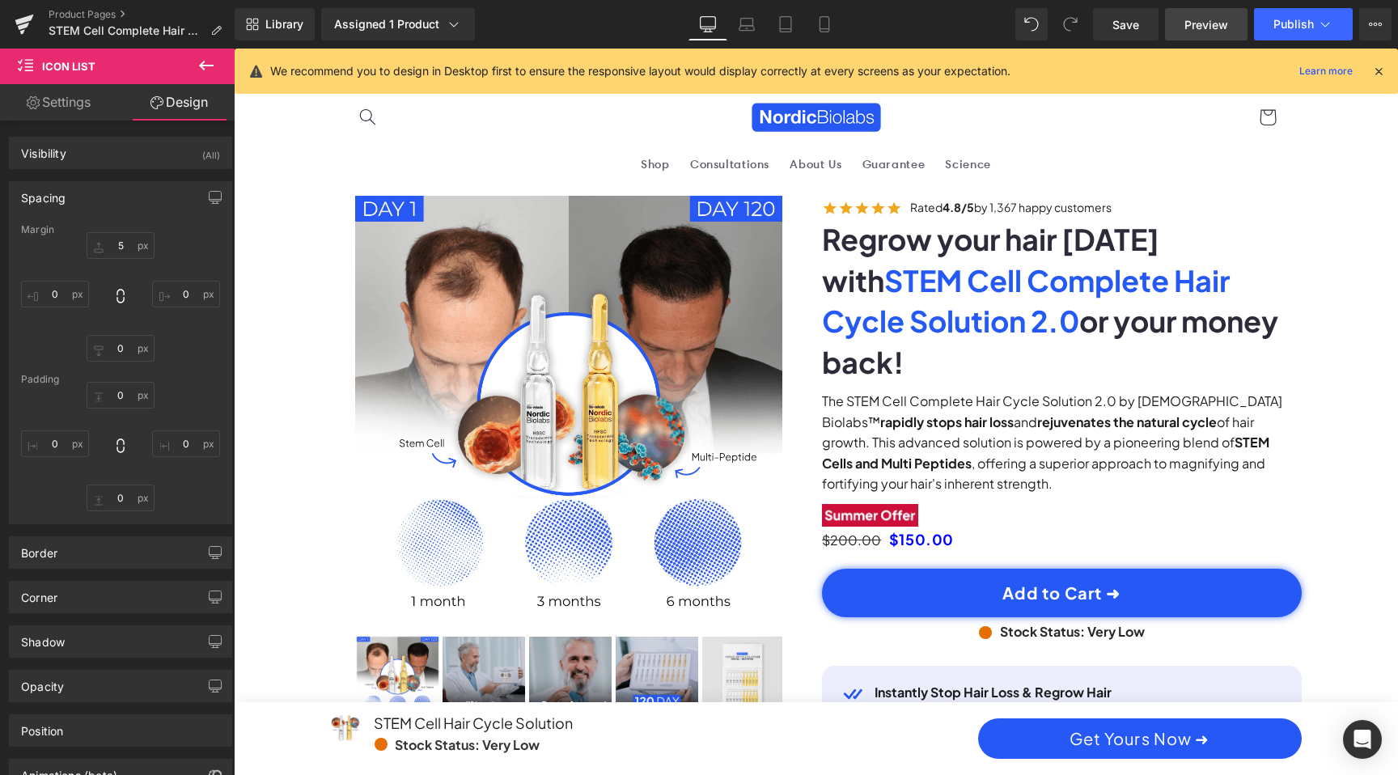
click at [1218, 19] on span "Preview" at bounding box center [1207, 24] width 44 height 17
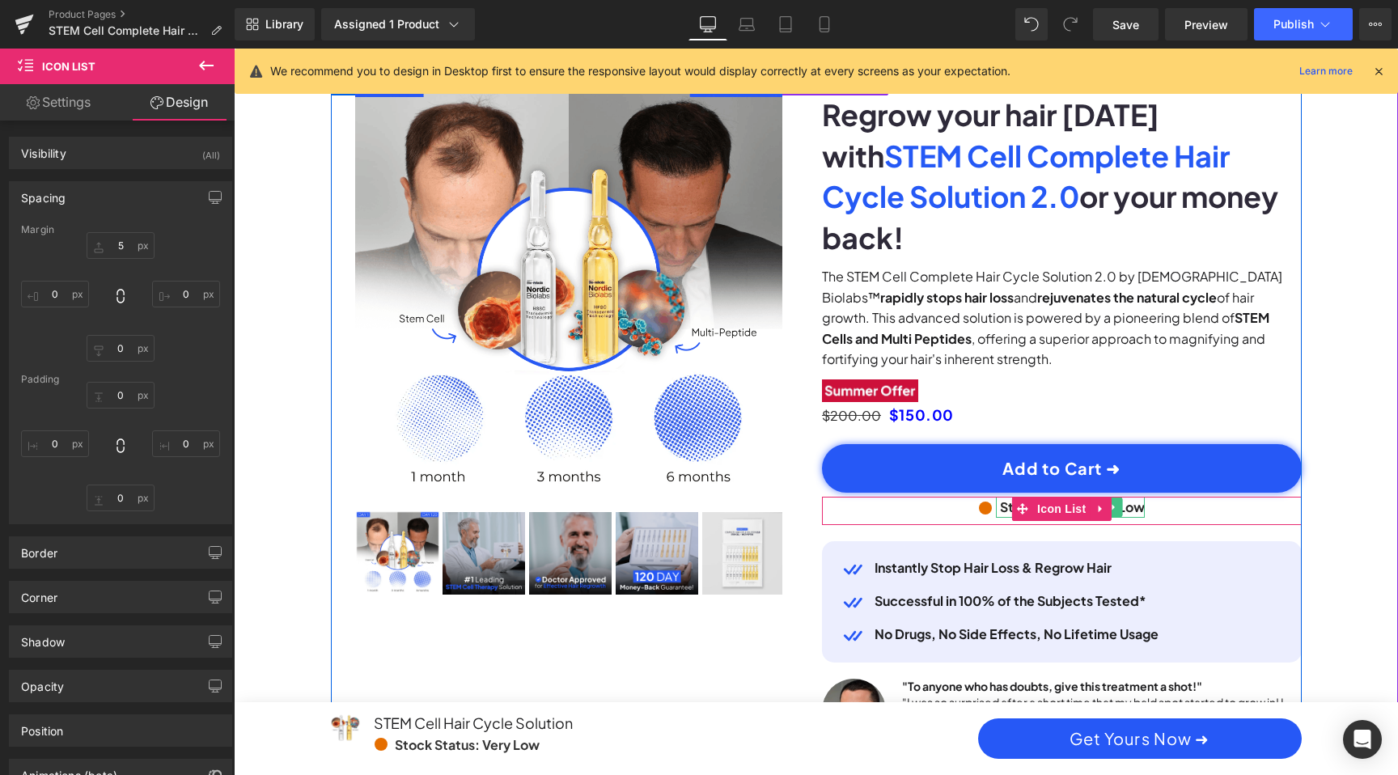
scroll to position [0, 1843]
click at [1017, 503] on icon at bounding box center [1022, 509] width 11 height 12
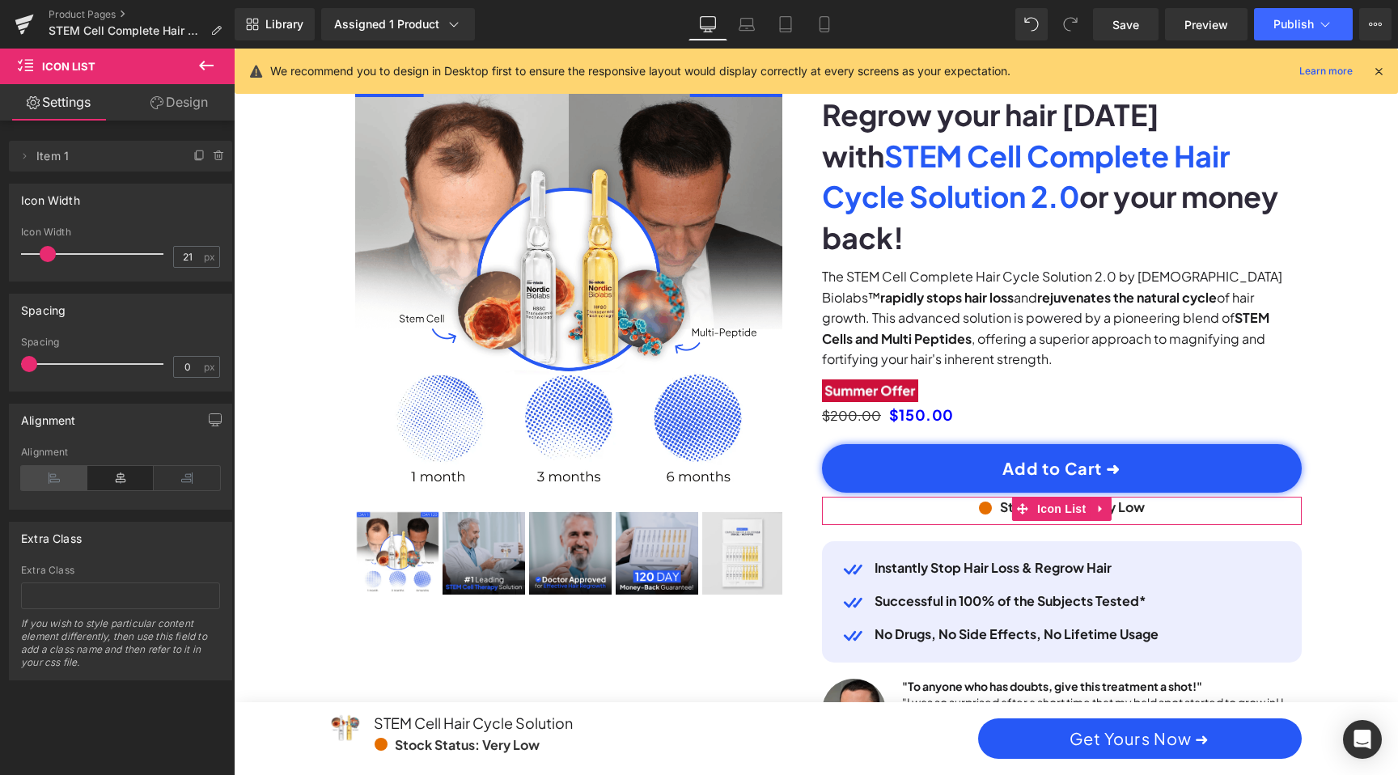
click at [46, 476] on icon at bounding box center [54, 478] width 66 height 24
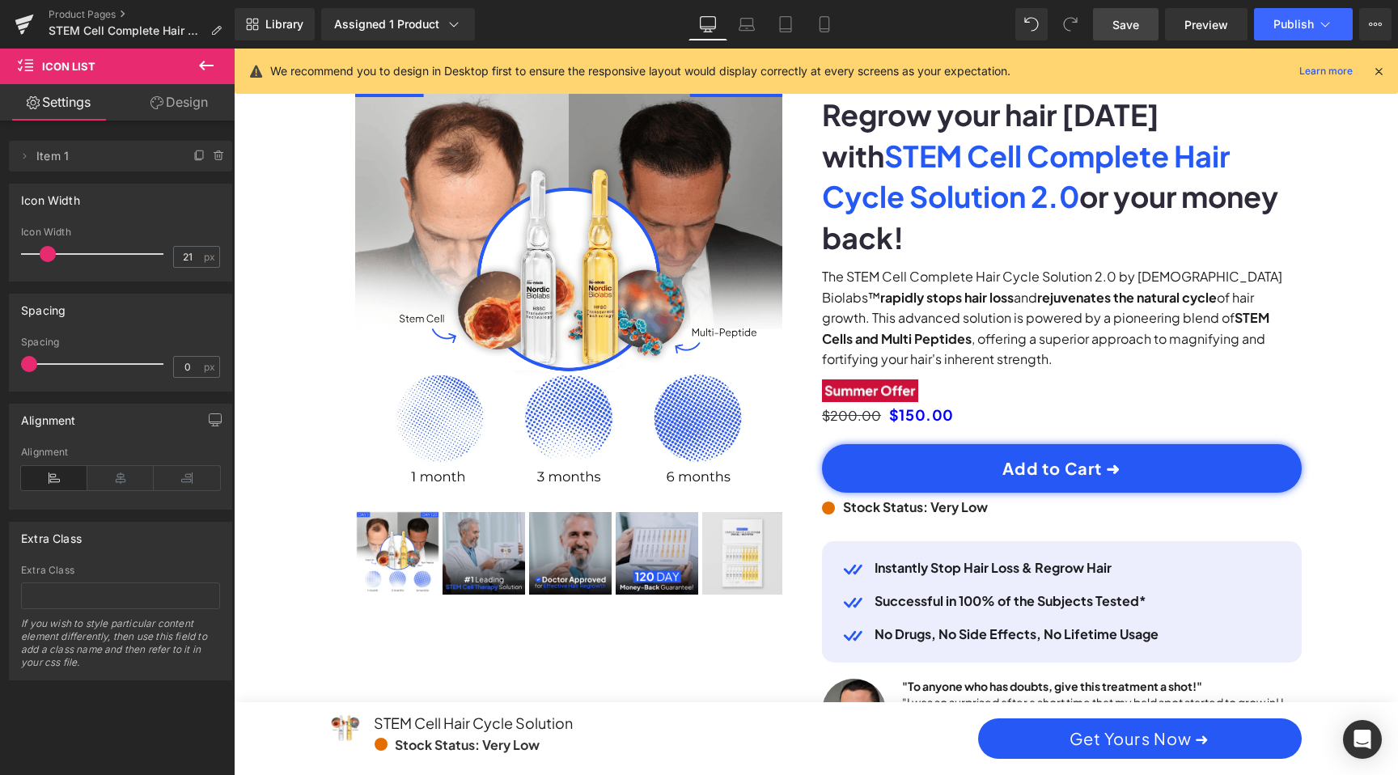
scroll to position [0, 921]
click at [1122, 20] on span "Save" at bounding box center [1126, 24] width 27 height 17
click at [815, 28] on link "Mobile" at bounding box center [824, 24] width 39 height 32
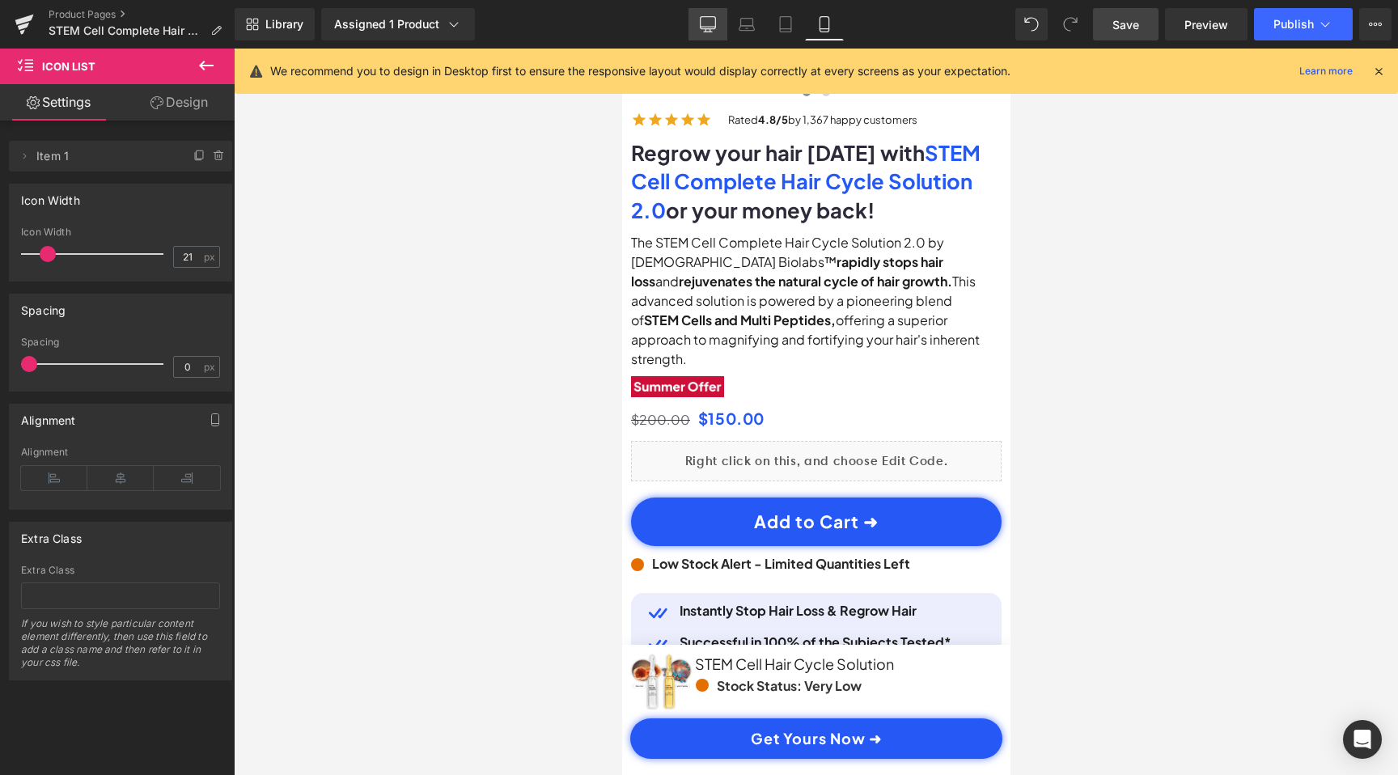
click at [704, 18] on icon at bounding box center [708, 24] width 16 height 16
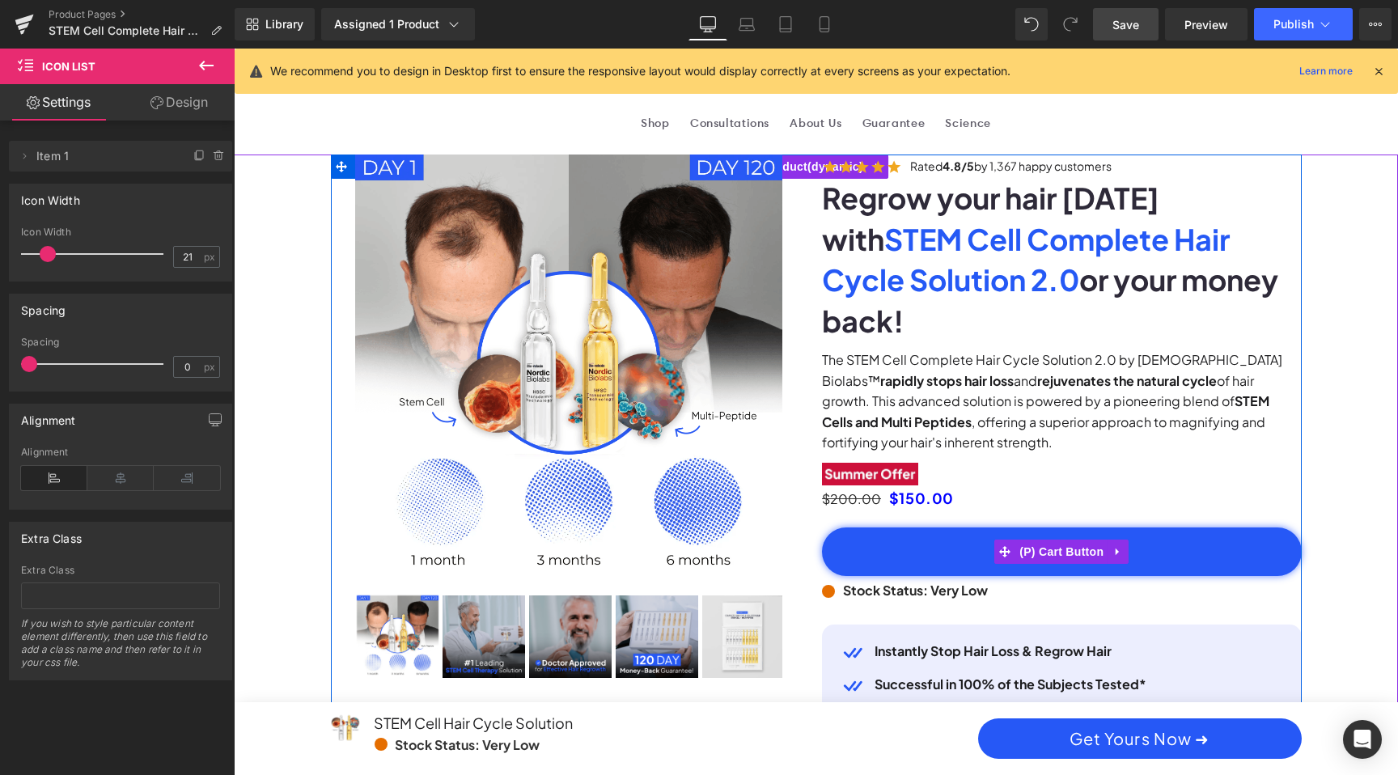
scroll to position [0, 921]
click at [1004, 546] on icon at bounding box center [1004, 552] width 11 height 12
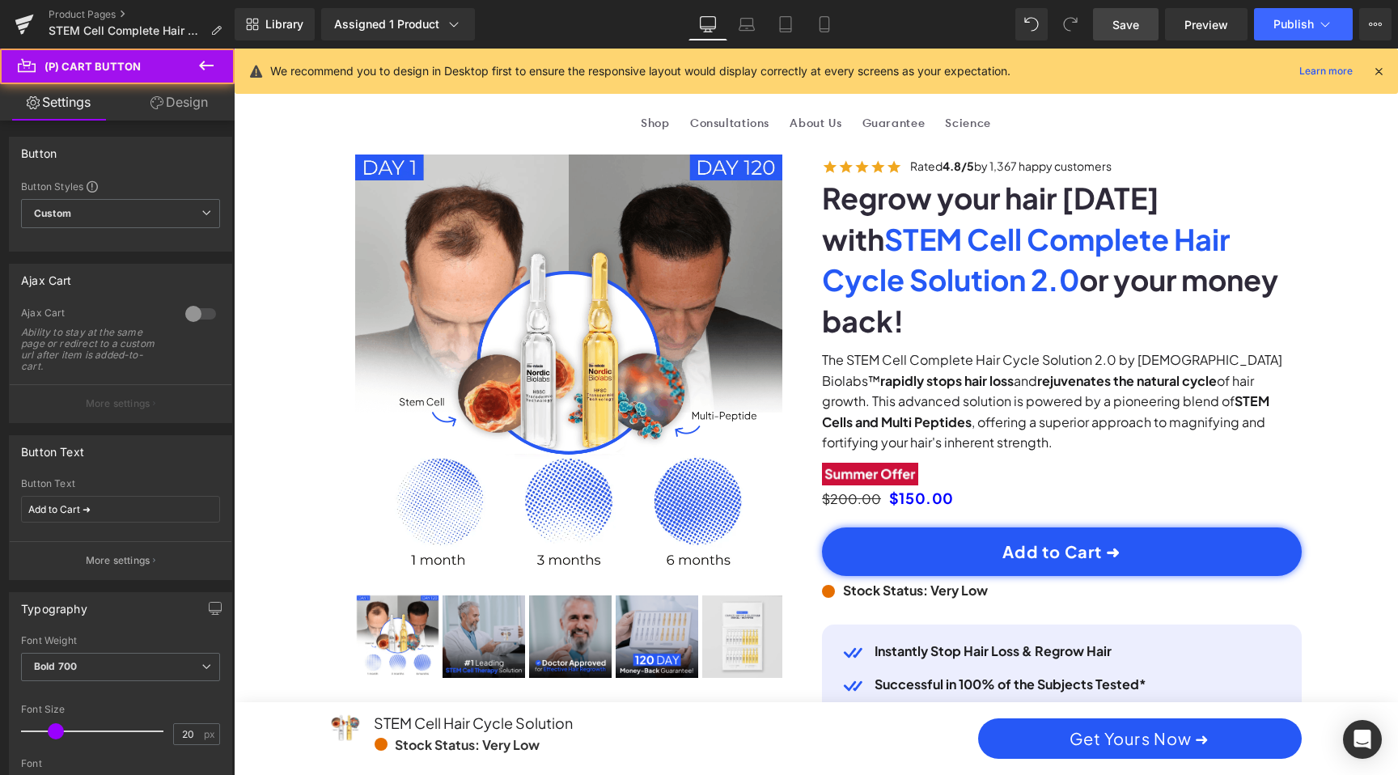
click at [165, 109] on link "Design" at bounding box center [179, 102] width 117 height 36
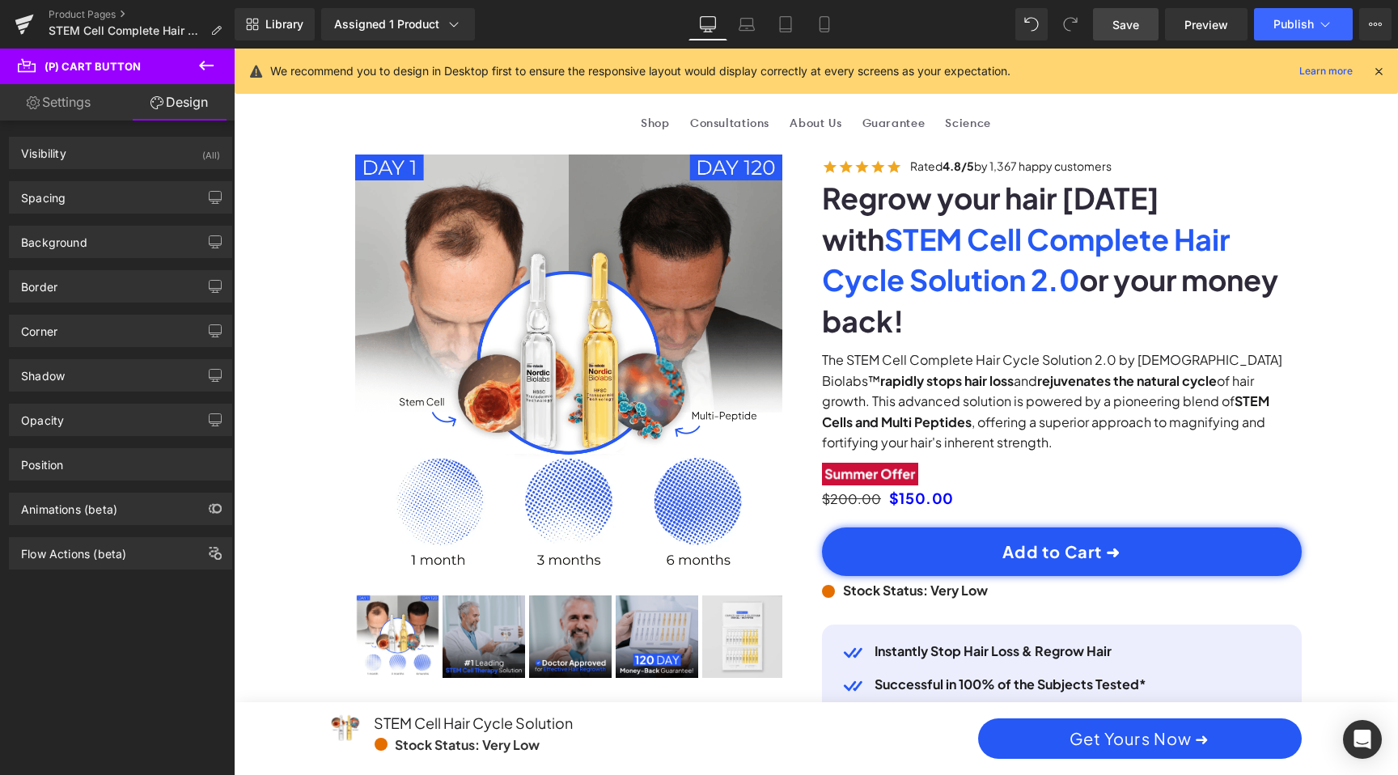
scroll to position [0, 1843]
click at [98, 218] on div "Background Color & Image color var(--gf_gs-color2-brand) Color Brand Color 100 …" at bounding box center [121, 236] width 242 height 45
click at [98, 197] on div "Spacing" at bounding box center [121, 197] width 222 height 31
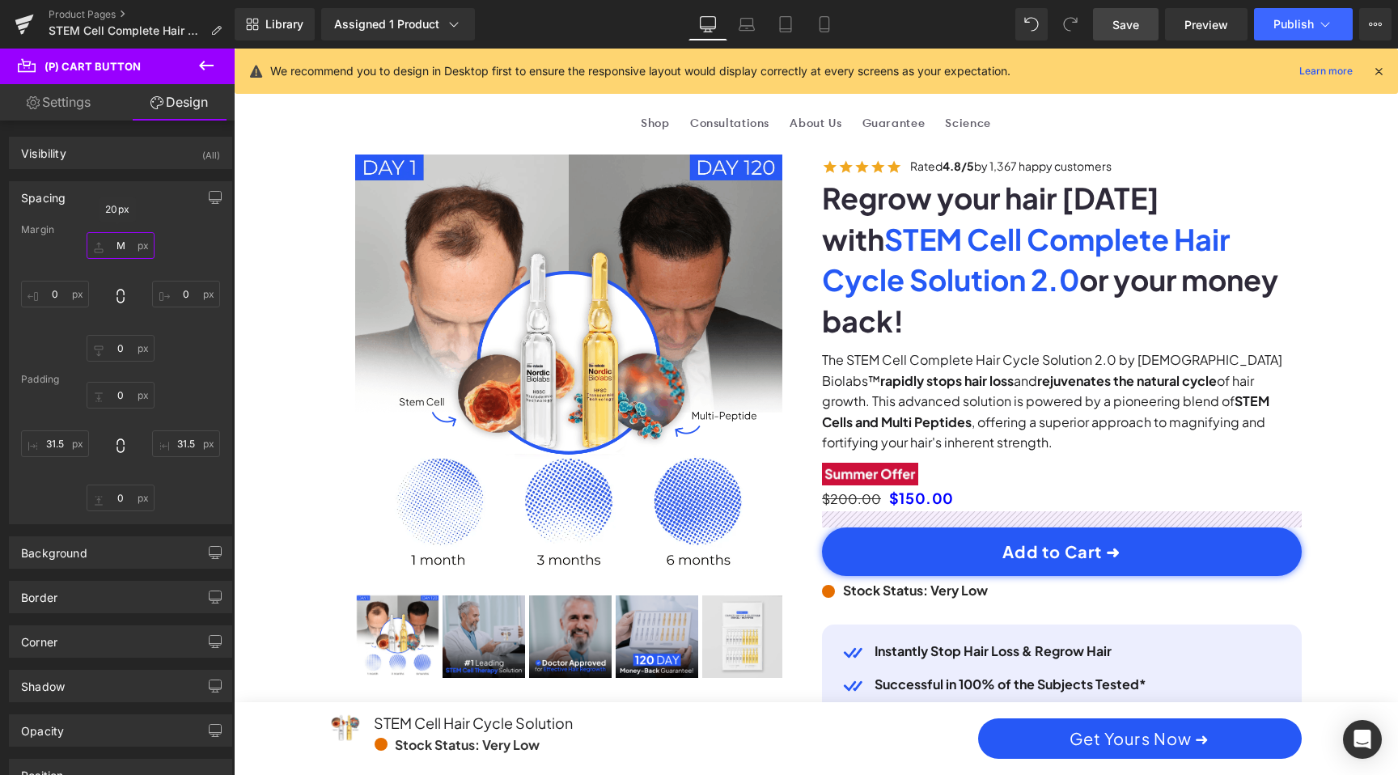
scroll to position [0, 0]
click at [111, 246] on input "M" at bounding box center [121, 245] width 68 height 27
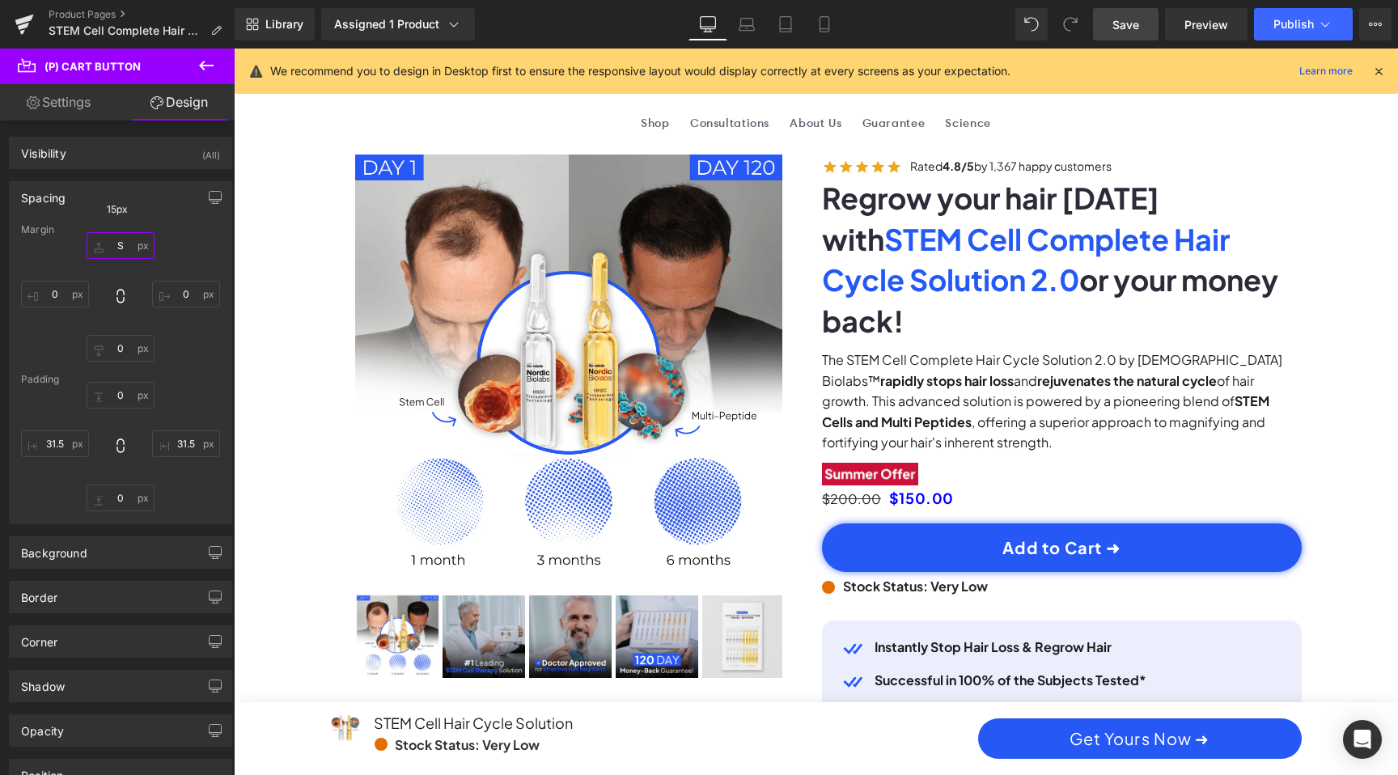
click at [113, 247] on input "S" at bounding box center [121, 245] width 68 height 27
type input "XS"
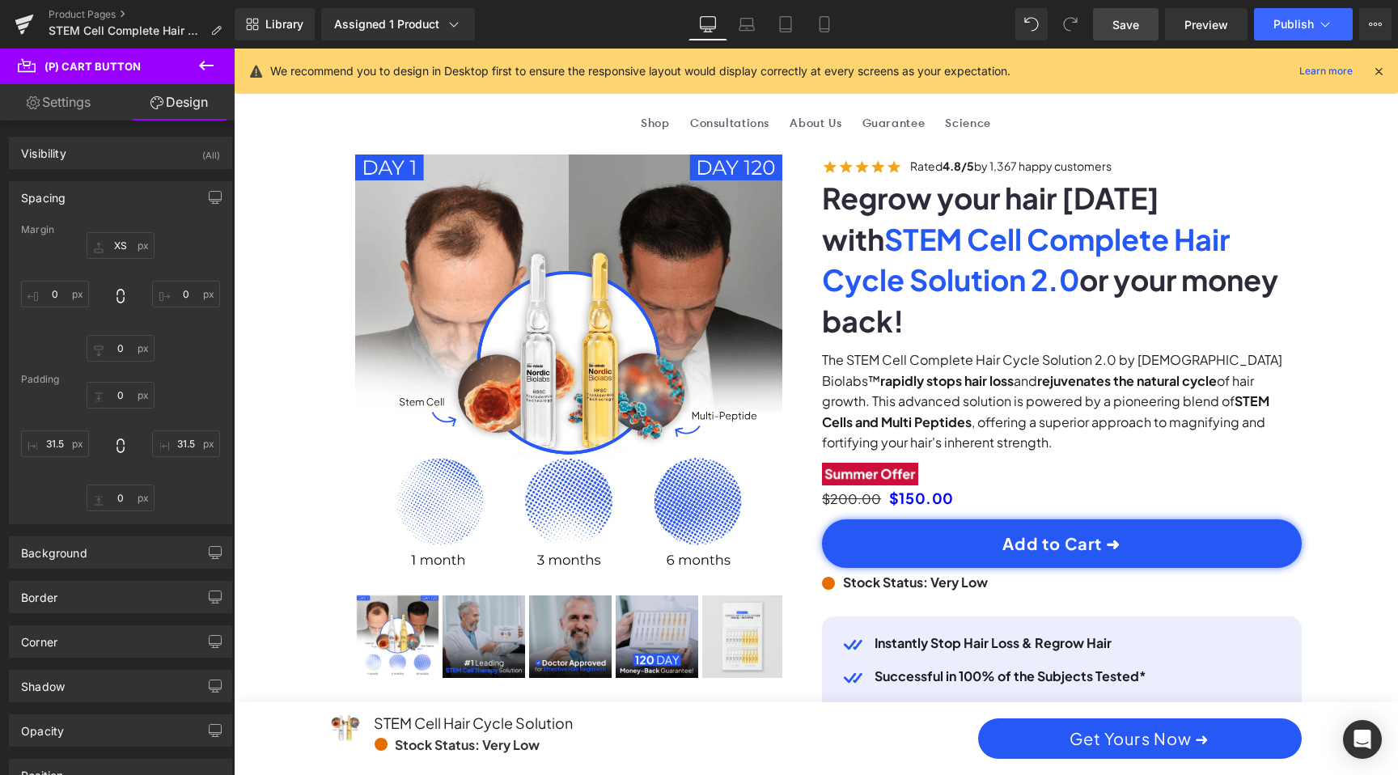
click at [1136, 25] on span "Save" at bounding box center [1126, 24] width 27 height 17
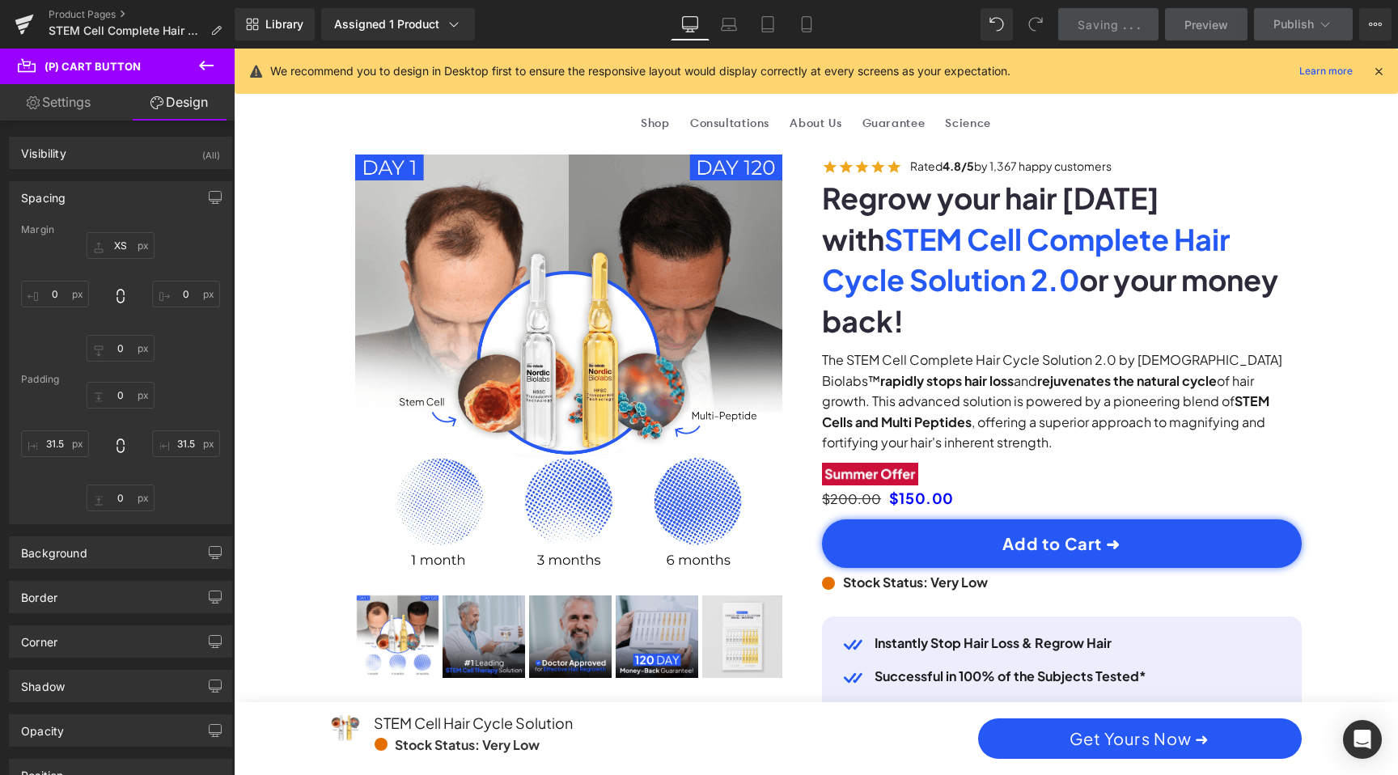
scroll to position [0, 0]
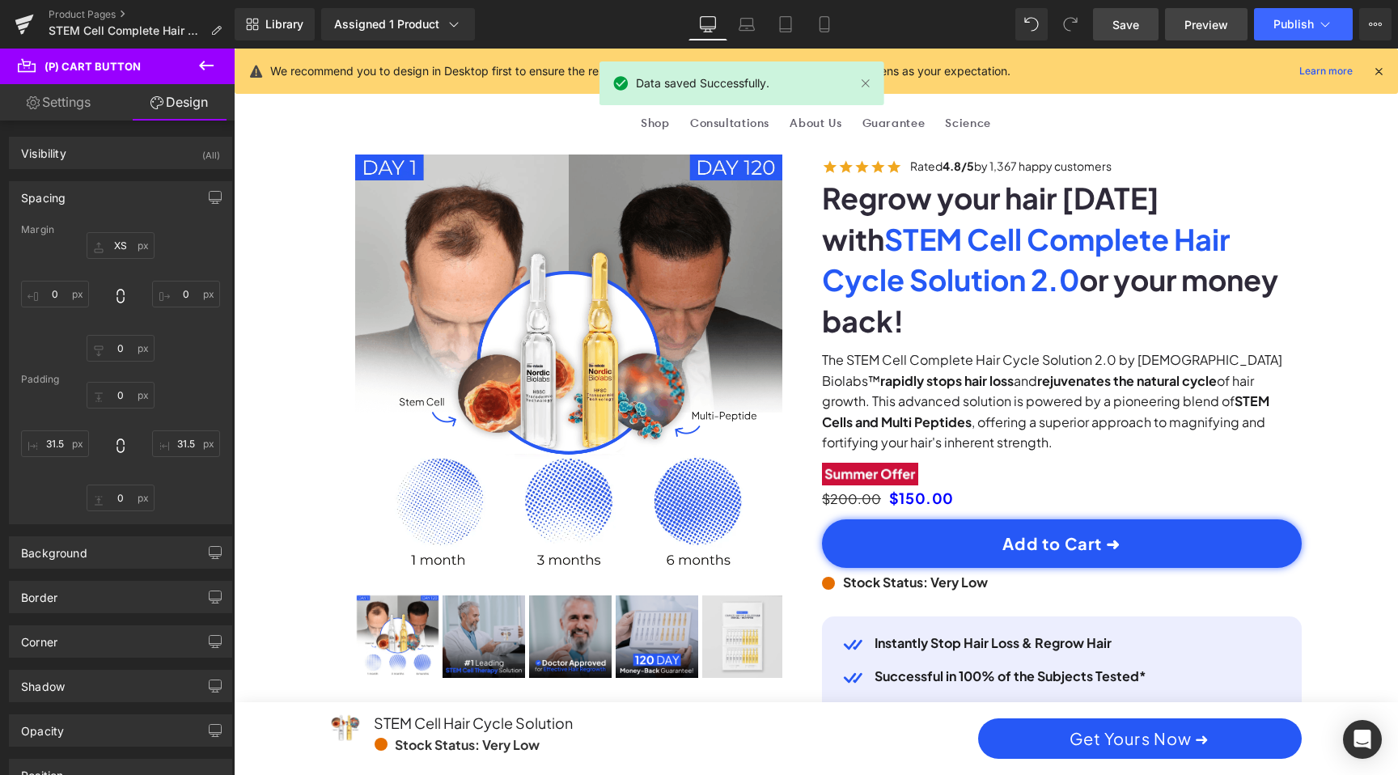
click at [1201, 26] on span "Preview" at bounding box center [1207, 24] width 44 height 17
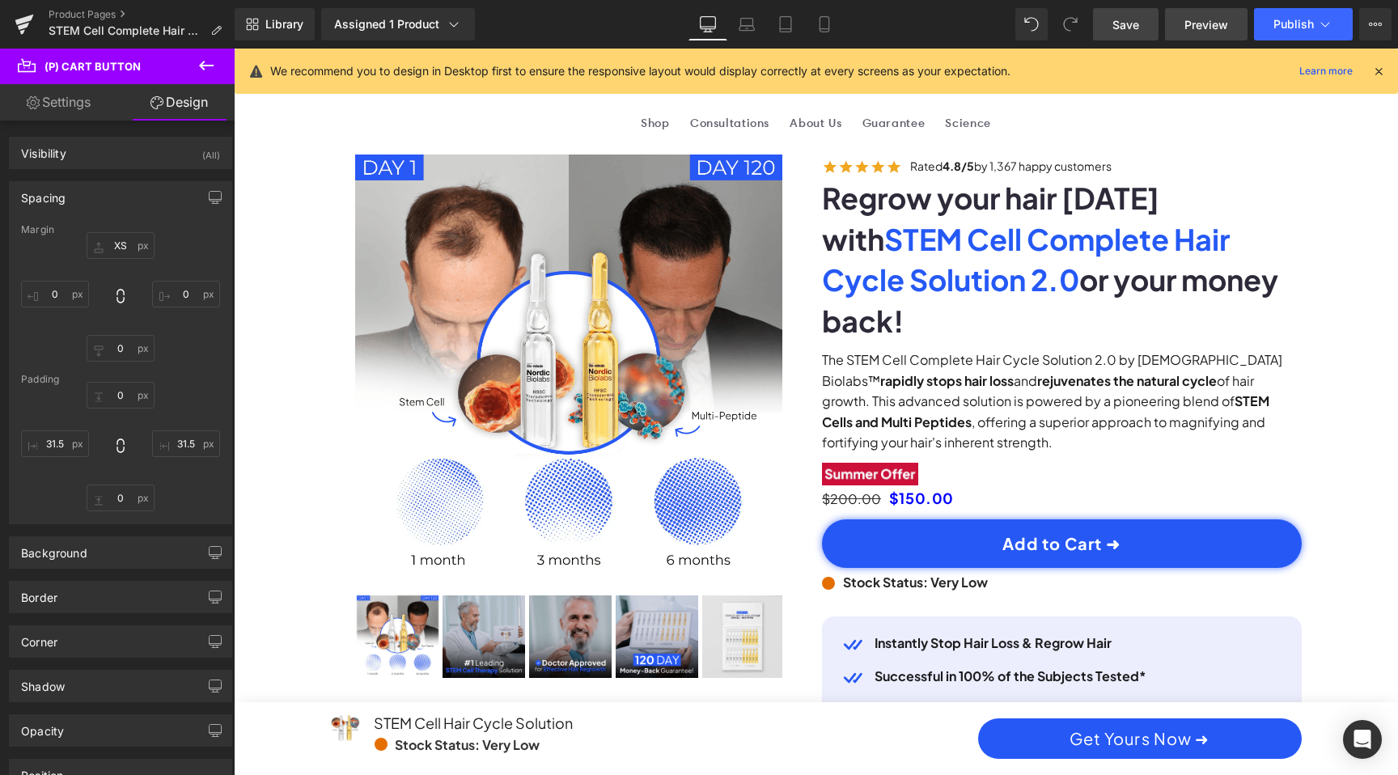
click at [1199, 37] on link "Preview" at bounding box center [1206, 24] width 83 height 32
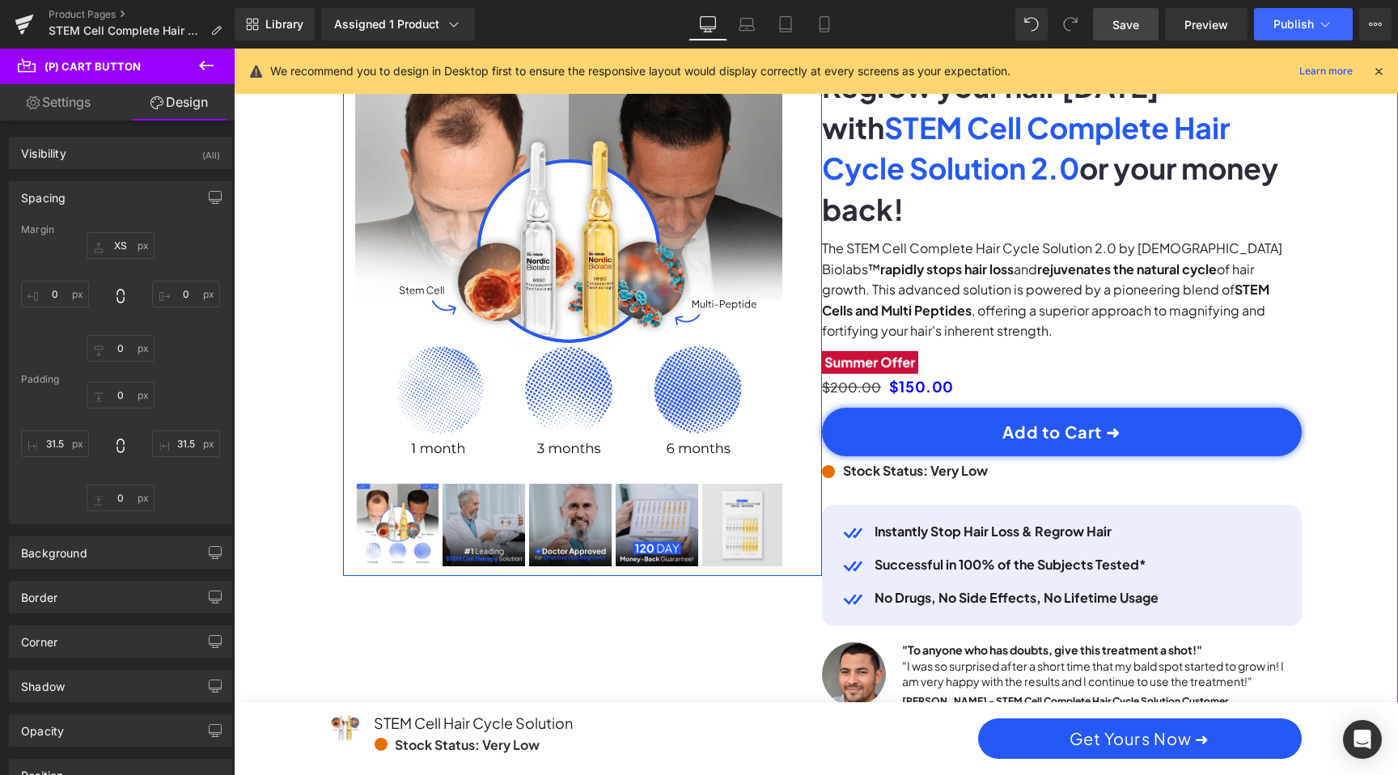
scroll to position [133, 0]
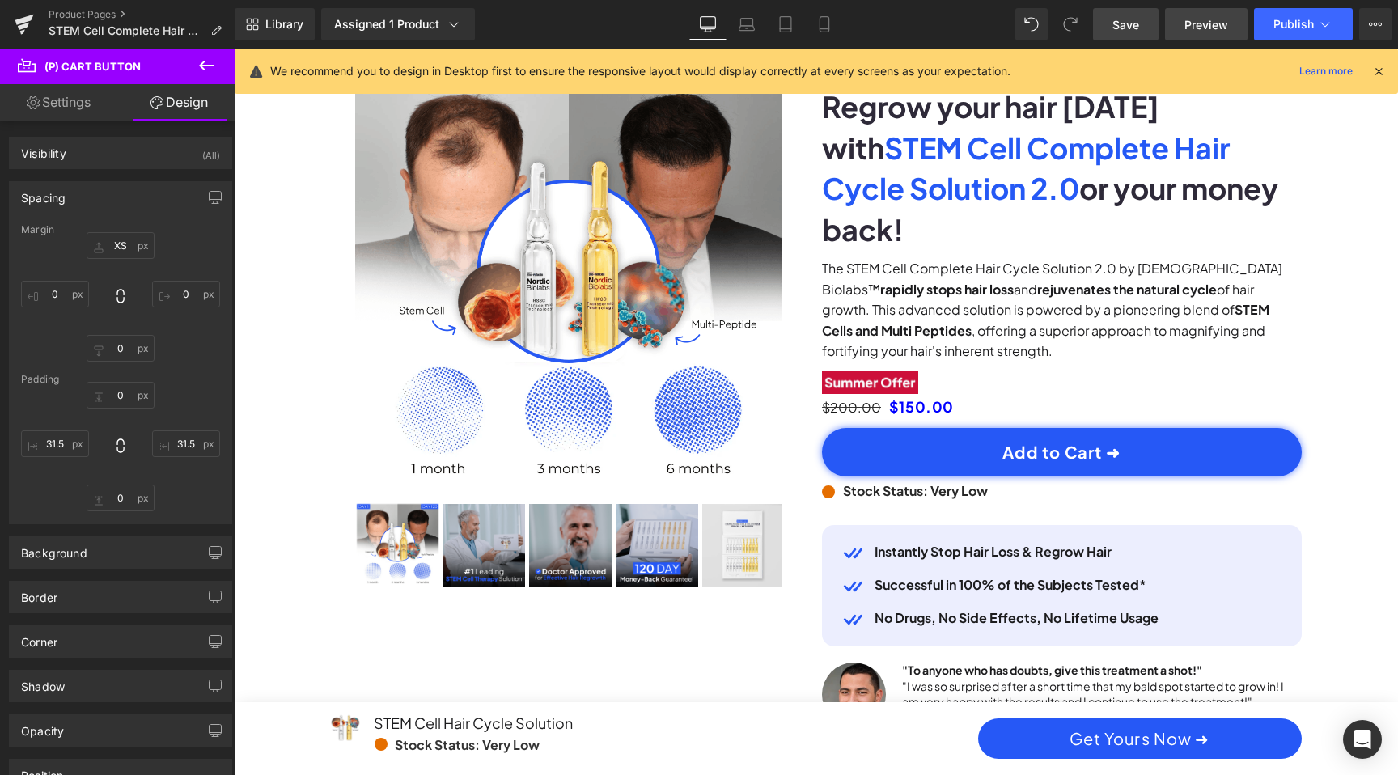
click at [1196, 28] on span "Preview" at bounding box center [1207, 24] width 44 height 17
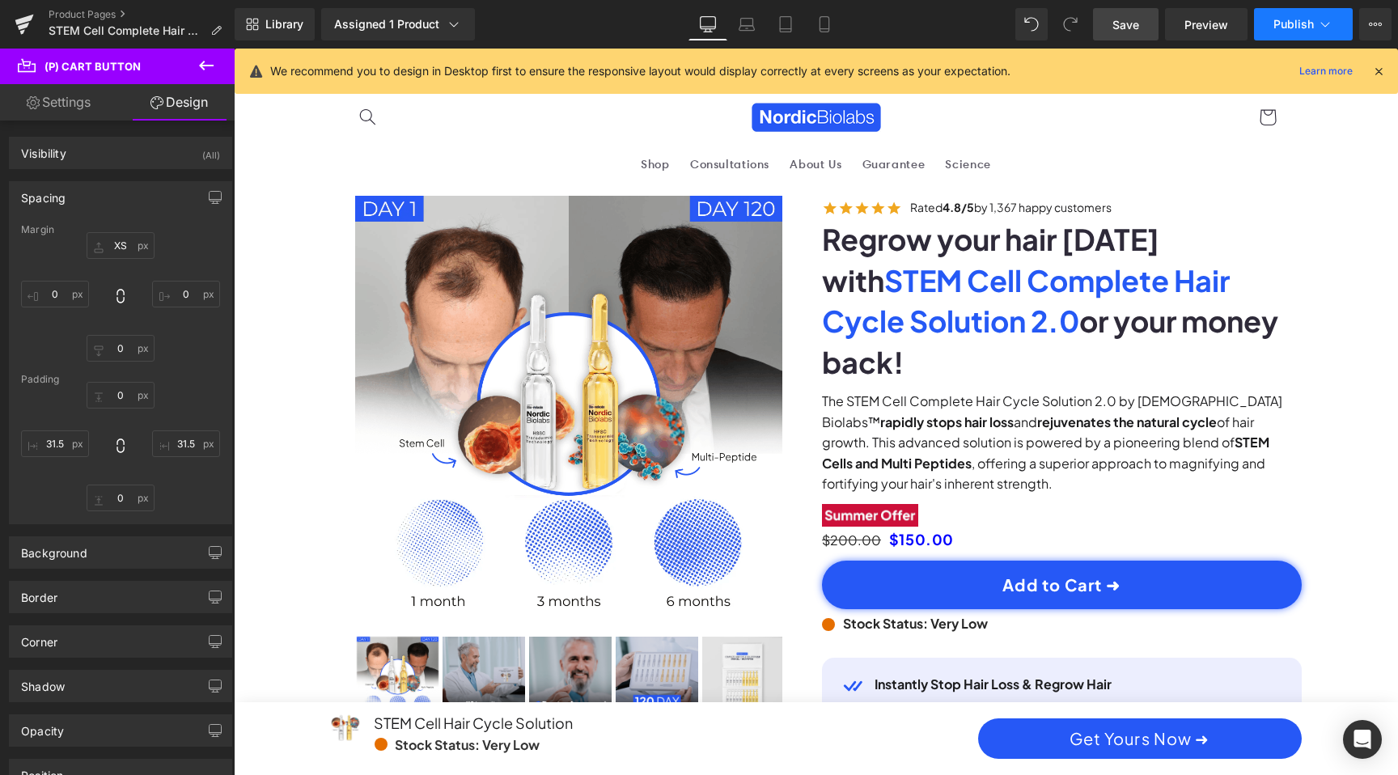
scroll to position [0, 921]
click at [1286, 30] on span "Publish" at bounding box center [1294, 24] width 40 height 13
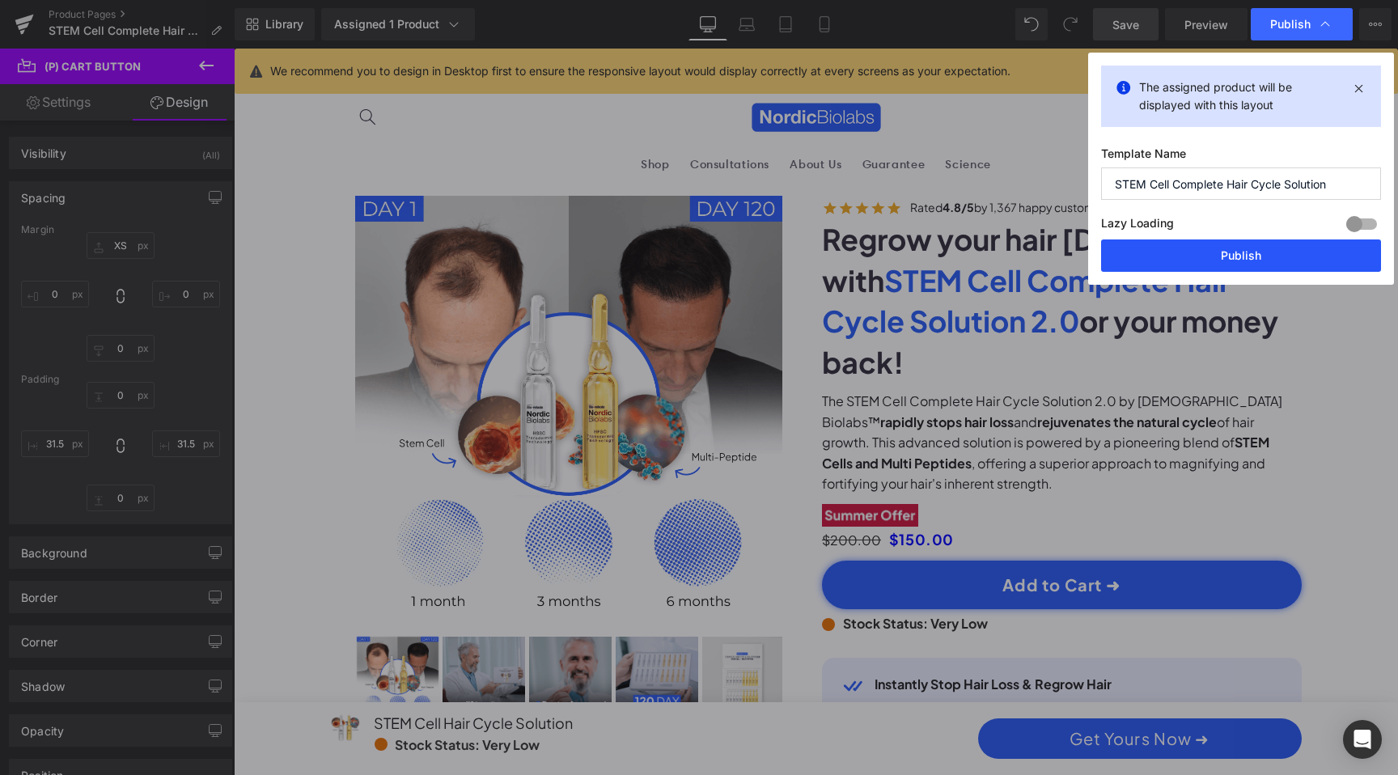
scroll to position [0, 0]
click at [1244, 254] on button "Publish" at bounding box center [1241, 256] width 280 height 32
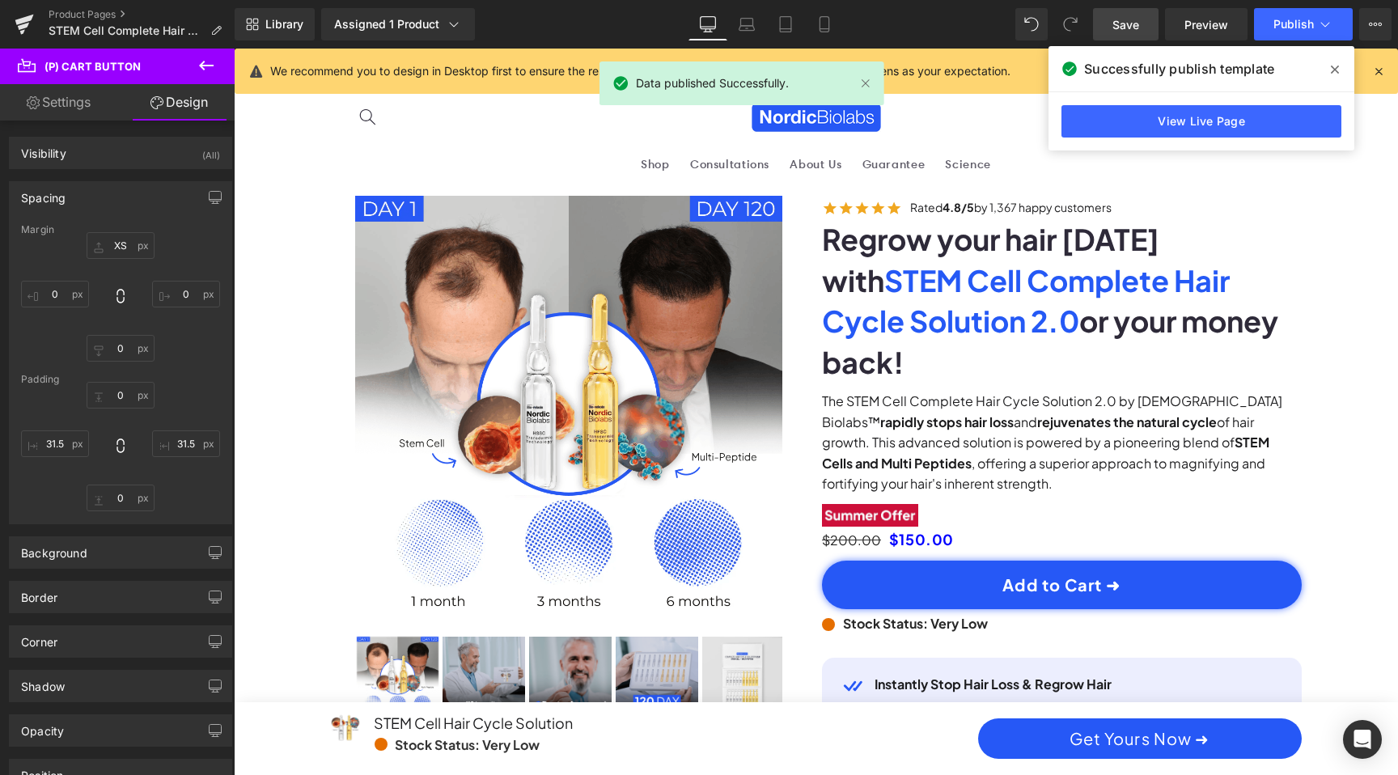
scroll to position [0, 1843]
click at [1246, 108] on link "View Live Page" at bounding box center [1202, 121] width 280 height 32
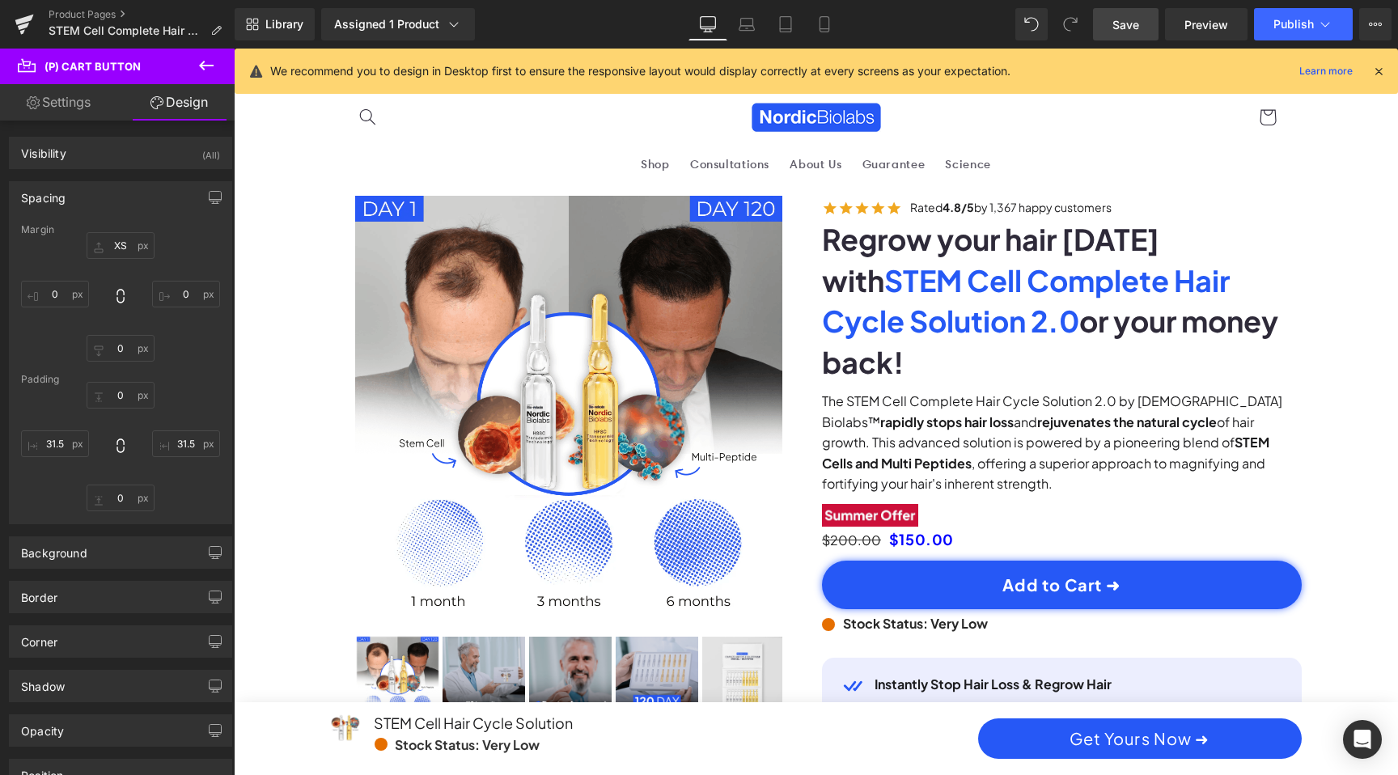
scroll to position [0, 921]
